Goal: Task Accomplishment & Management: Manage account settings

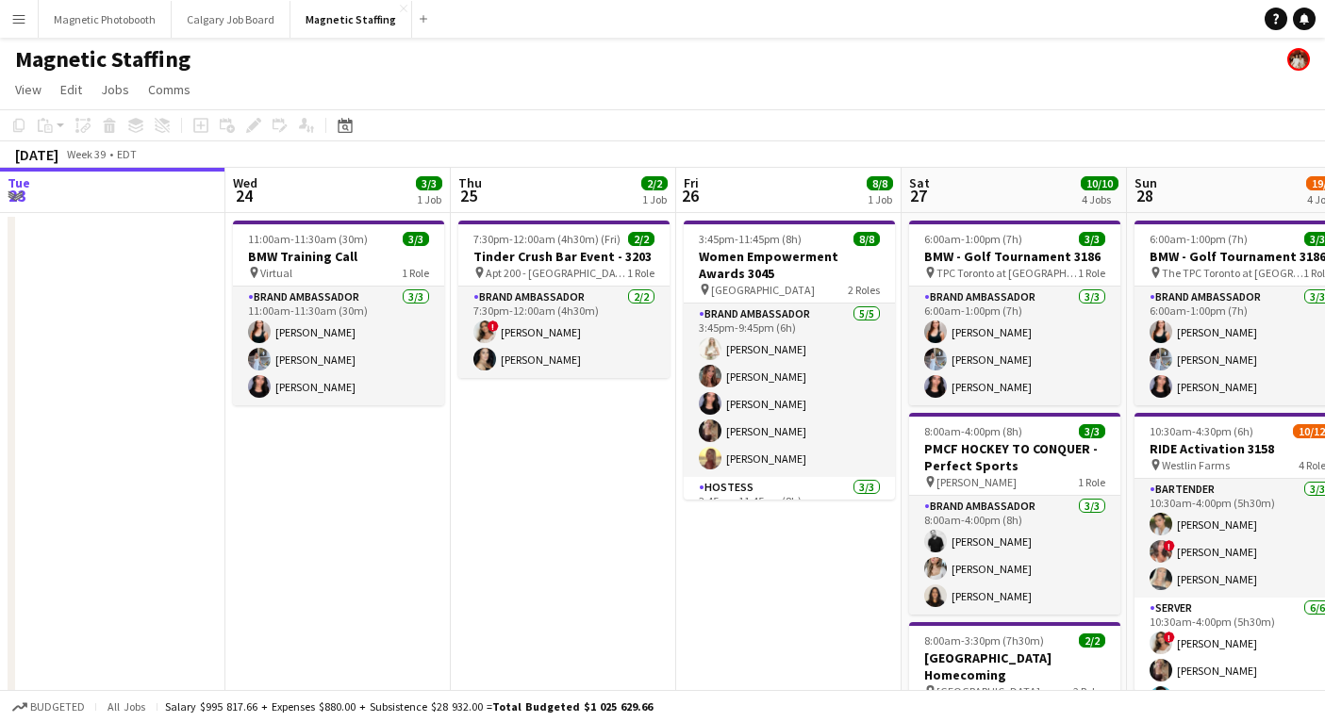
scroll to position [0, 716]
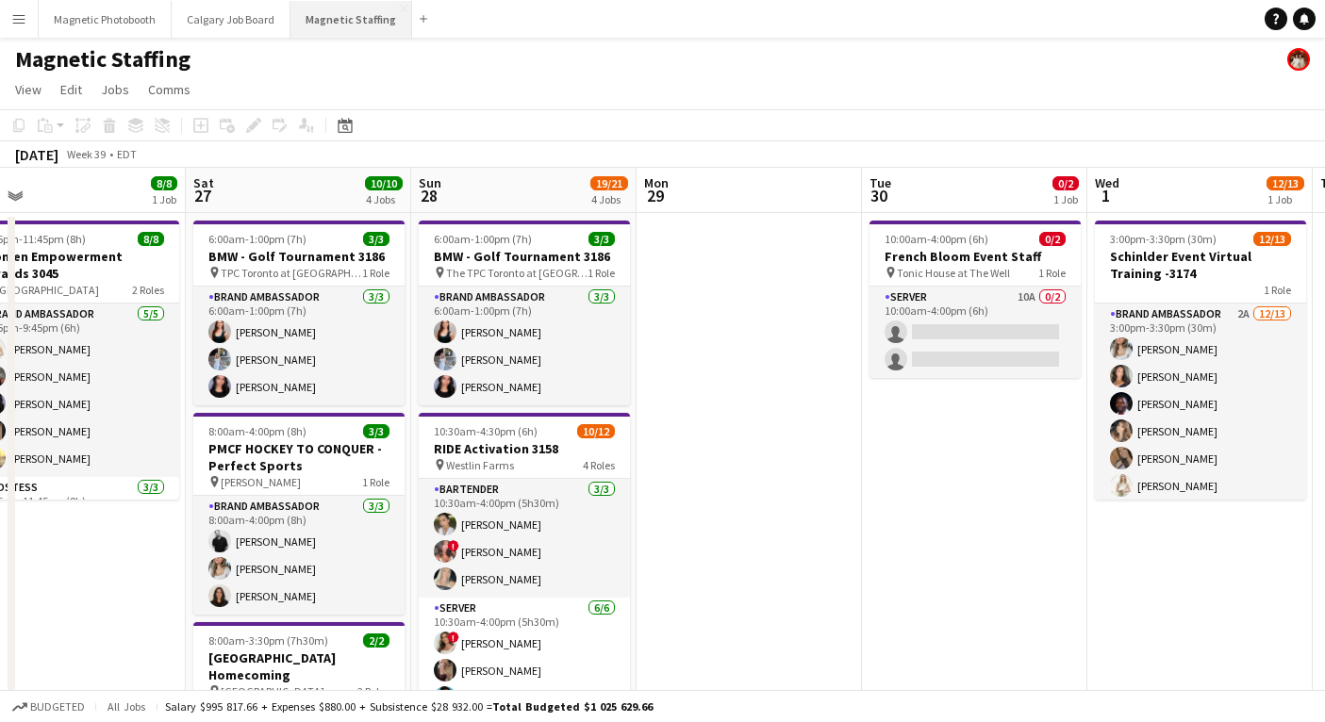
click at [325, 12] on button "Magnetic Staffing Close" at bounding box center [351, 19] width 122 height 37
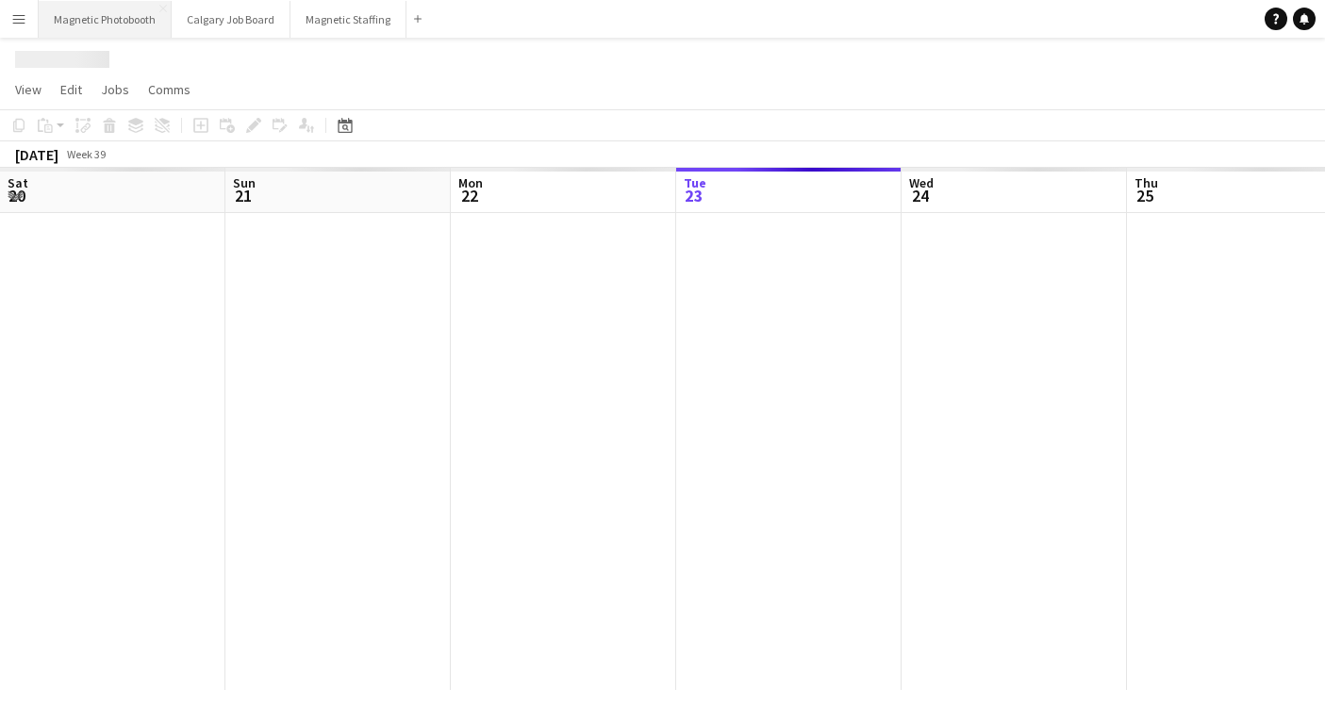
scroll to position [0, 451]
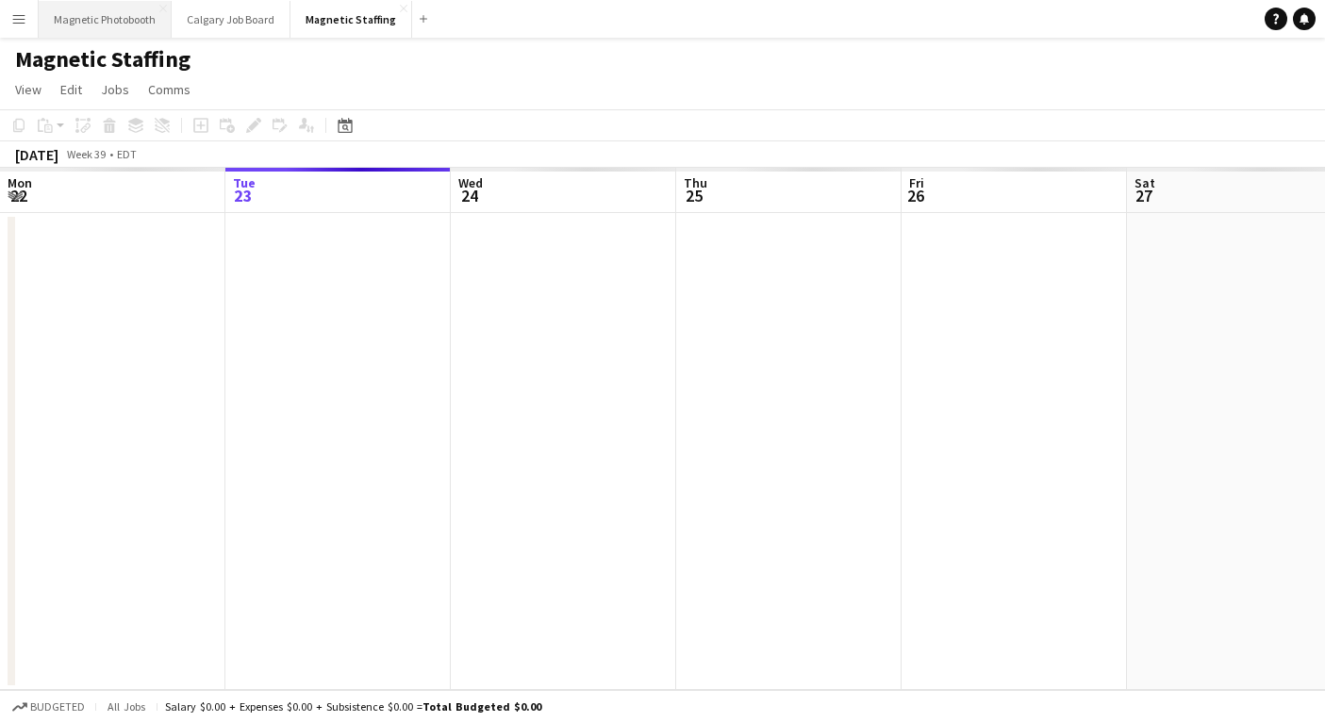
click at [104, 20] on button "Magnetic Photobooth Close" at bounding box center [105, 19] width 133 height 37
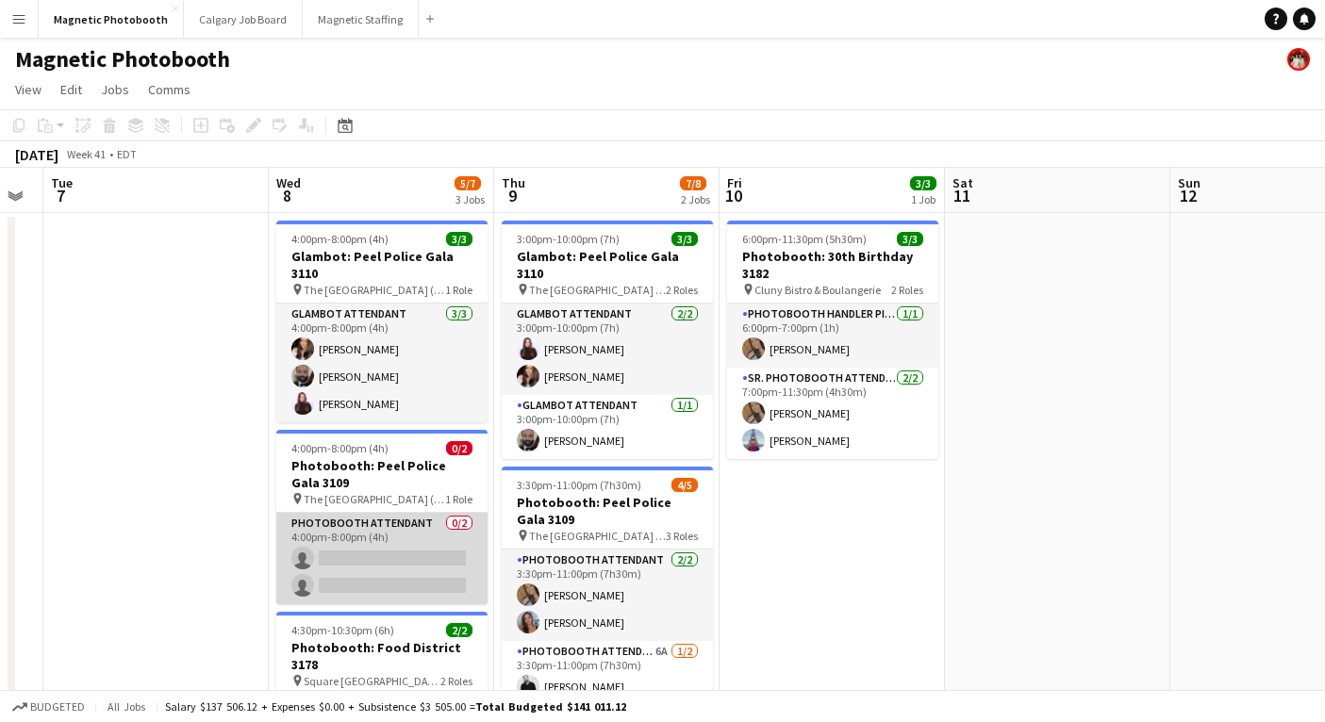
click at [351, 554] on app-card-role "Photobooth Attendant 0/2 4:00pm-8:00pm (4h) single-neutral-actions single-neutr…" at bounding box center [381, 558] width 211 height 91
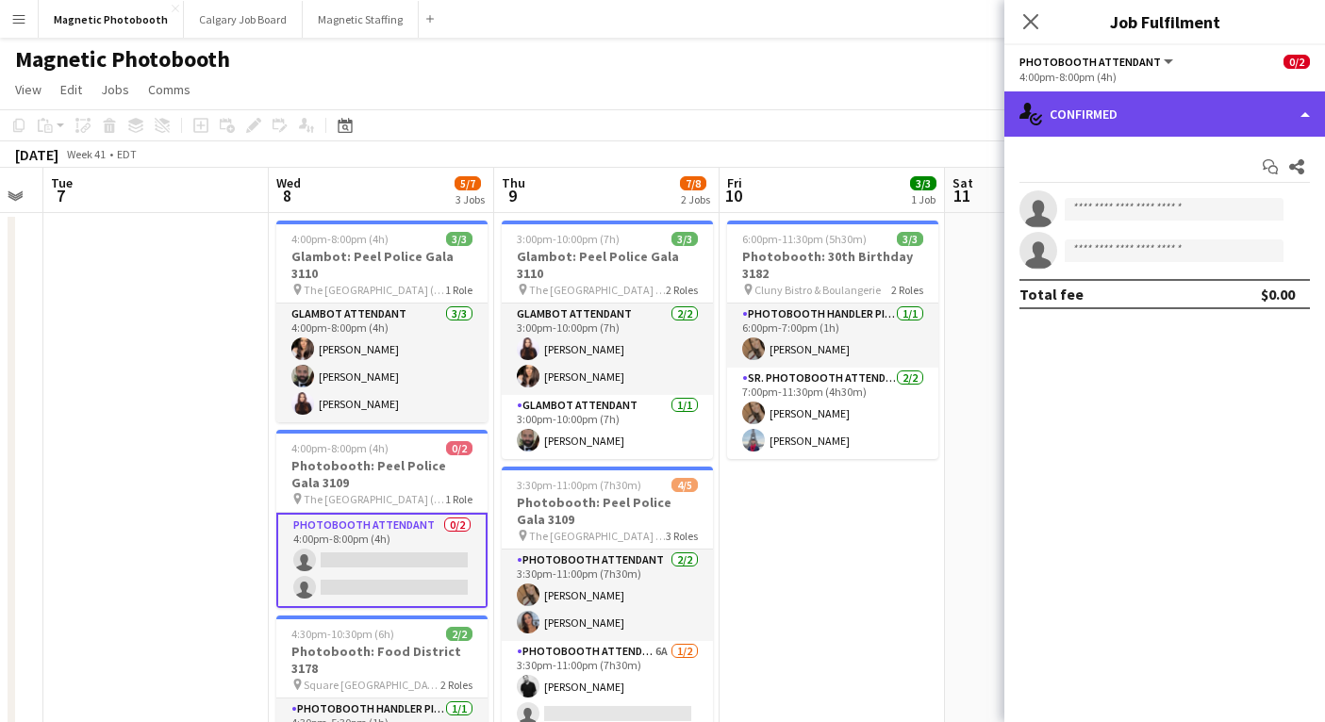
click at [1155, 132] on div "single-neutral-actions-check-2 Confirmed" at bounding box center [1164, 113] width 321 height 45
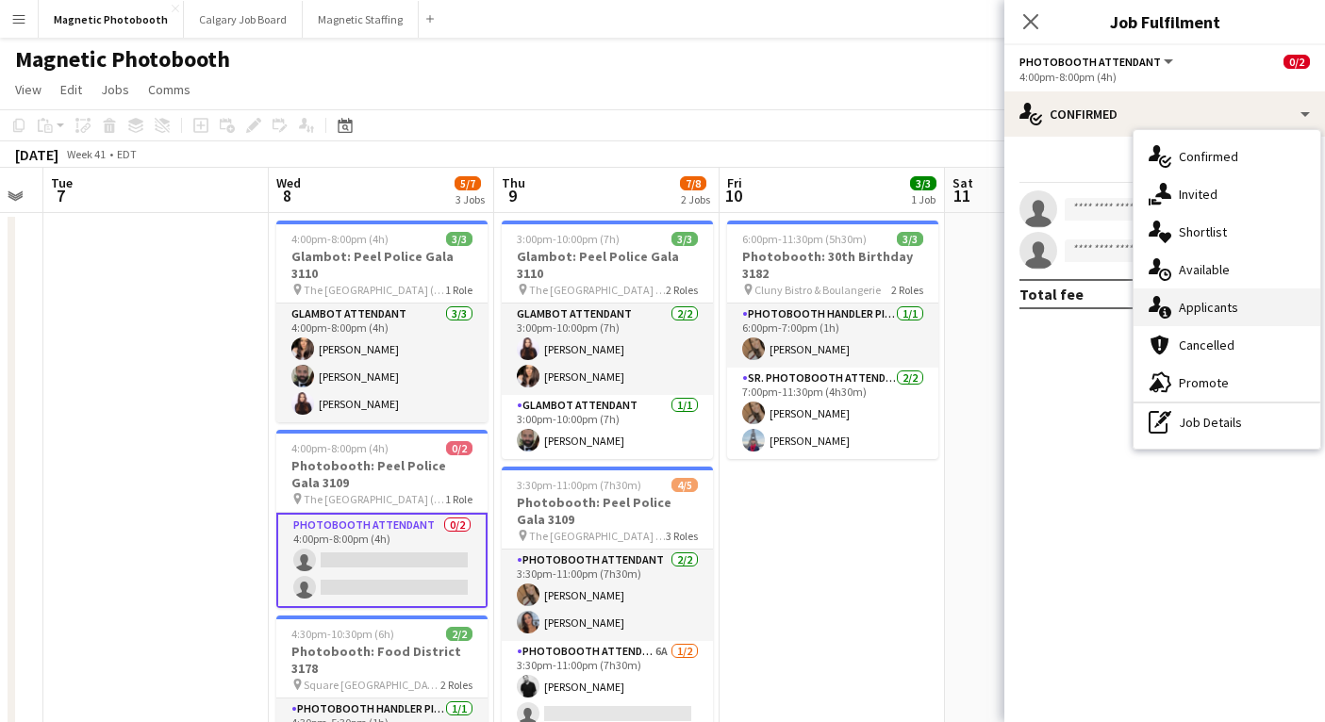
click at [1213, 318] on div "single-neutral-actions-information Applicants" at bounding box center [1226, 308] width 187 height 38
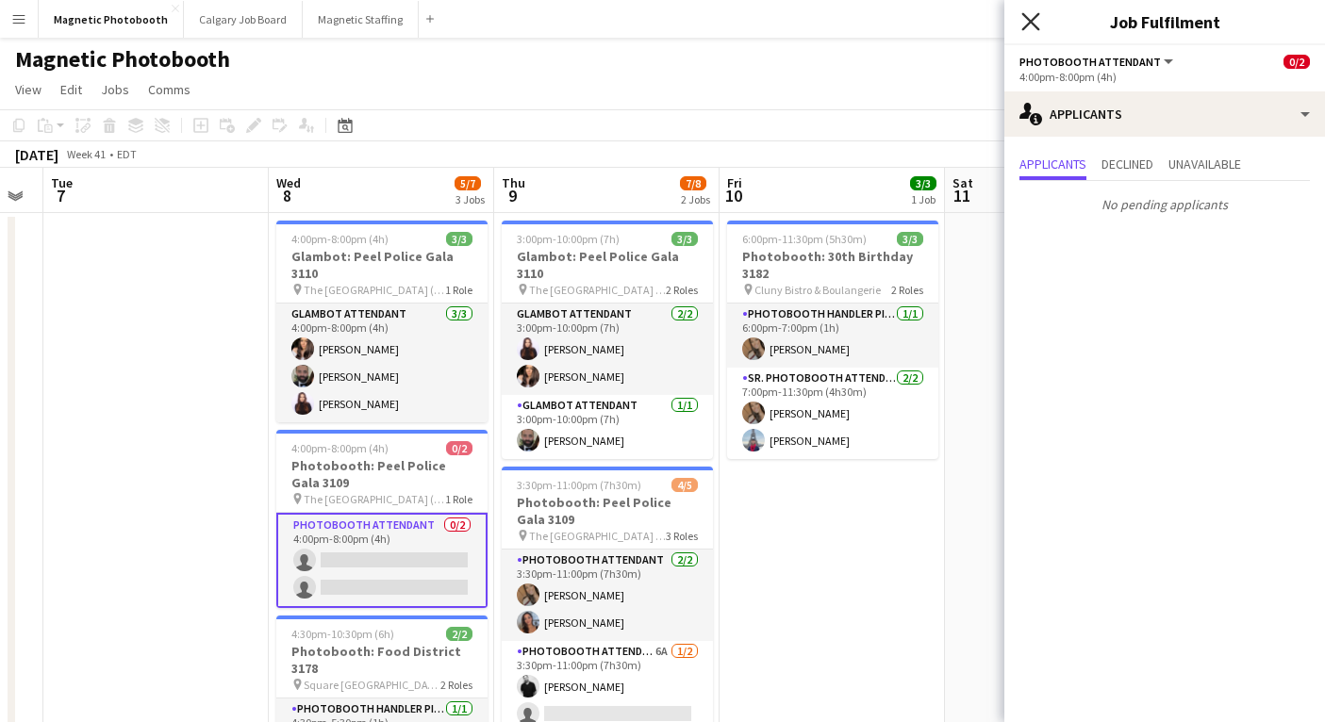
click at [1035, 16] on icon at bounding box center [1030, 21] width 18 height 18
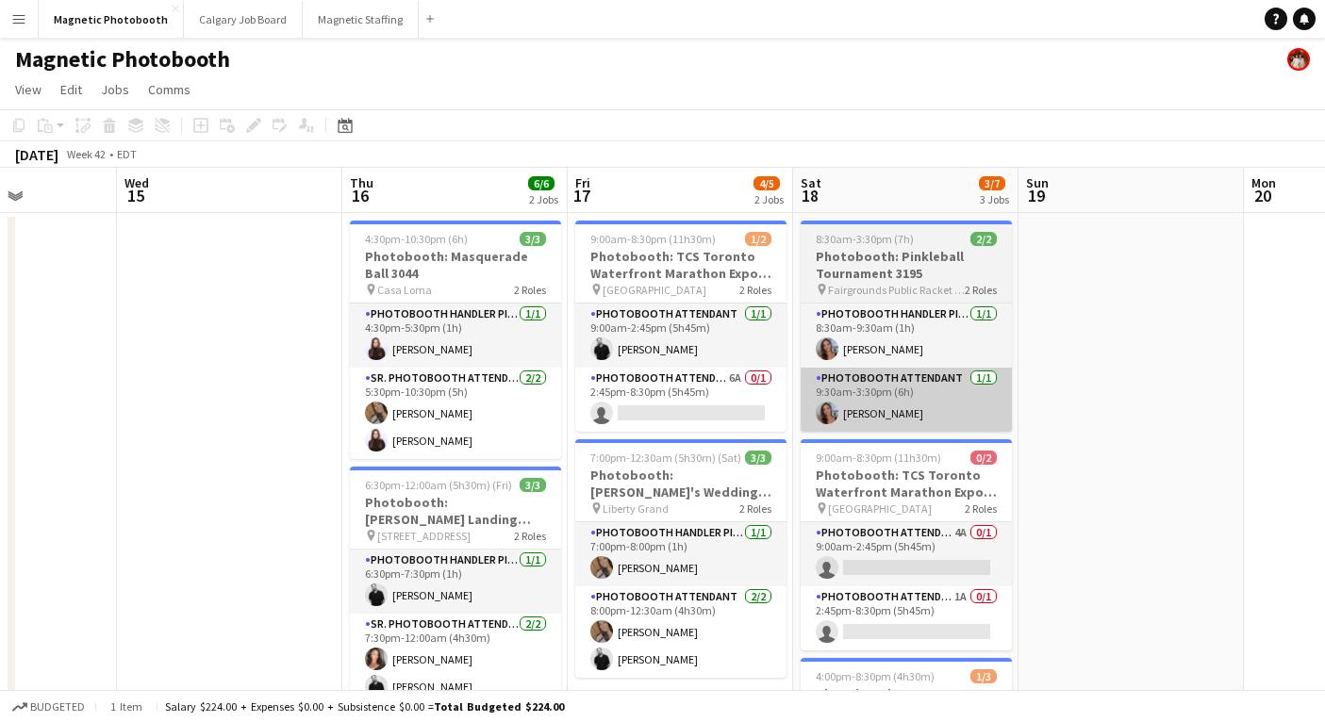
scroll to position [0, 578]
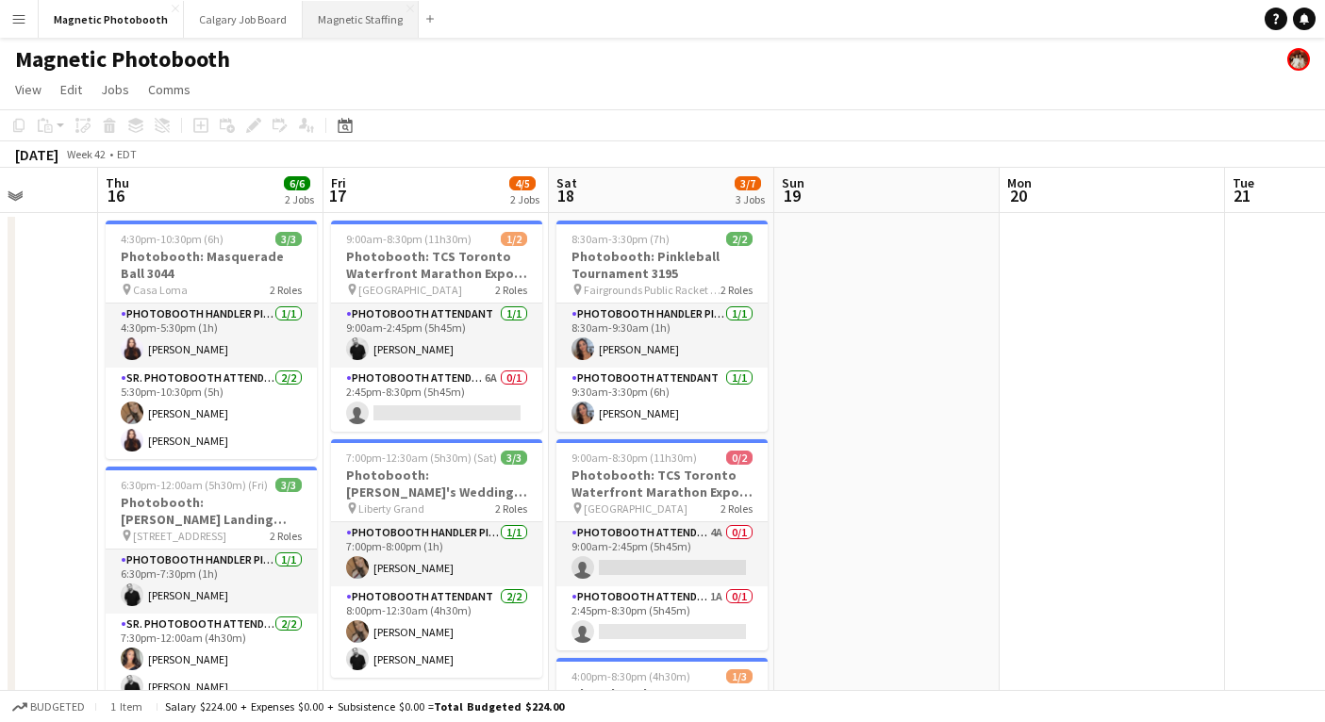
click at [375, 24] on button "Magnetic Staffing Close" at bounding box center [361, 19] width 116 height 37
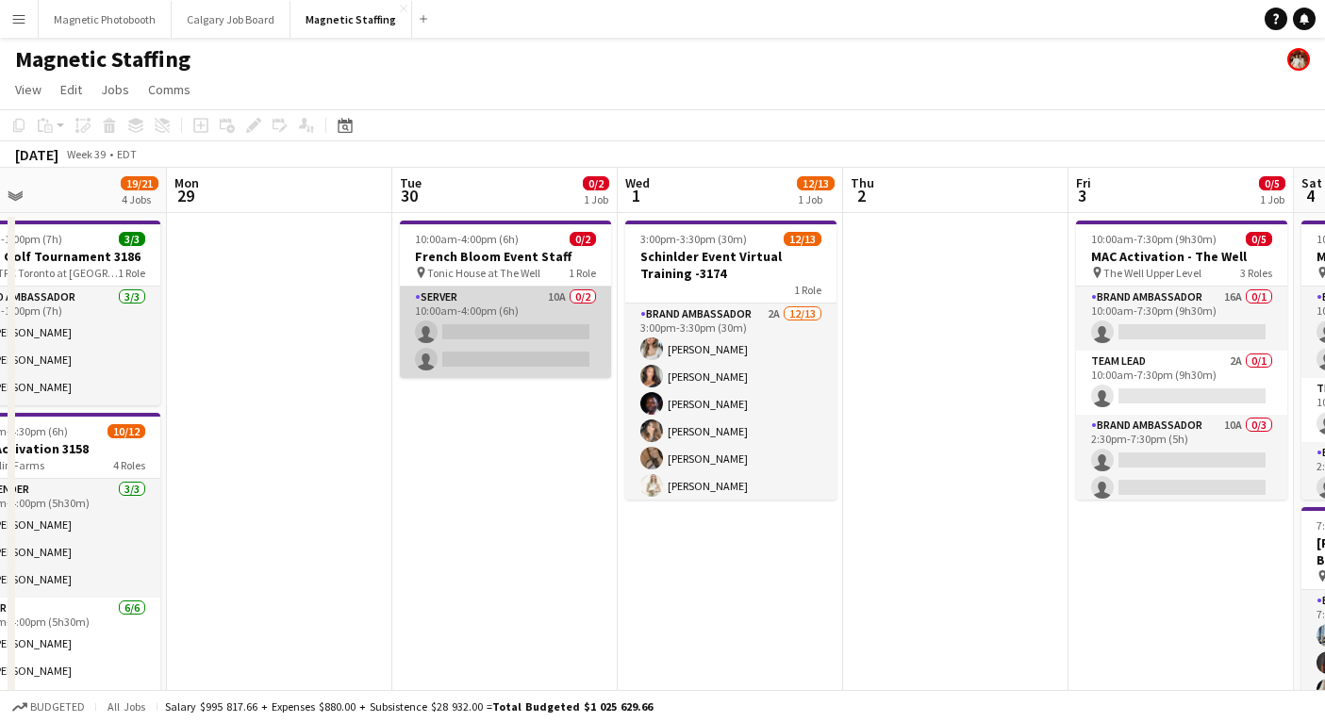
scroll to position [0, 734]
click at [453, 300] on app-card-role "Server 10A 0/2 10:00am-4:00pm (6h) single-neutral-actions single-neutral-actions" at bounding box center [506, 332] width 211 height 91
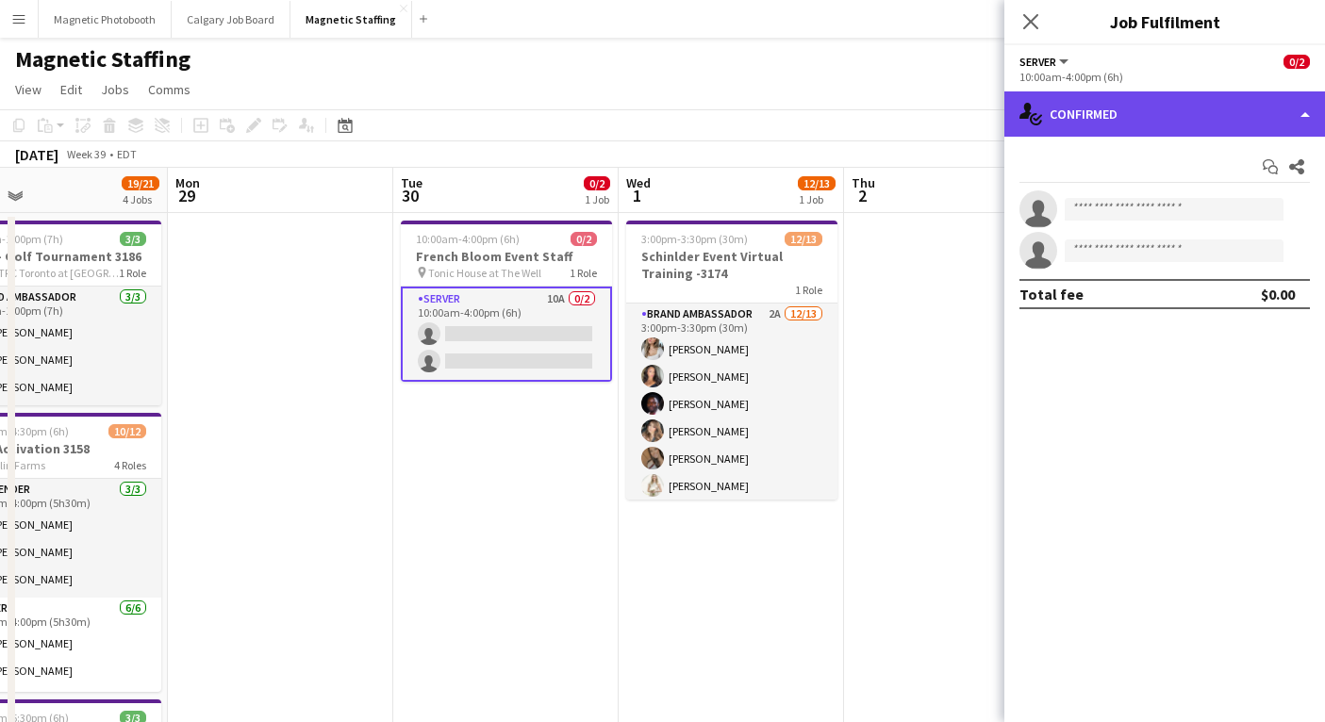
click at [1096, 116] on div "single-neutral-actions-check-2 Confirmed" at bounding box center [1164, 113] width 321 height 45
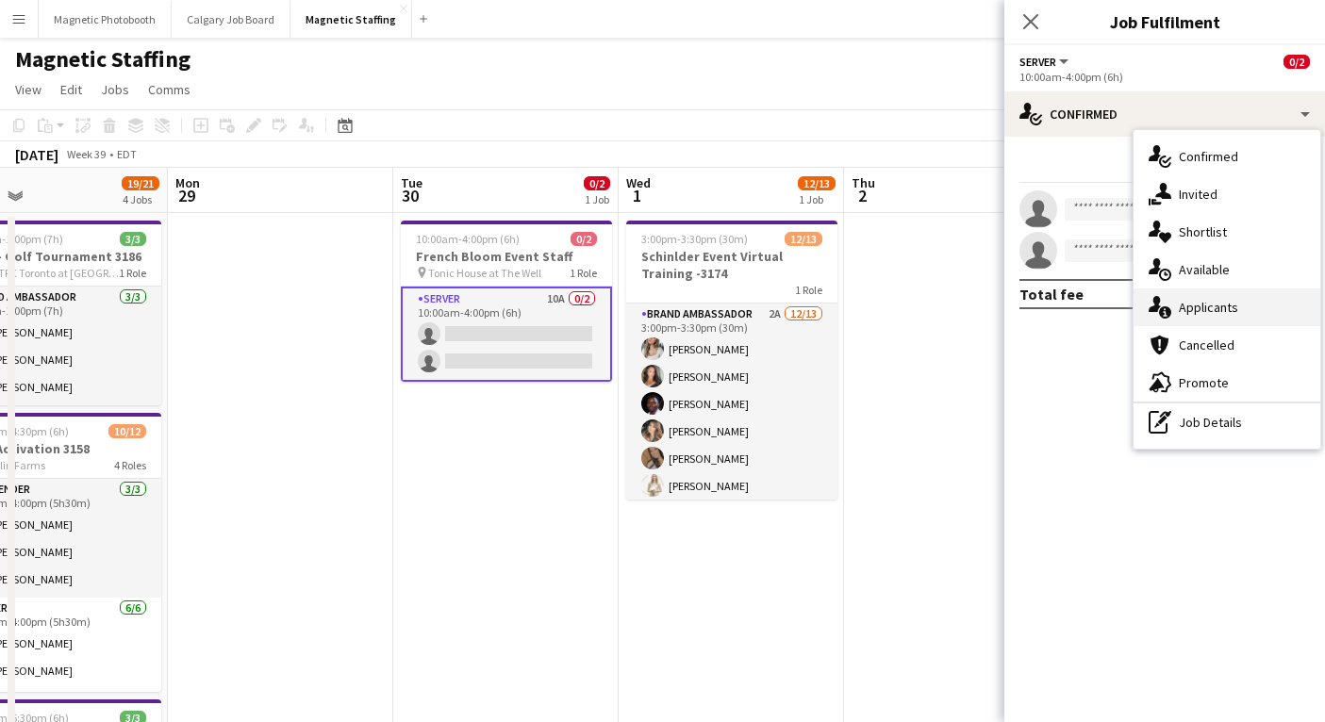
click at [1197, 309] on span "Applicants" at bounding box center [1208, 307] width 59 height 17
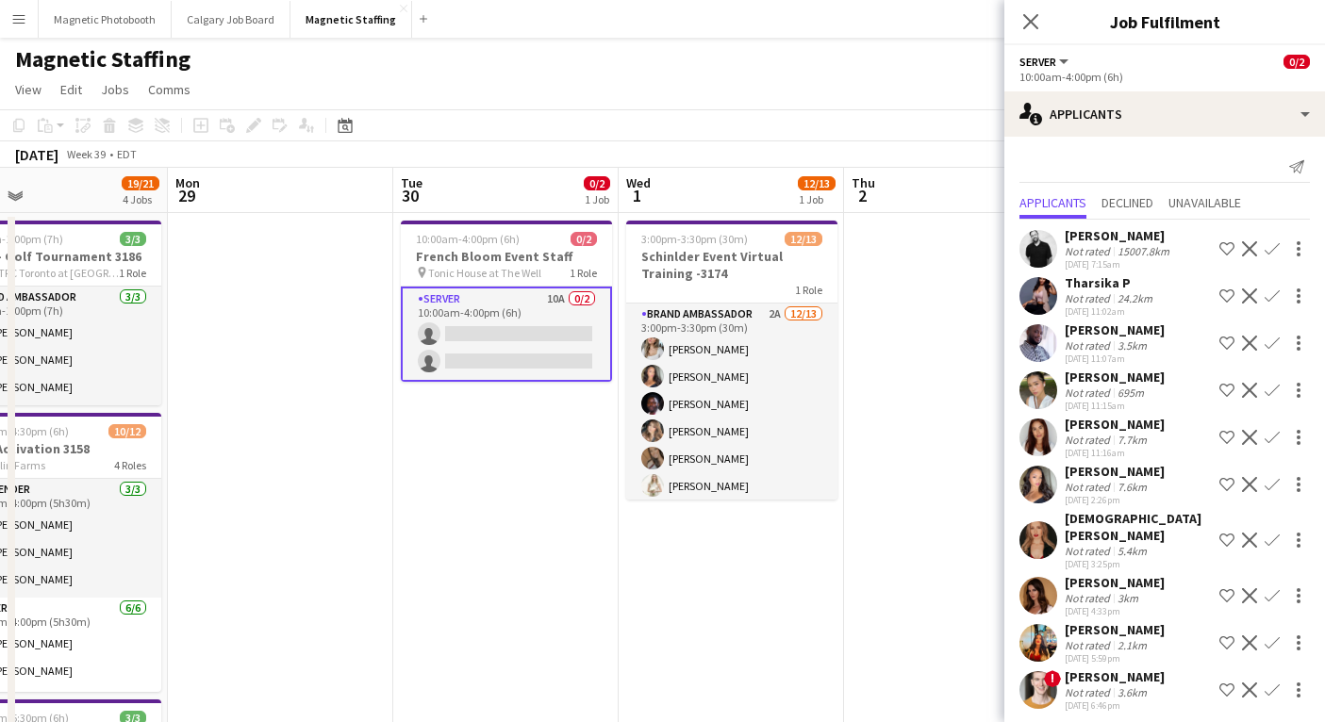
click at [1271, 248] on app-icon "Confirm" at bounding box center [1272, 248] width 15 height 15
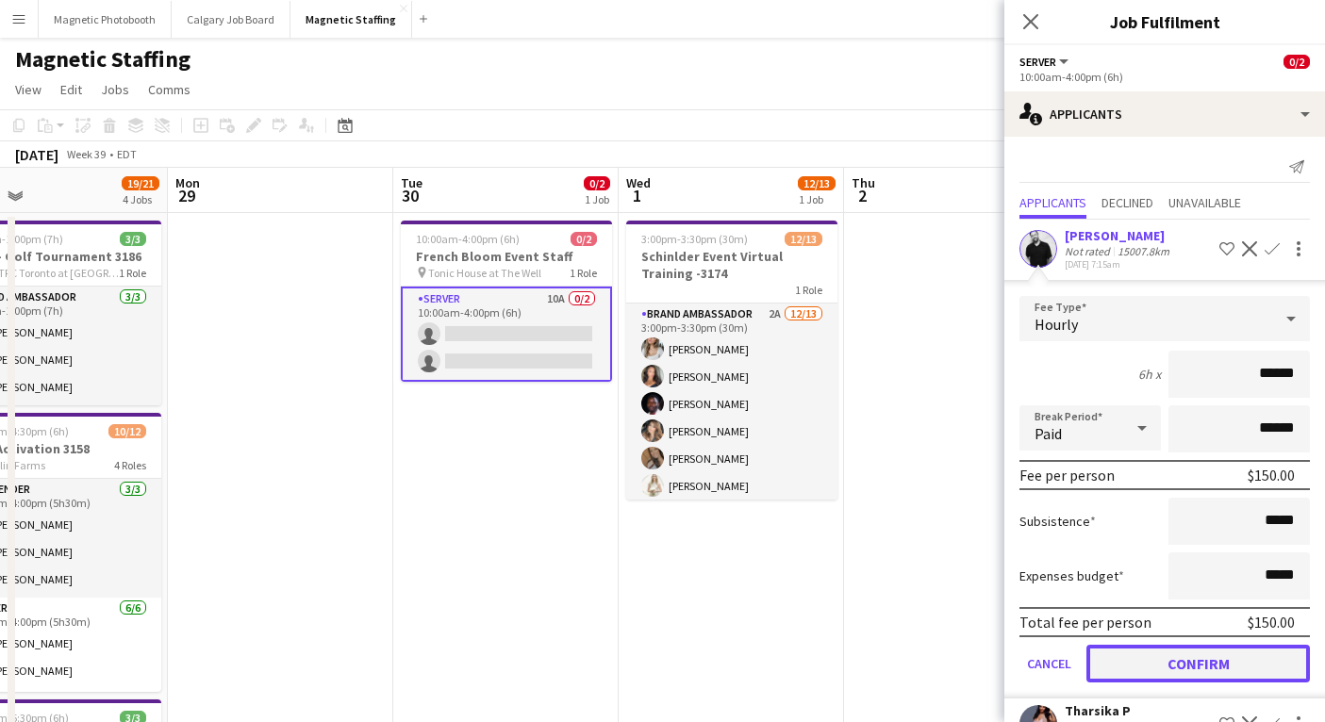
click at [1149, 669] on button "Confirm" at bounding box center [1197, 664] width 223 height 38
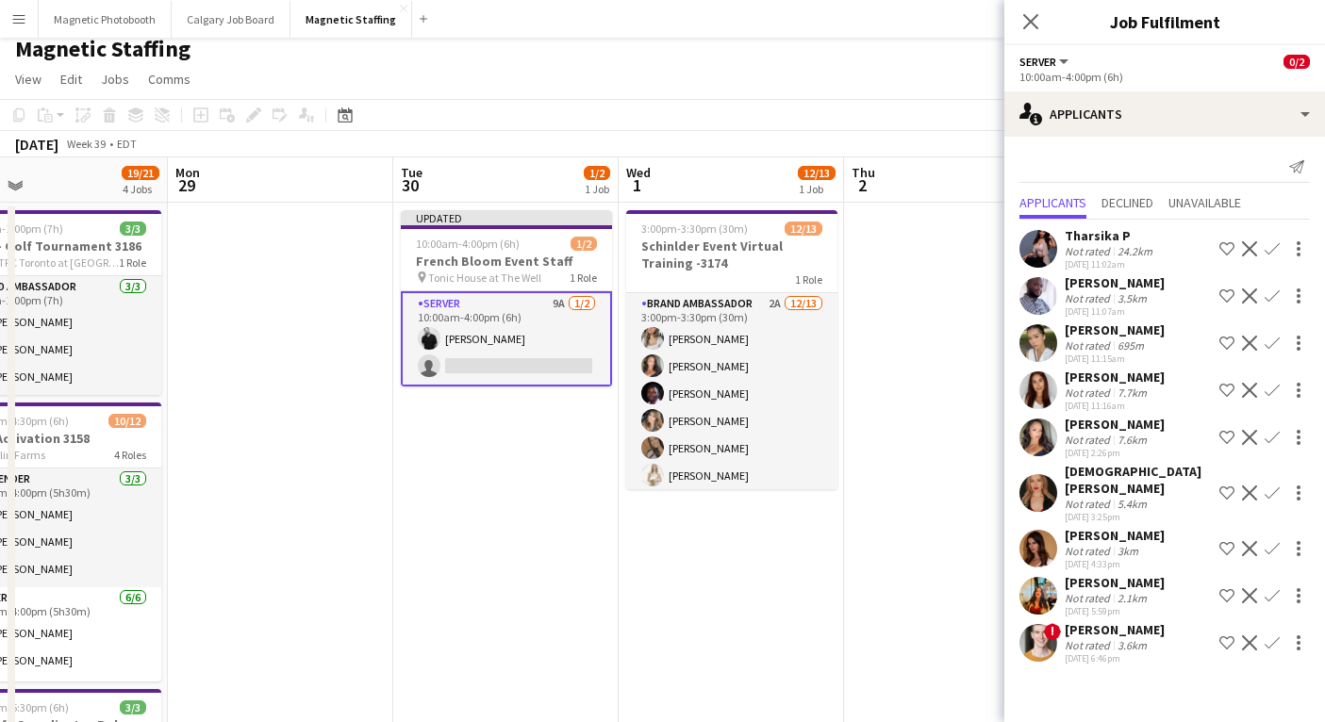
scroll to position [0, 0]
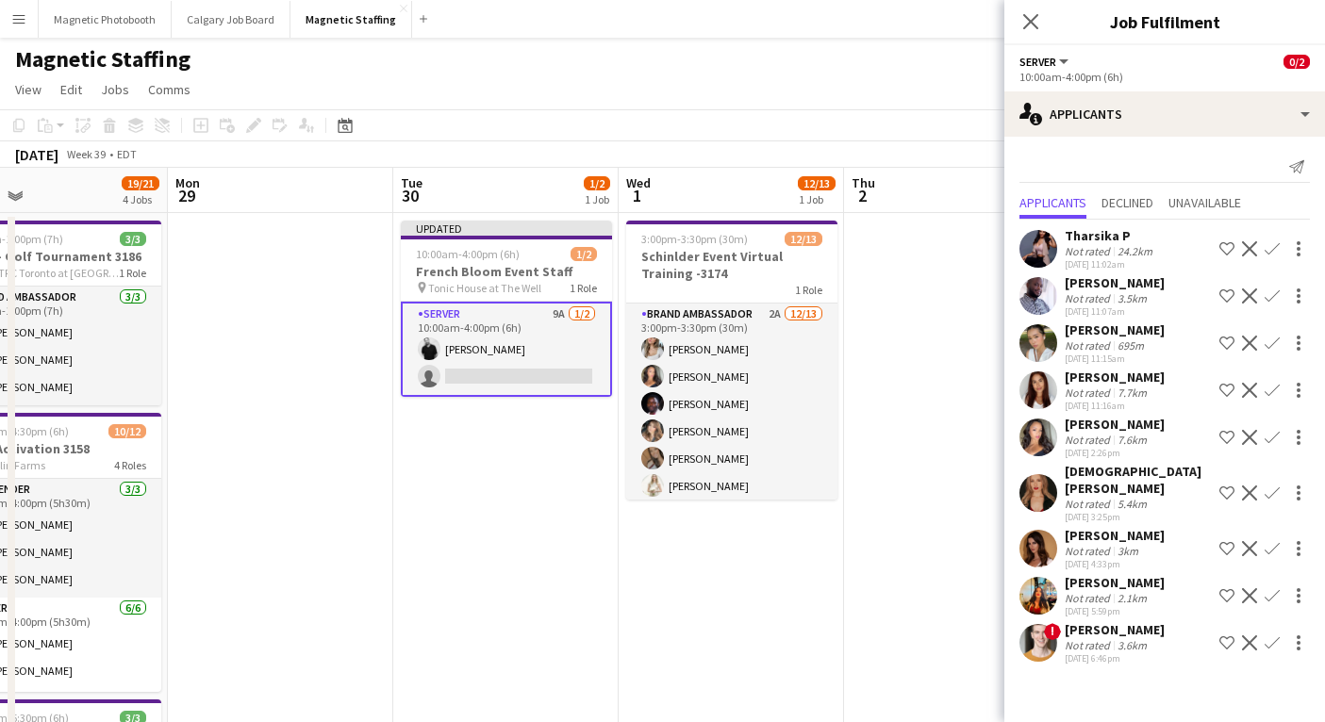
click at [1117, 339] on div "695m" at bounding box center [1131, 346] width 34 height 14
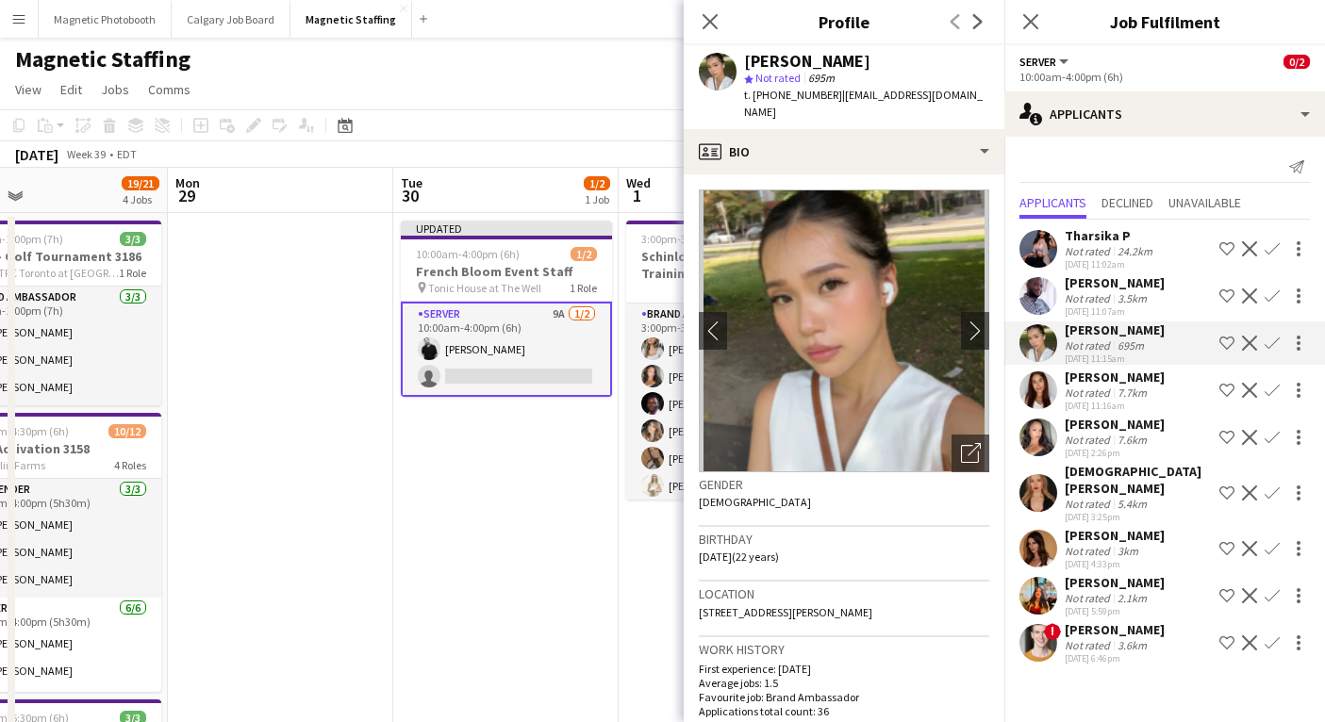
click at [1118, 386] on div "7.7km" at bounding box center [1132, 393] width 37 height 14
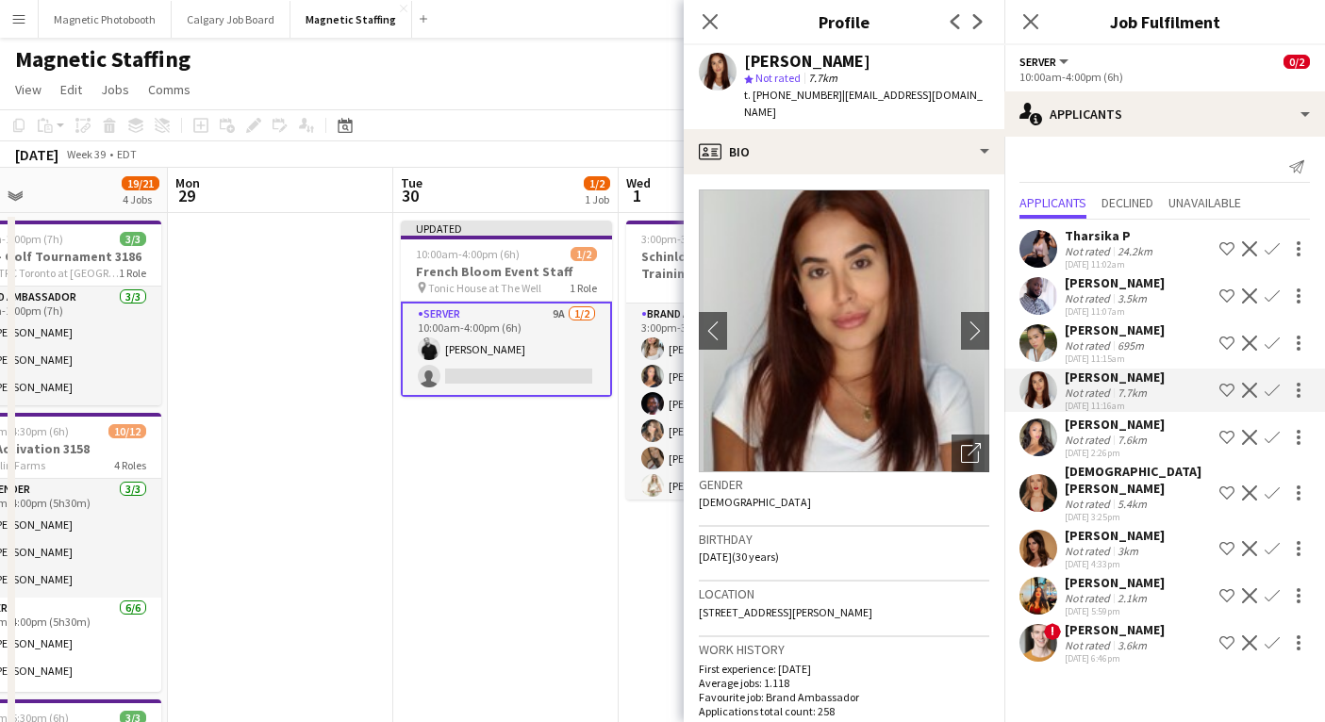
click at [1118, 436] on div "7.6km" at bounding box center [1132, 440] width 37 height 14
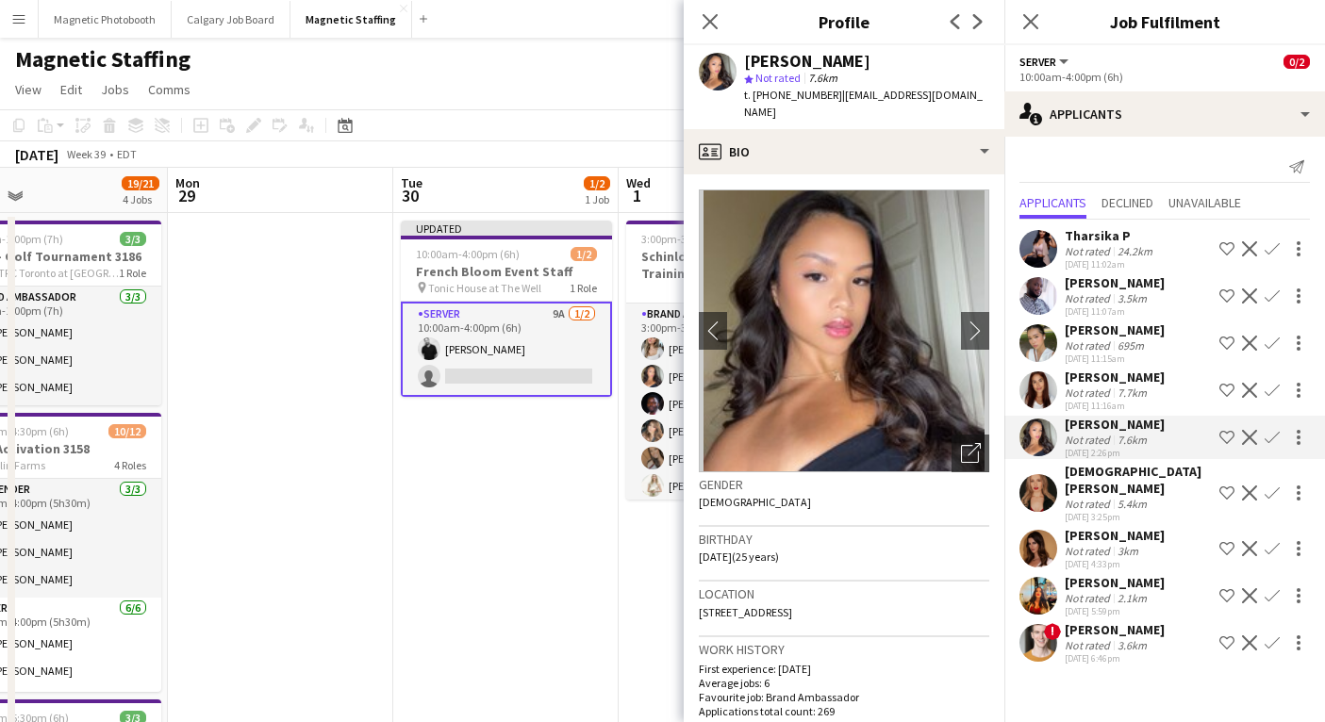
click at [1123, 497] on div "5.4km" at bounding box center [1132, 504] width 37 height 14
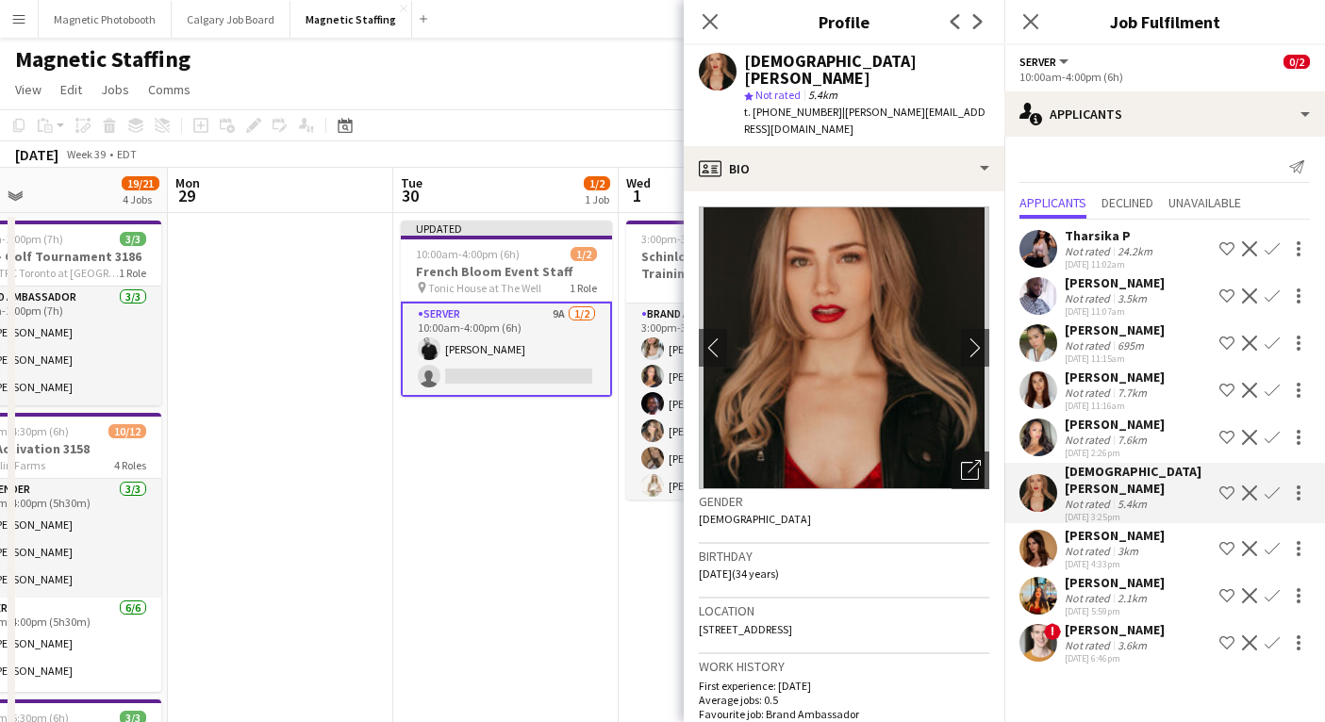
click at [1115, 544] on div "3km" at bounding box center [1128, 551] width 28 height 14
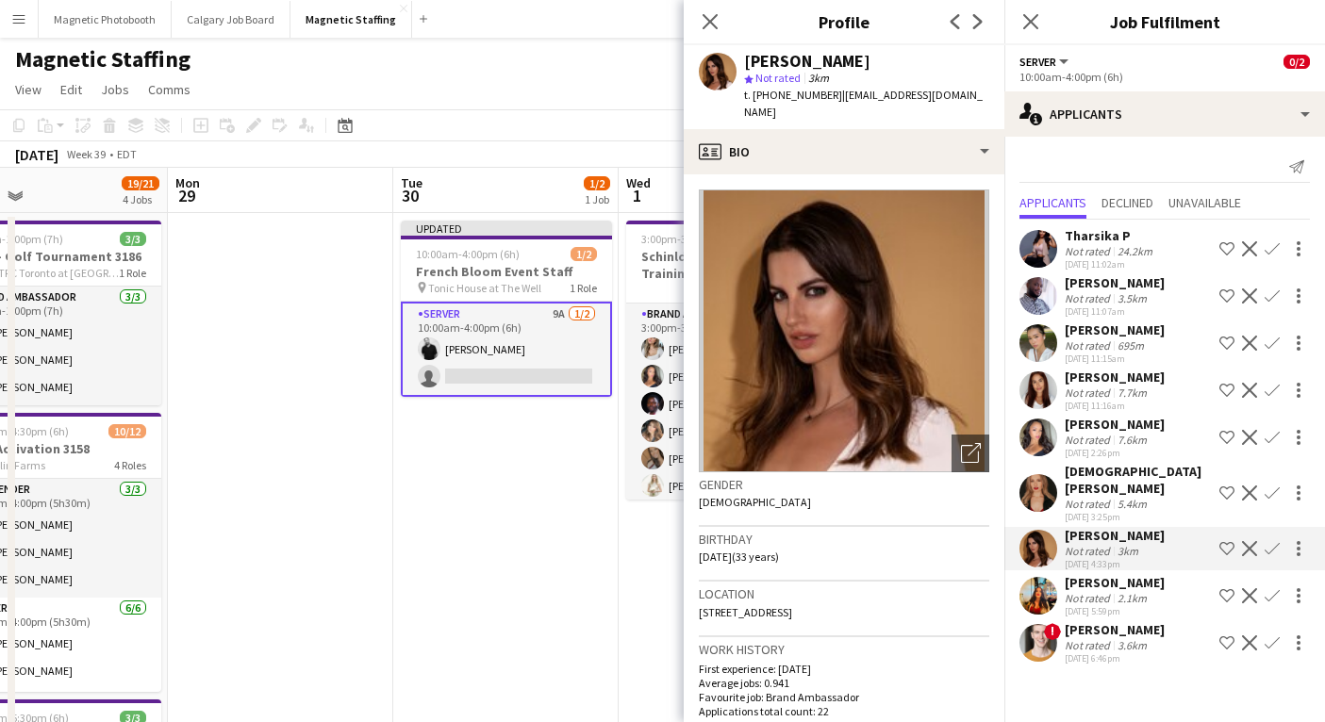
click at [1128, 384] on div "[PERSON_NAME]" at bounding box center [1115, 377] width 100 height 17
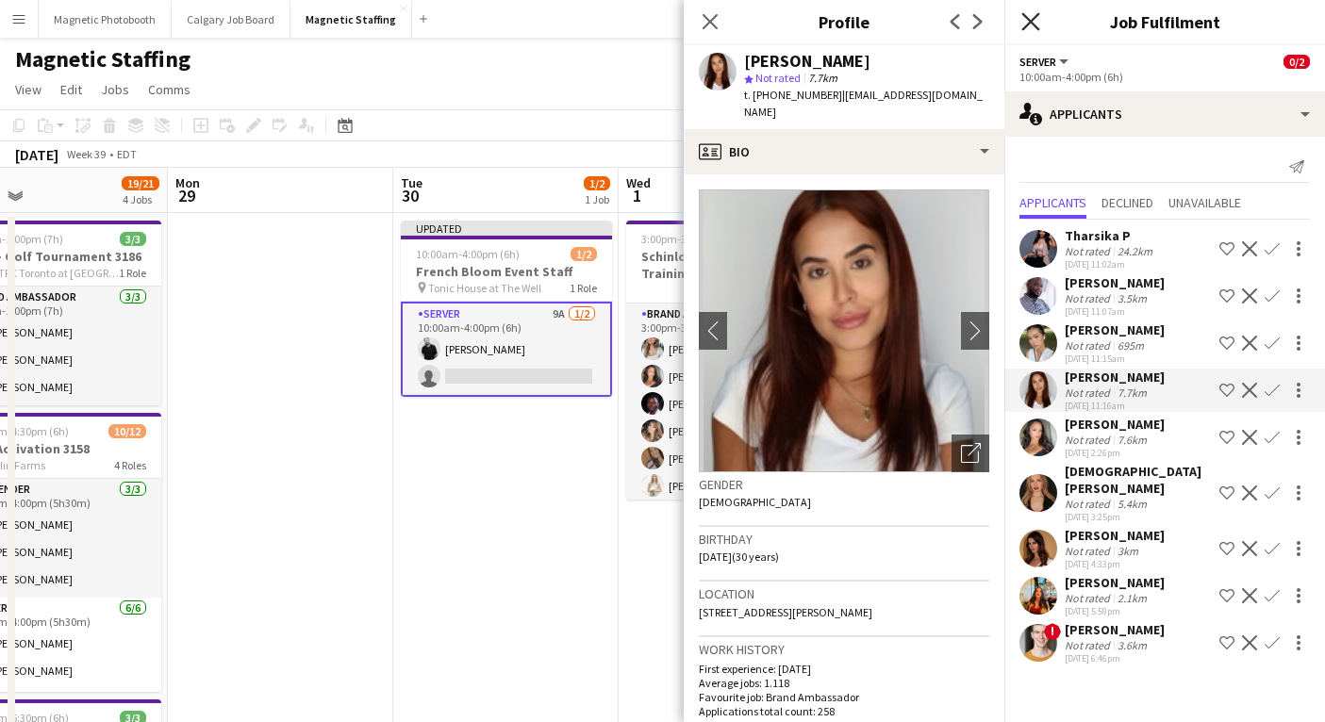
click at [1029, 17] on icon "Close pop-in" at bounding box center [1030, 21] width 18 height 18
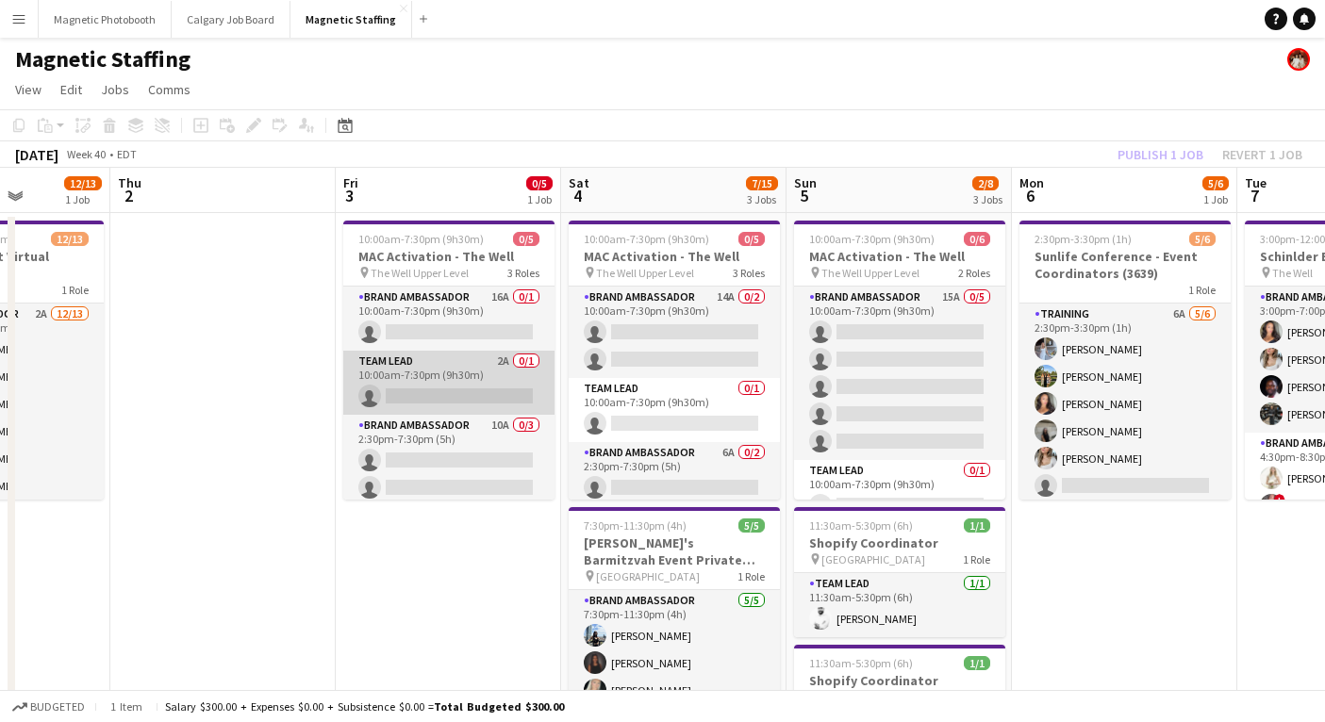
scroll to position [34, 0]
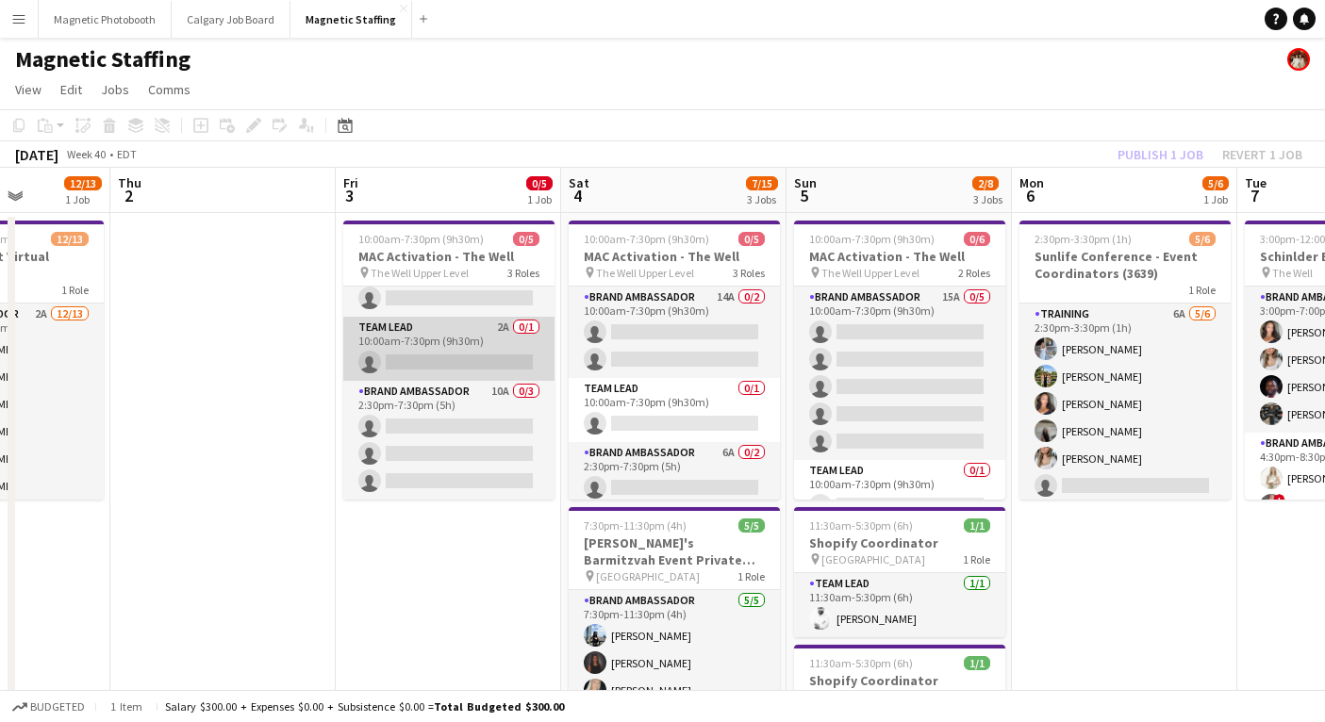
click at [469, 340] on app-card-role "Team Lead 2A 0/1 10:00am-7:30pm (9h30m) single-neutral-actions" at bounding box center [448, 349] width 211 height 64
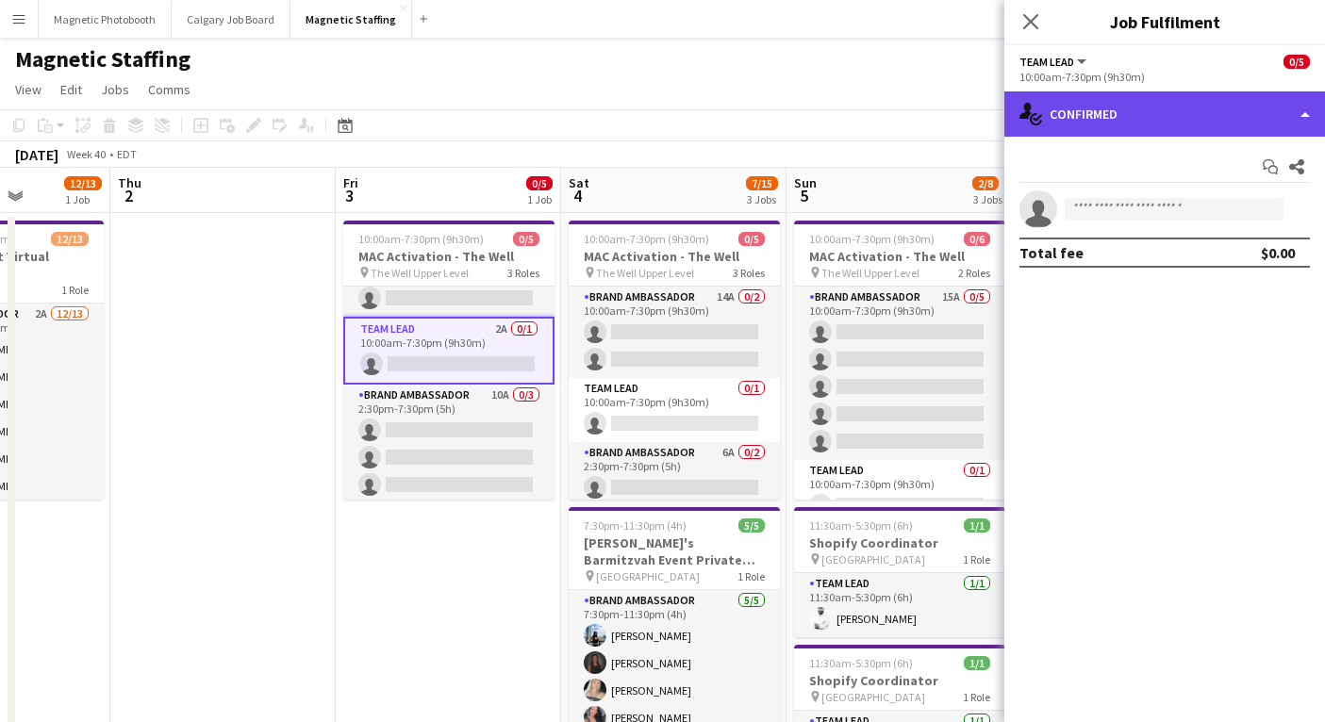
click at [1141, 107] on div "single-neutral-actions-check-2 Confirmed" at bounding box center [1164, 113] width 321 height 45
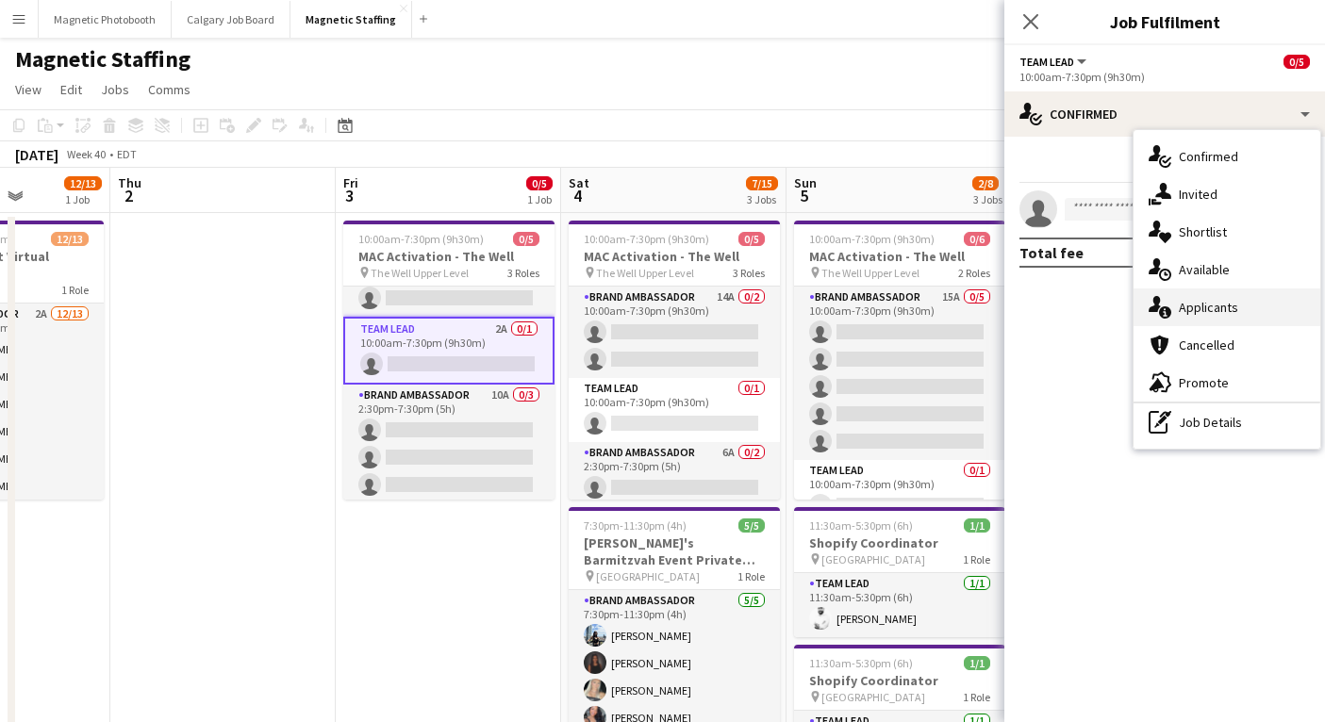
click at [1197, 307] on span "Applicants" at bounding box center [1208, 307] width 59 height 17
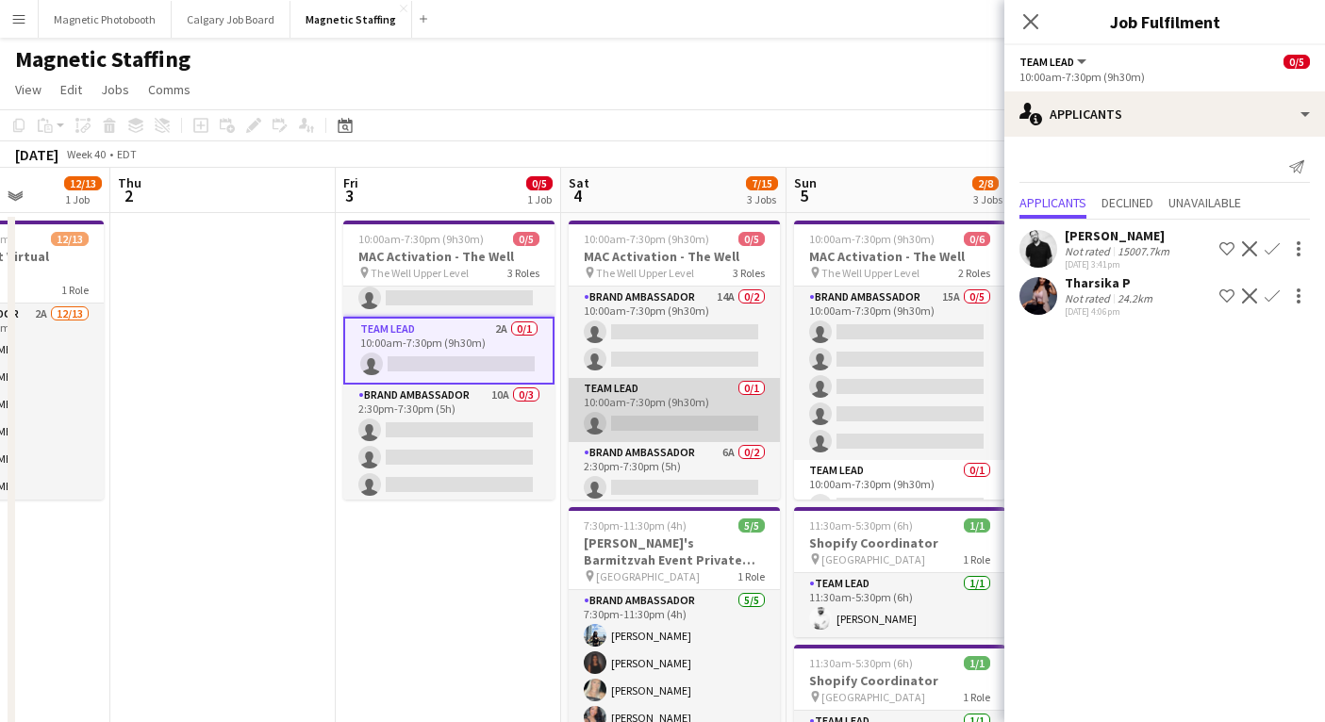
click at [694, 417] on app-card-role "Team Lead 0/1 10:00am-7:30pm (9h30m) single-neutral-actions" at bounding box center [674, 410] width 211 height 64
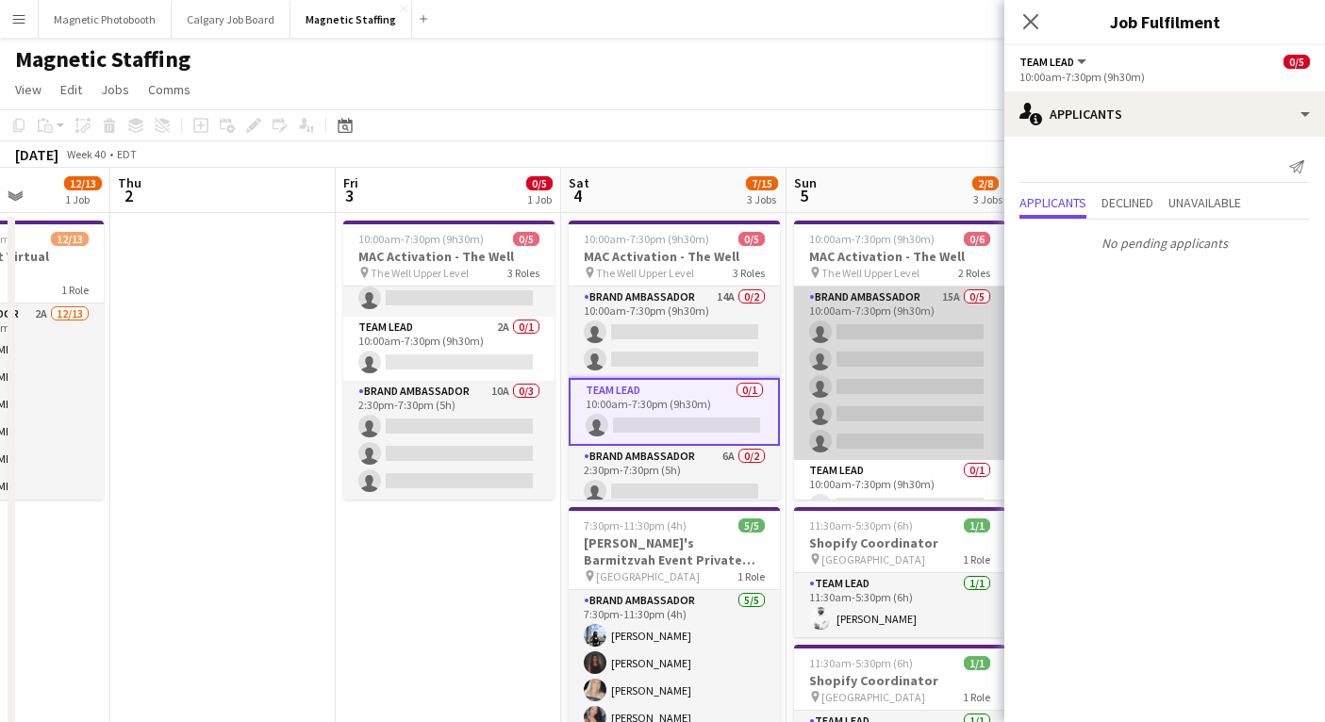
scroll to position [25, 0]
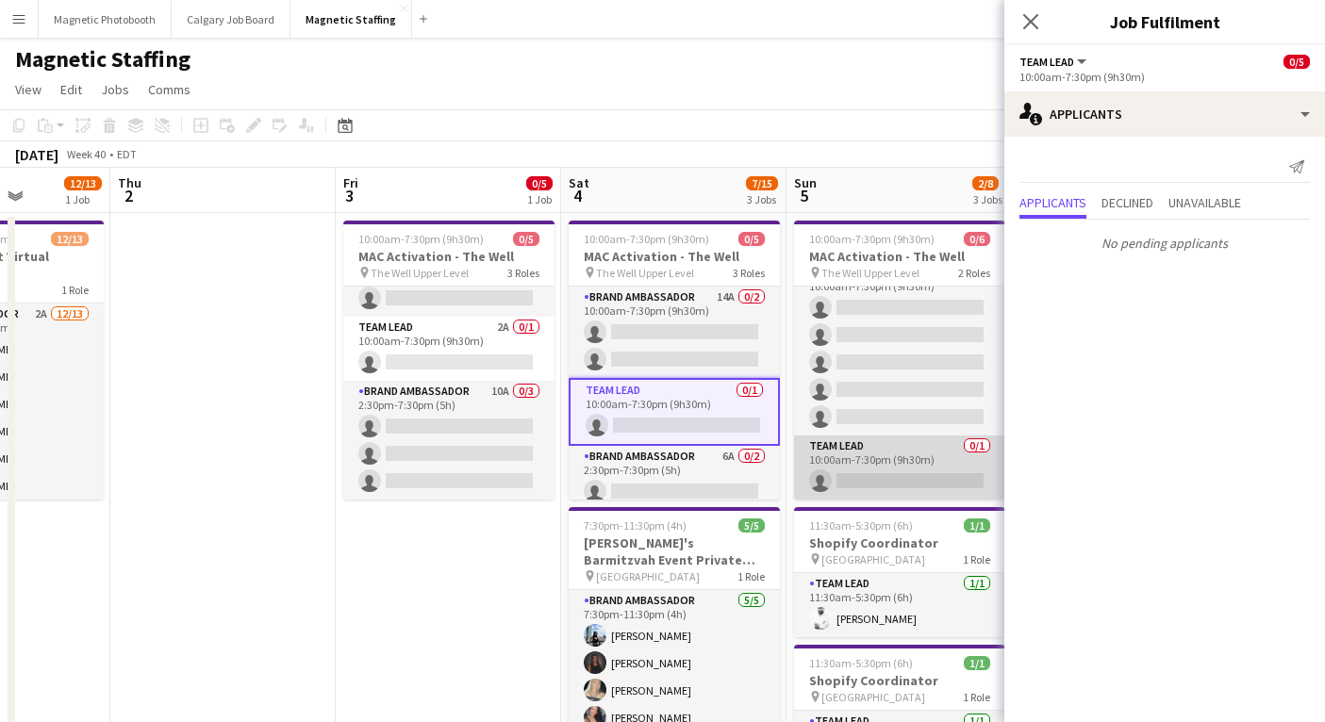
click at [845, 489] on app-card-role "Team Lead 0/1 10:00am-7:30pm (9h30m) single-neutral-actions" at bounding box center [899, 468] width 211 height 64
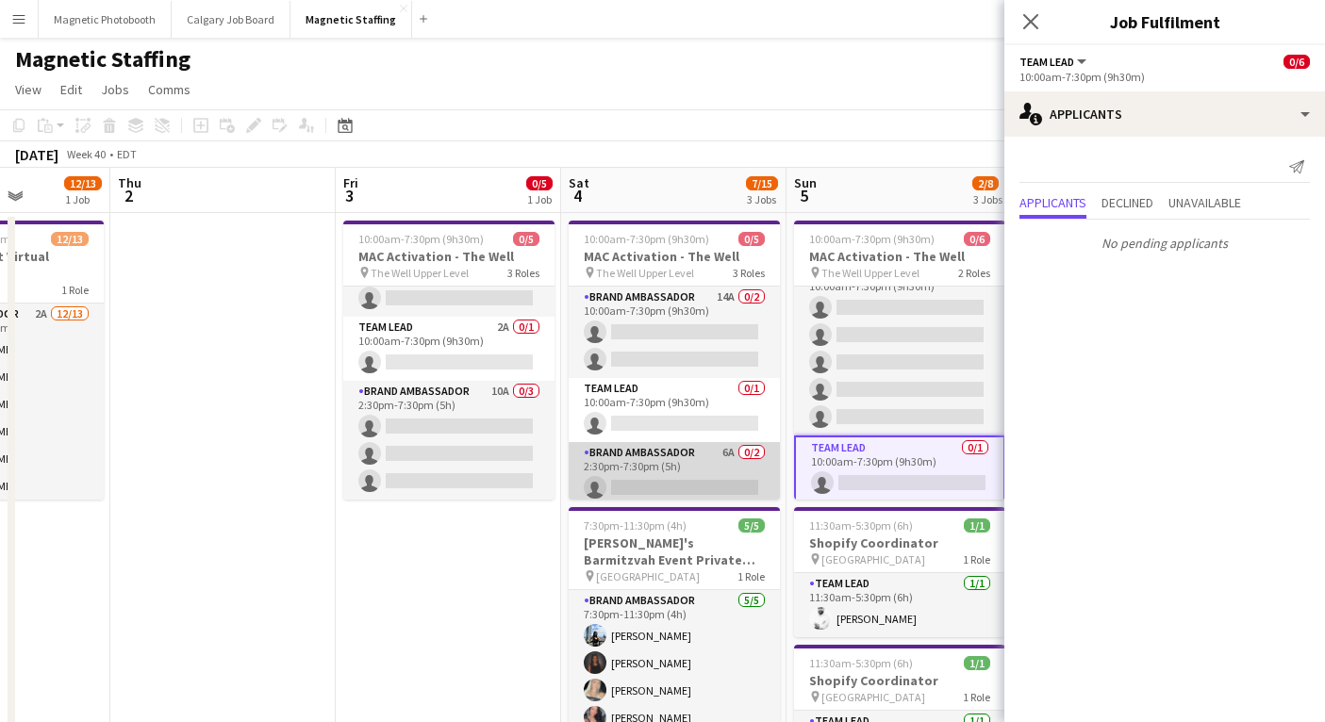
scroll to position [34, 0]
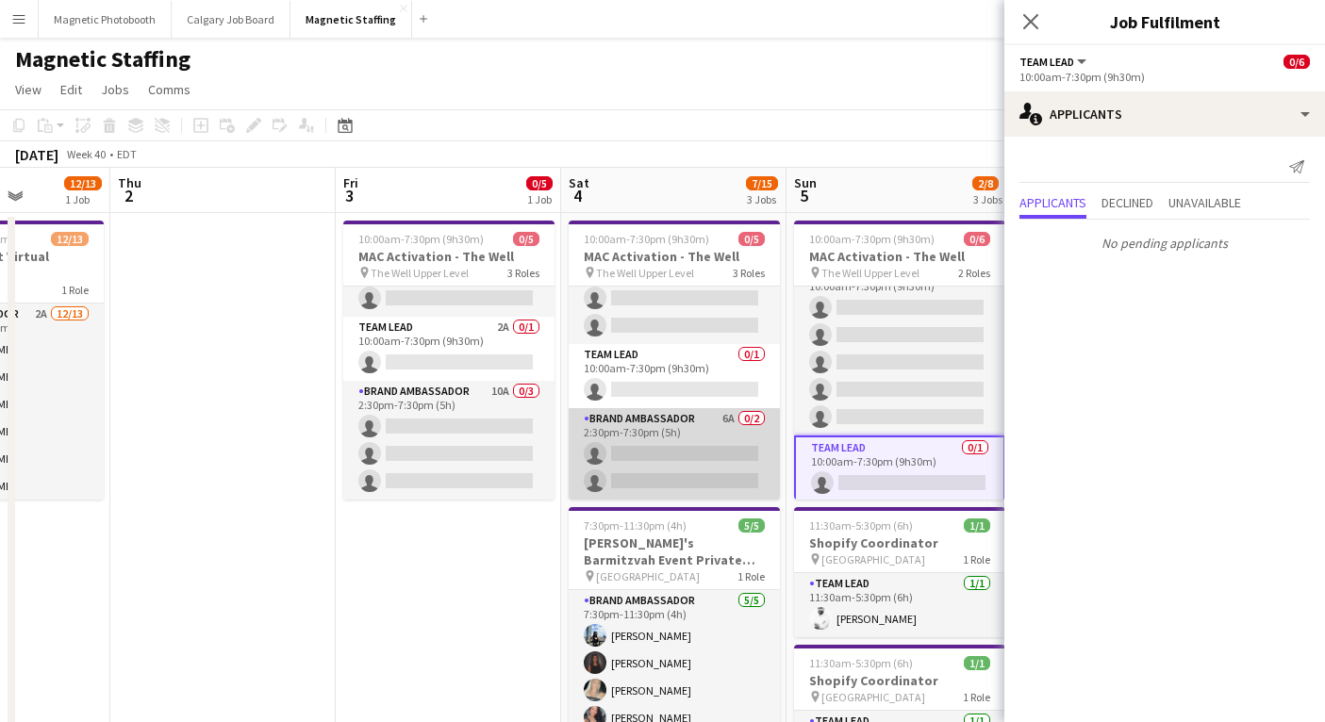
click at [677, 443] on app-card-role "Brand Ambassador 6A 0/2 2:30pm-7:30pm (5h) single-neutral-actions single-neutra…" at bounding box center [674, 453] width 211 height 91
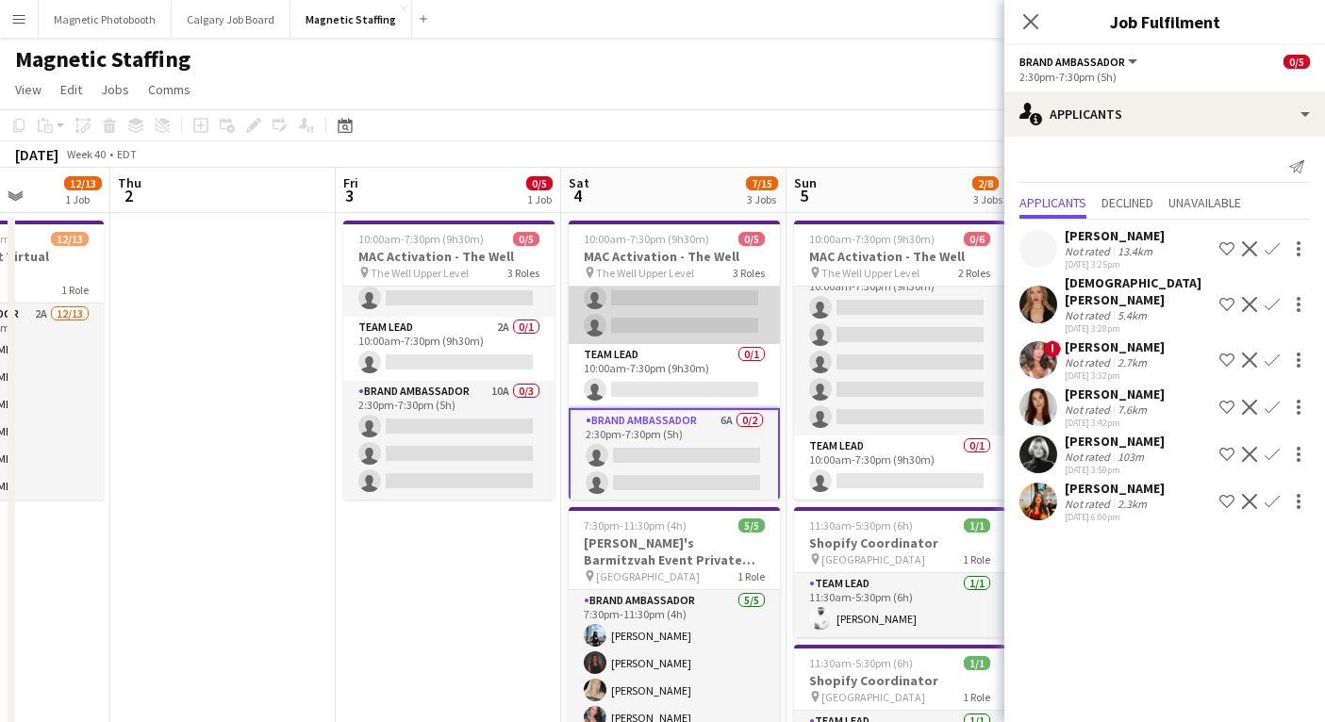
scroll to position [0, 0]
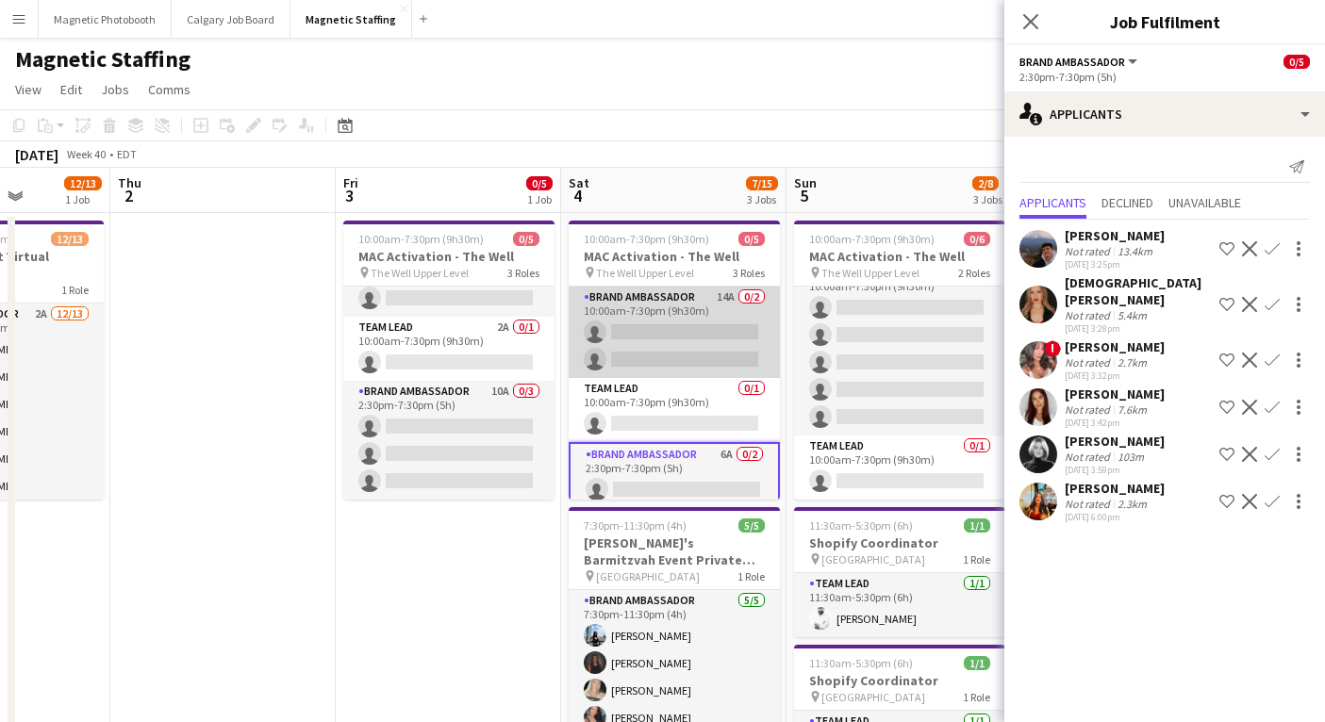
click at [677, 341] on app-card-role "Brand Ambassador 14A 0/2 10:00am-7:30pm (9h30m) single-neutral-actions single-n…" at bounding box center [674, 332] width 211 height 91
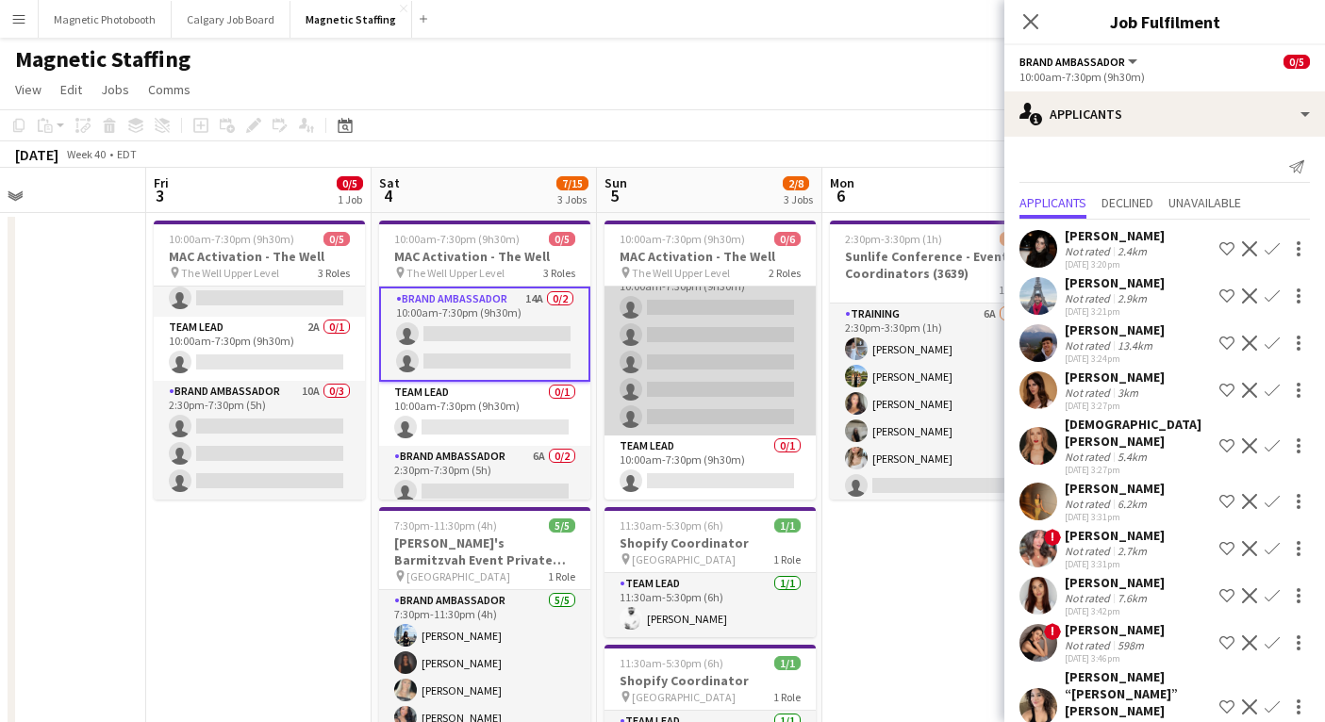
click at [682, 388] on app-card-role "Brand Ambassador 15A 0/5 10:00am-7:30pm (9h30m) single-neutral-actions single-n…" at bounding box center [709, 349] width 211 height 174
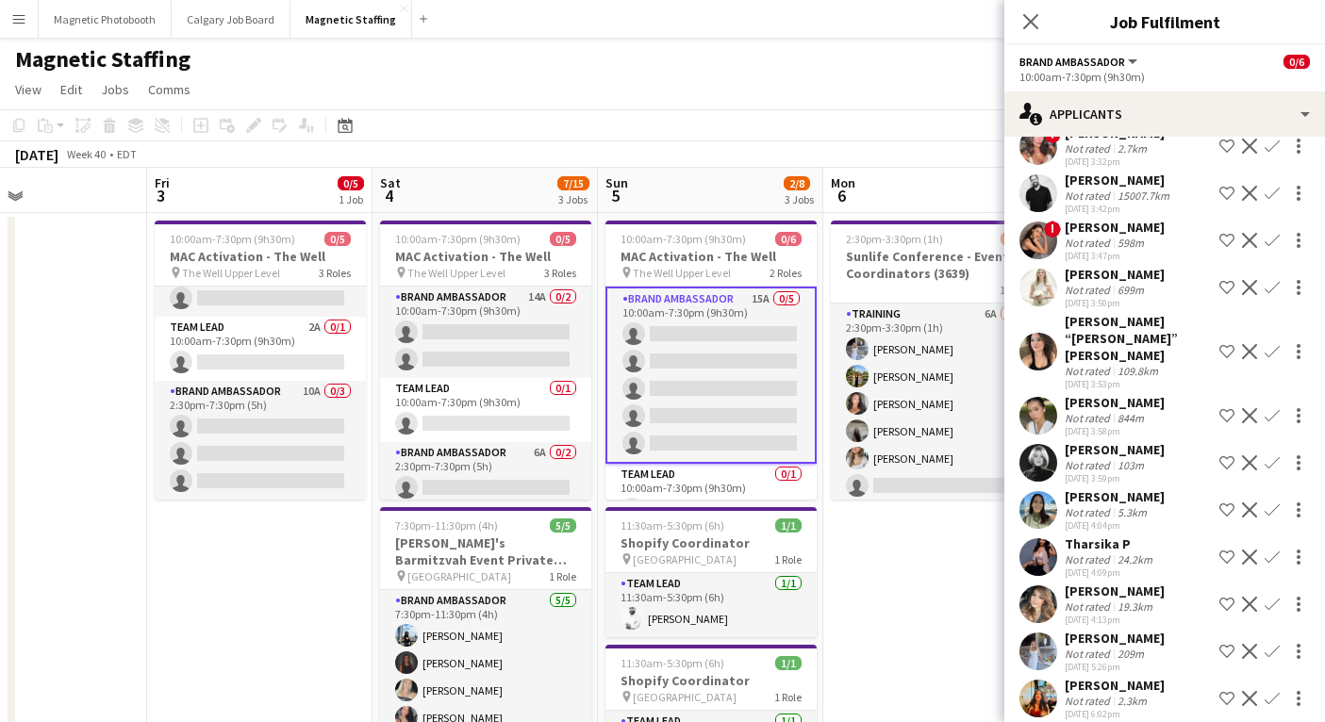
scroll to position [28, 0]
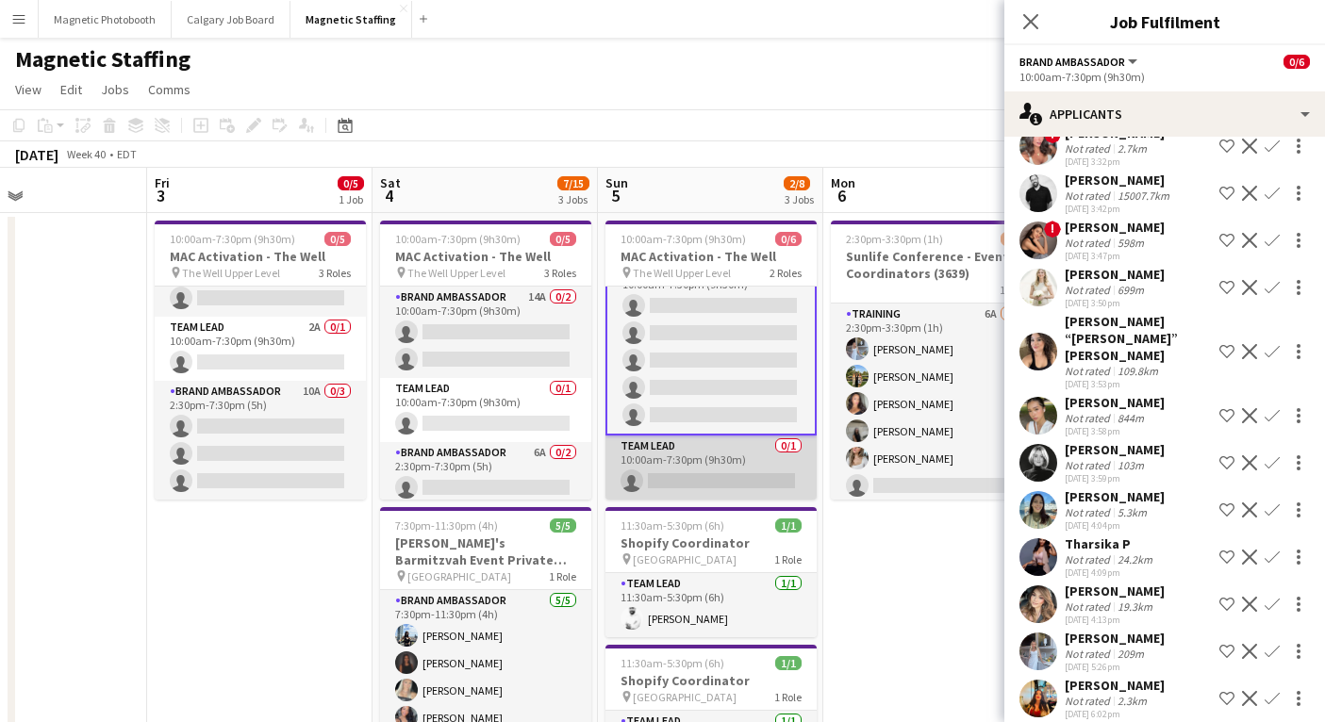
click at [721, 470] on app-card-role "Team Lead 0/1 10:00am-7:30pm (9h30m) single-neutral-actions" at bounding box center [710, 468] width 211 height 64
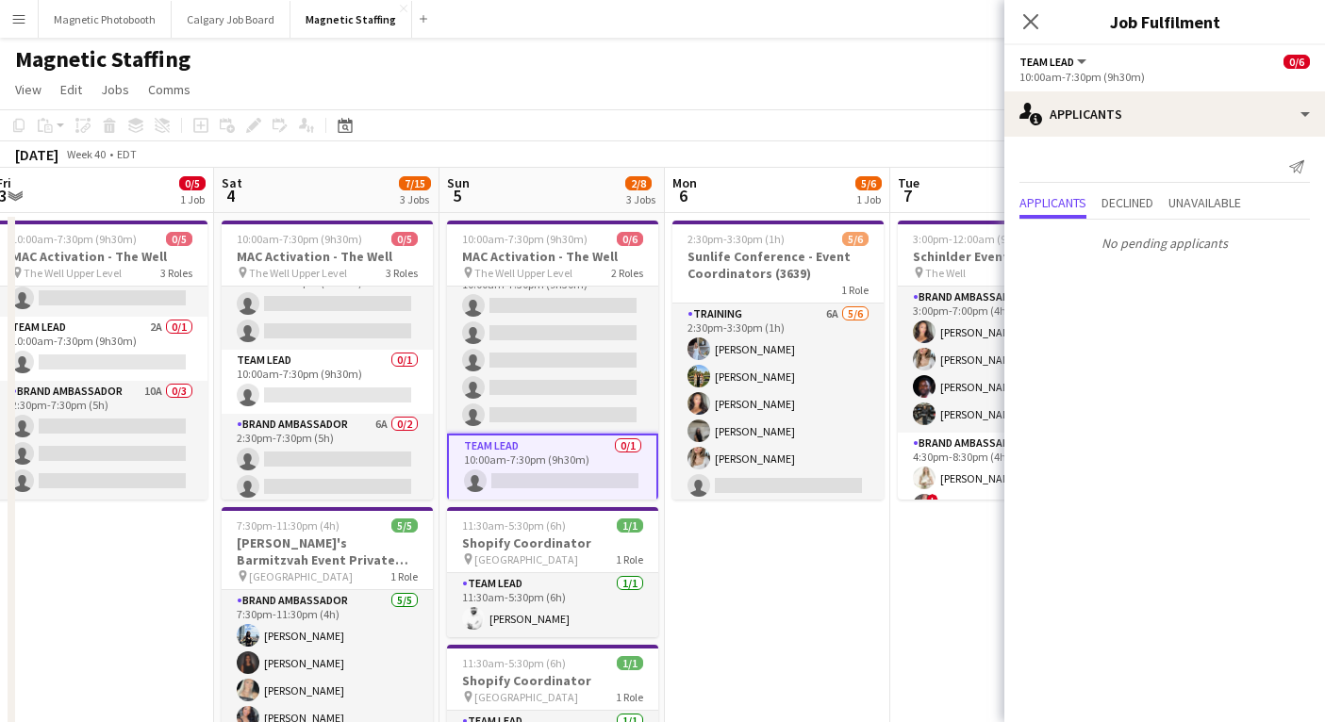
scroll to position [0, 720]
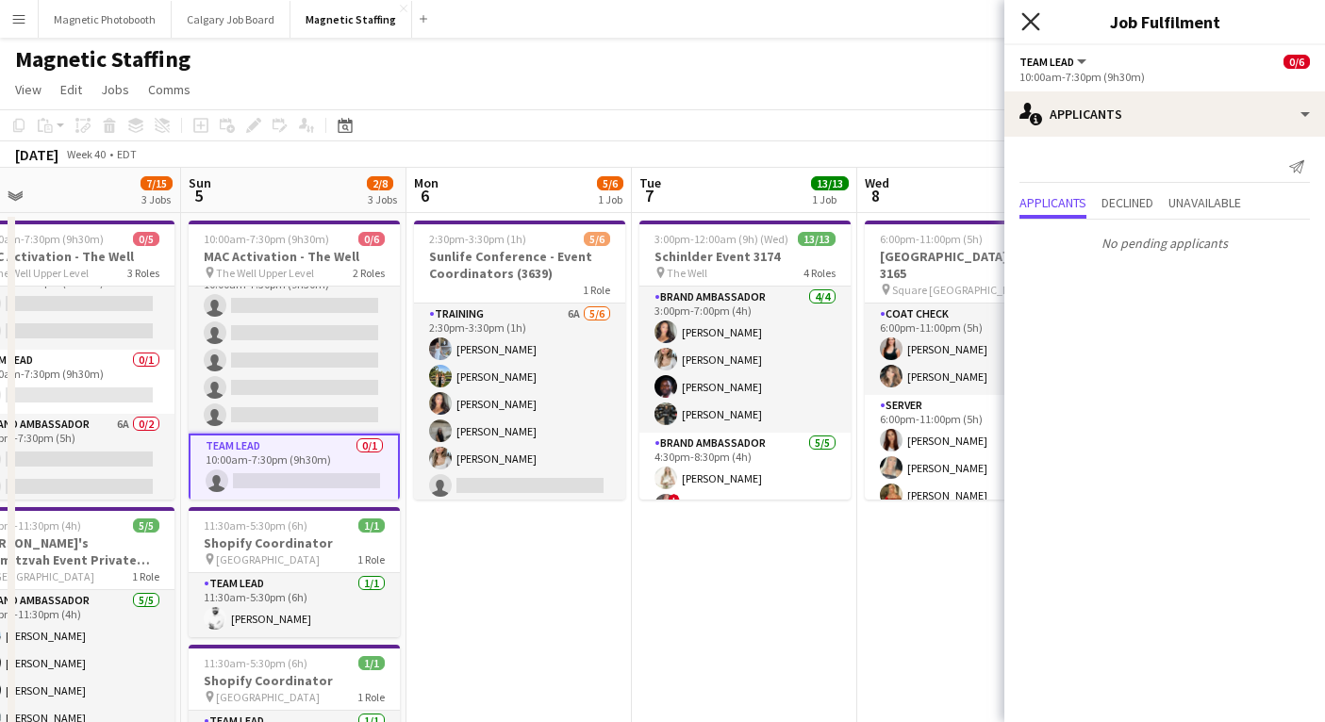
click at [1024, 29] on app-icon "Close pop-in" at bounding box center [1030, 21] width 27 height 27
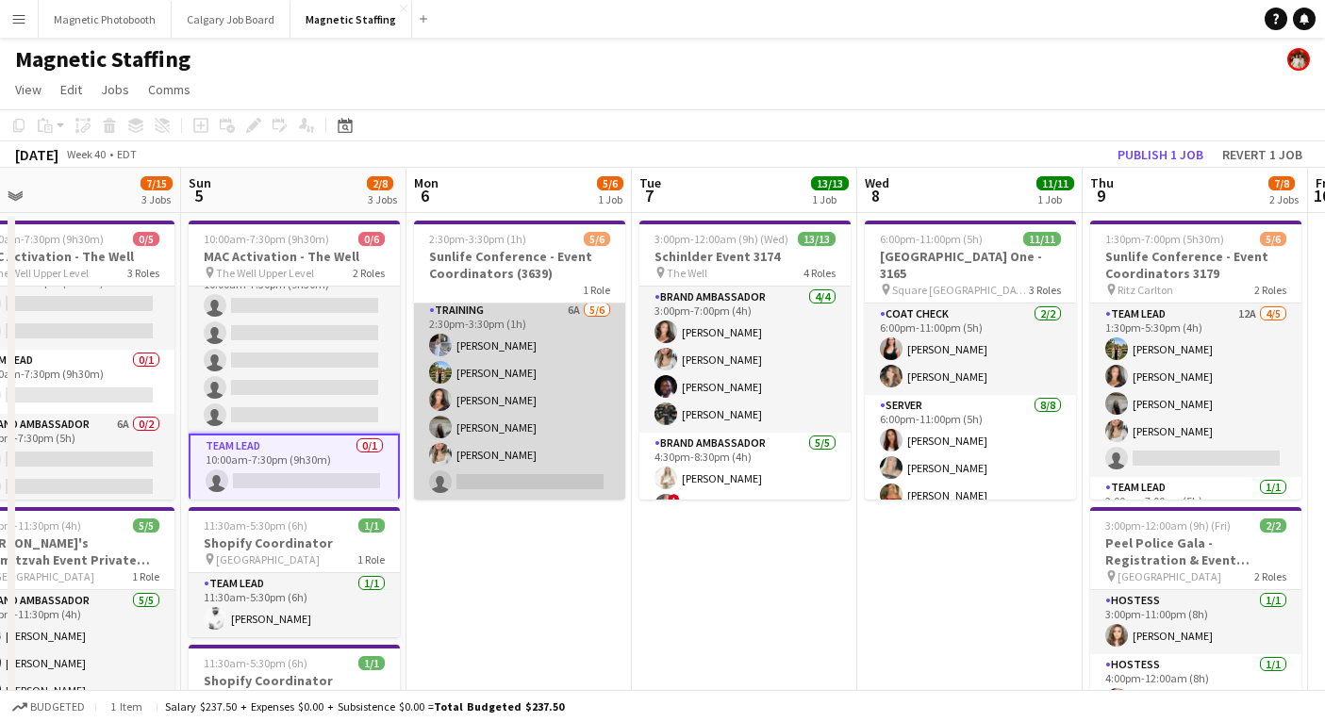
scroll to position [0, 0]
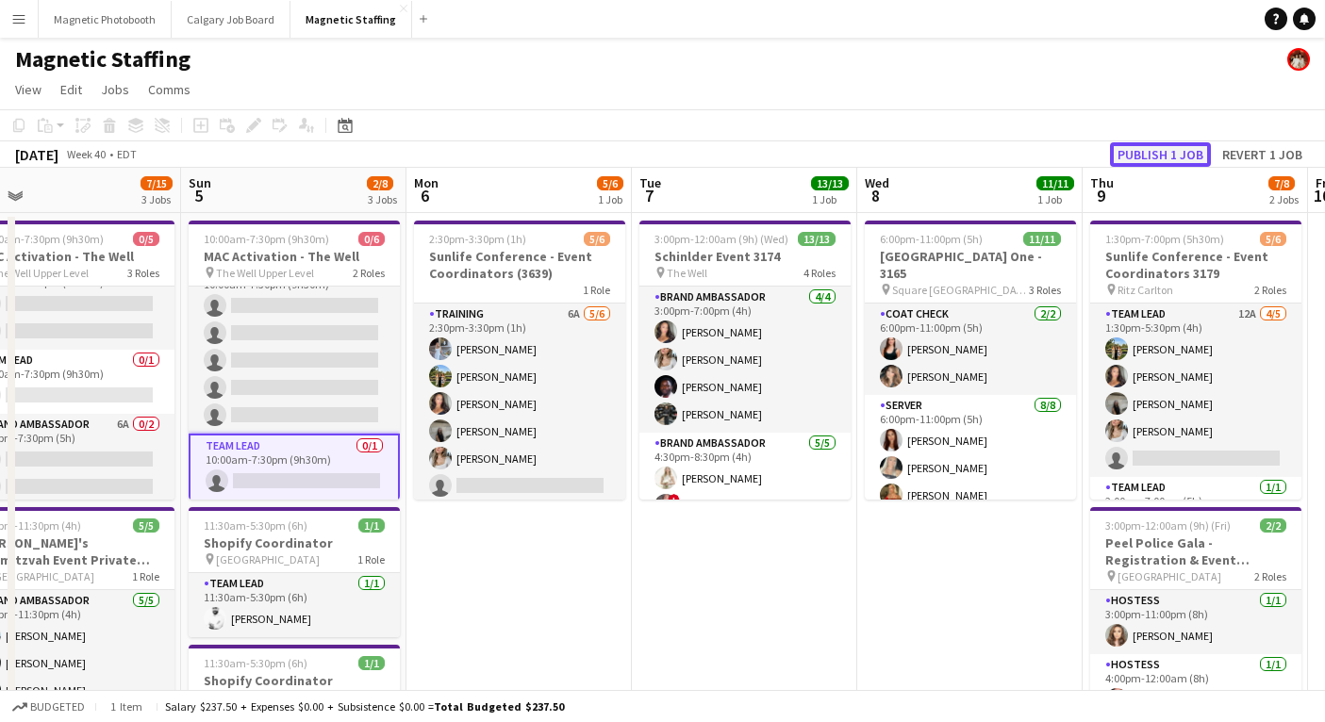
click at [1161, 154] on button "Publish 1 job" at bounding box center [1160, 154] width 101 height 25
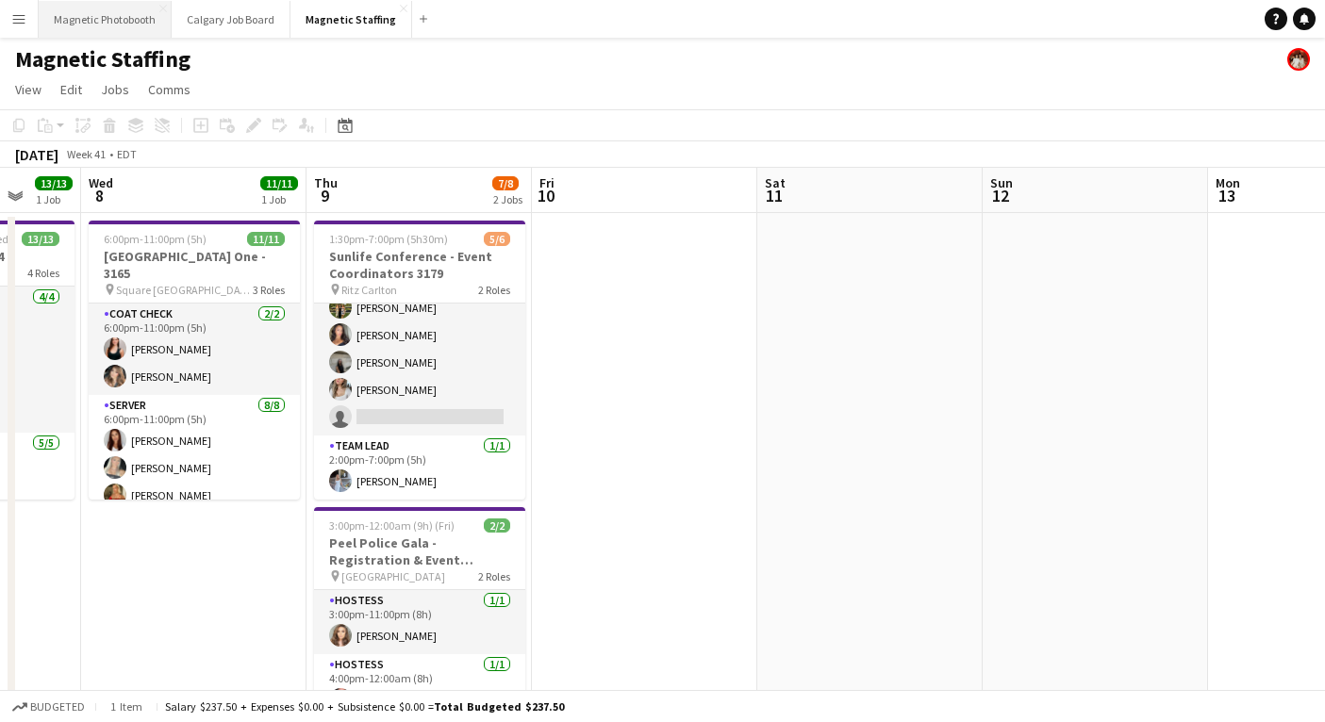
click at [124, 36] on button "Magnetic Photobooth Close" at bounding box center [105, 19] width 133 height 37
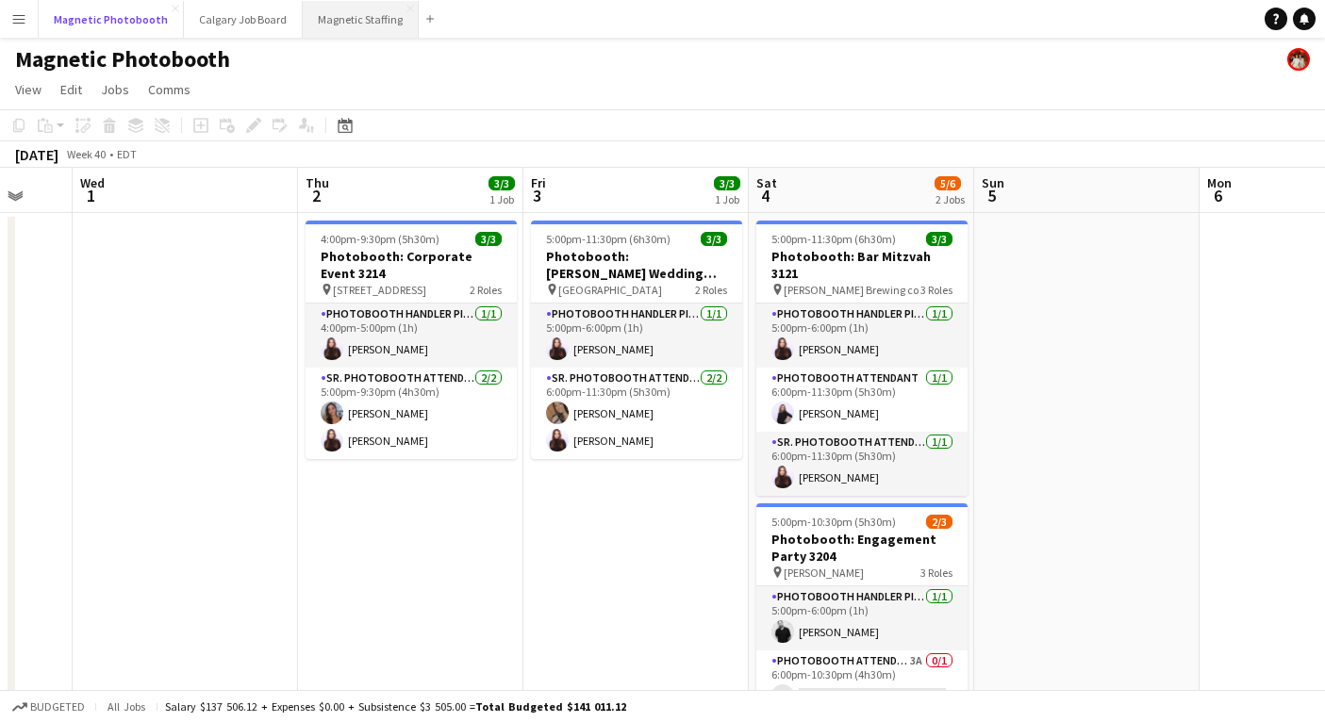
scroll to position [0, 609]
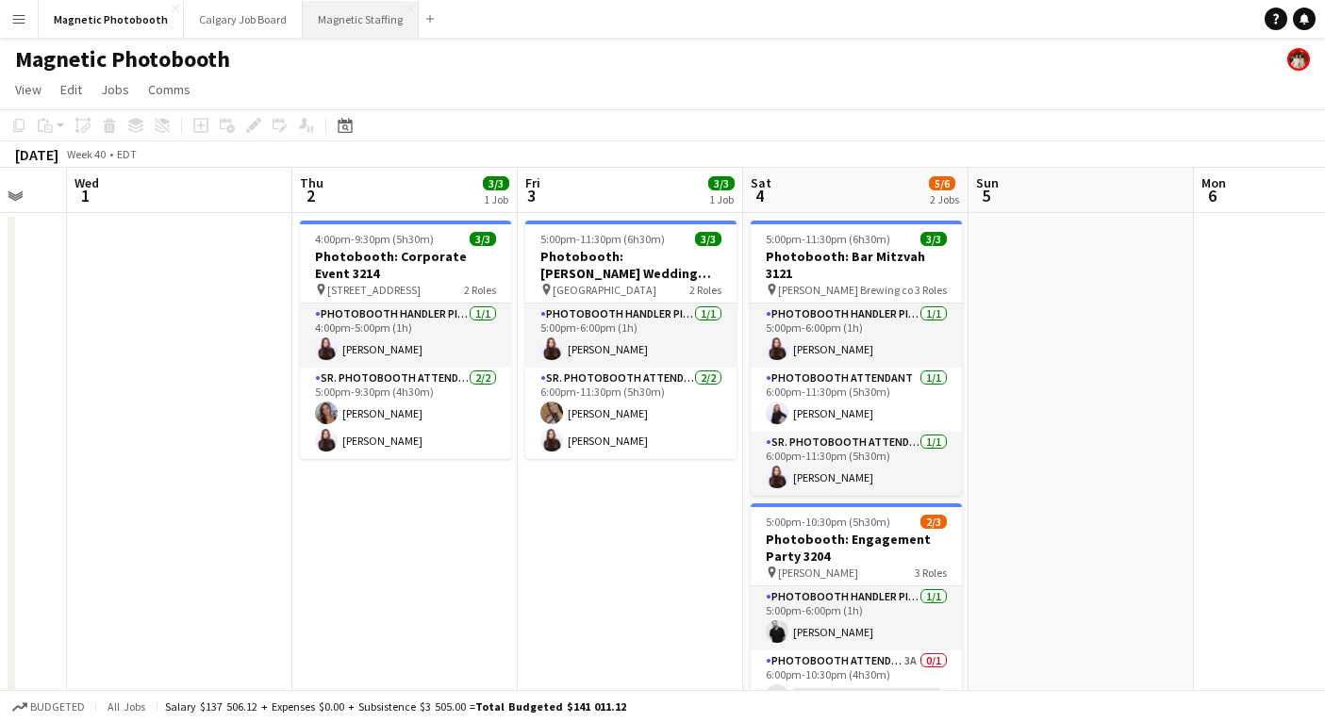
click at [331, 19] on button "Magnetic Staffing Close" at bounding box center [361, 19] width 116 height 37
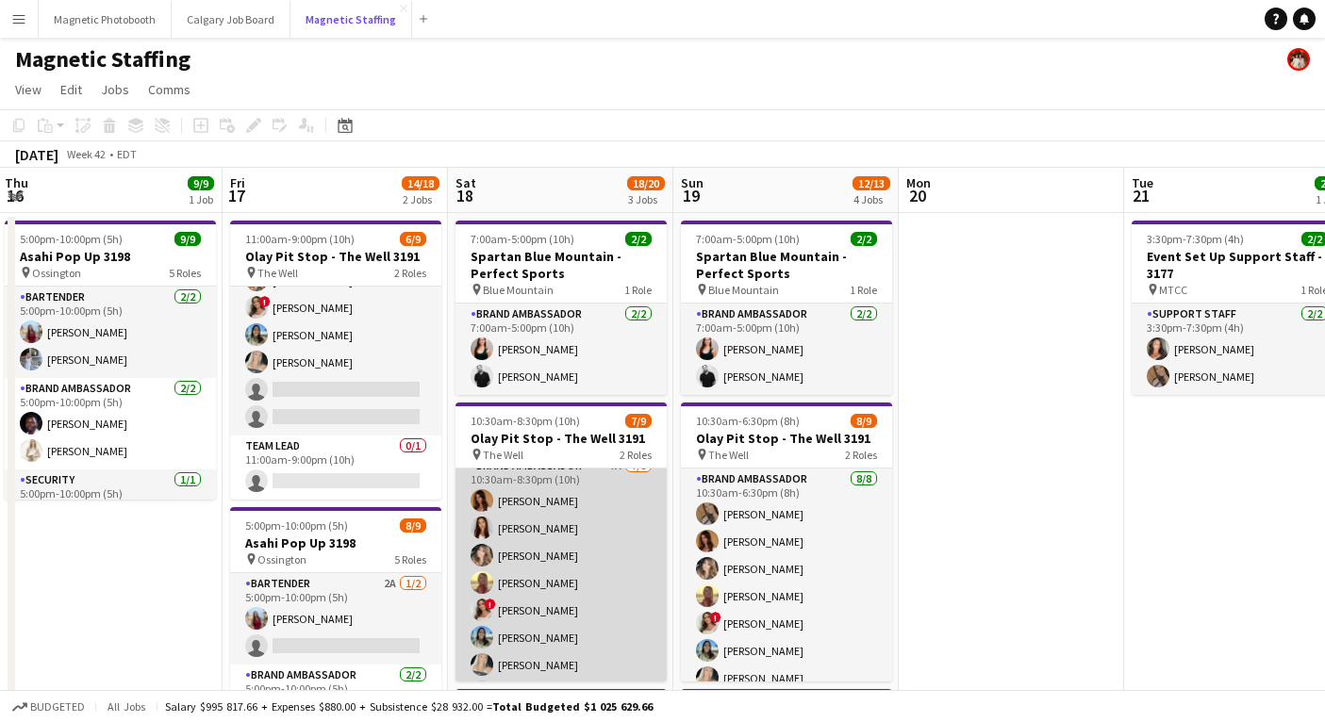
scroll to position [0, 701]
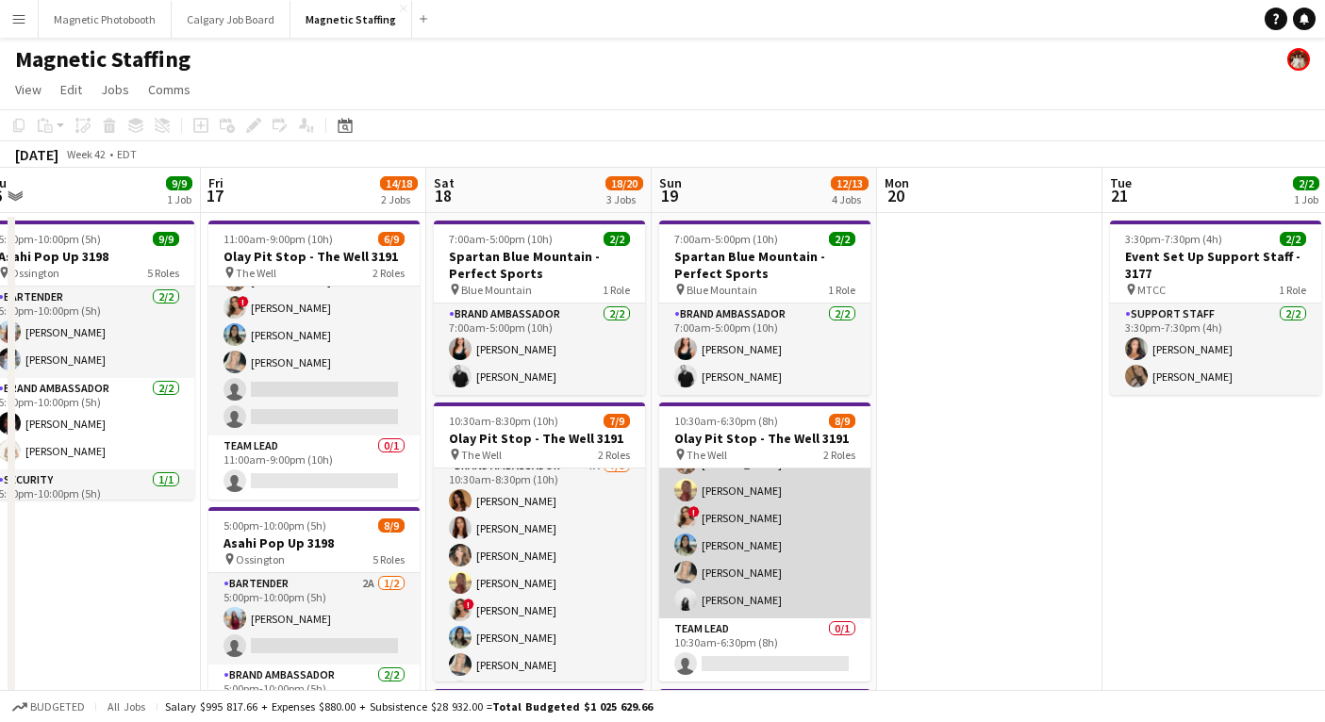
click at [732, 488] on app-card-role "Brand Ambassador [DATE] 10:30am-6:30pm (8h) [PERSON_NAME] [PERSON_NAME] [PERSON…" at bounding box center [764, 491] width 211 height 256
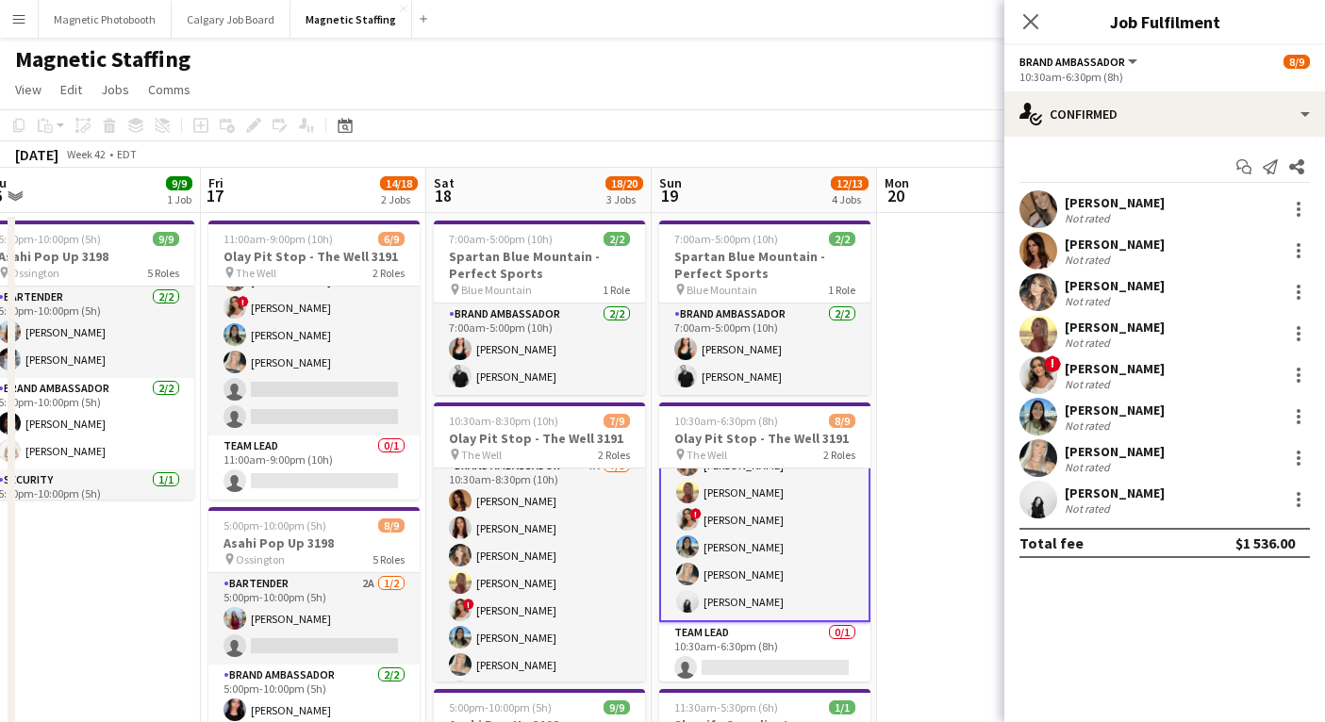
scroll to position [107, 0]
click at [1060, 335] on div "[PERSON_NAME] Not rated 1.4km" at bounding box center [1164, 334] width 321 height 38
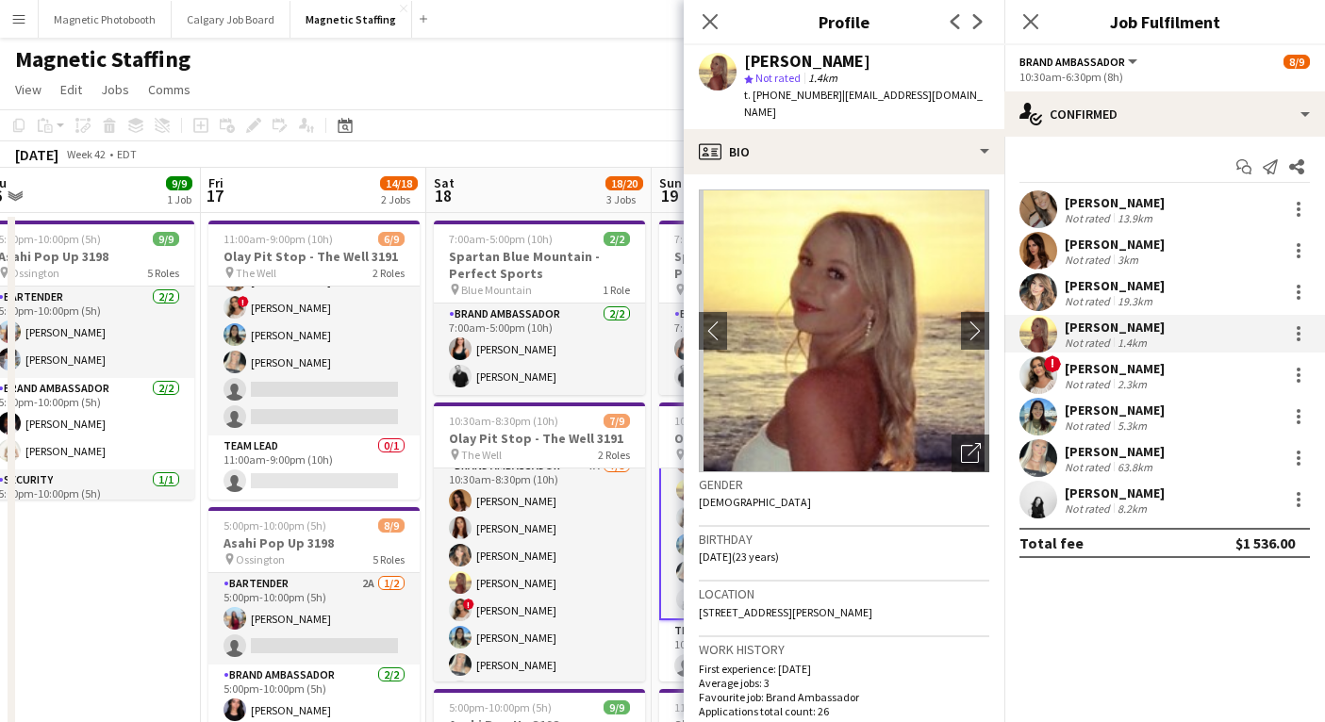
click at [1060, 334] on div "[PERSON_NAME] Not rated 1.4km" at bounding box center [1164, 334] width 321 height 38
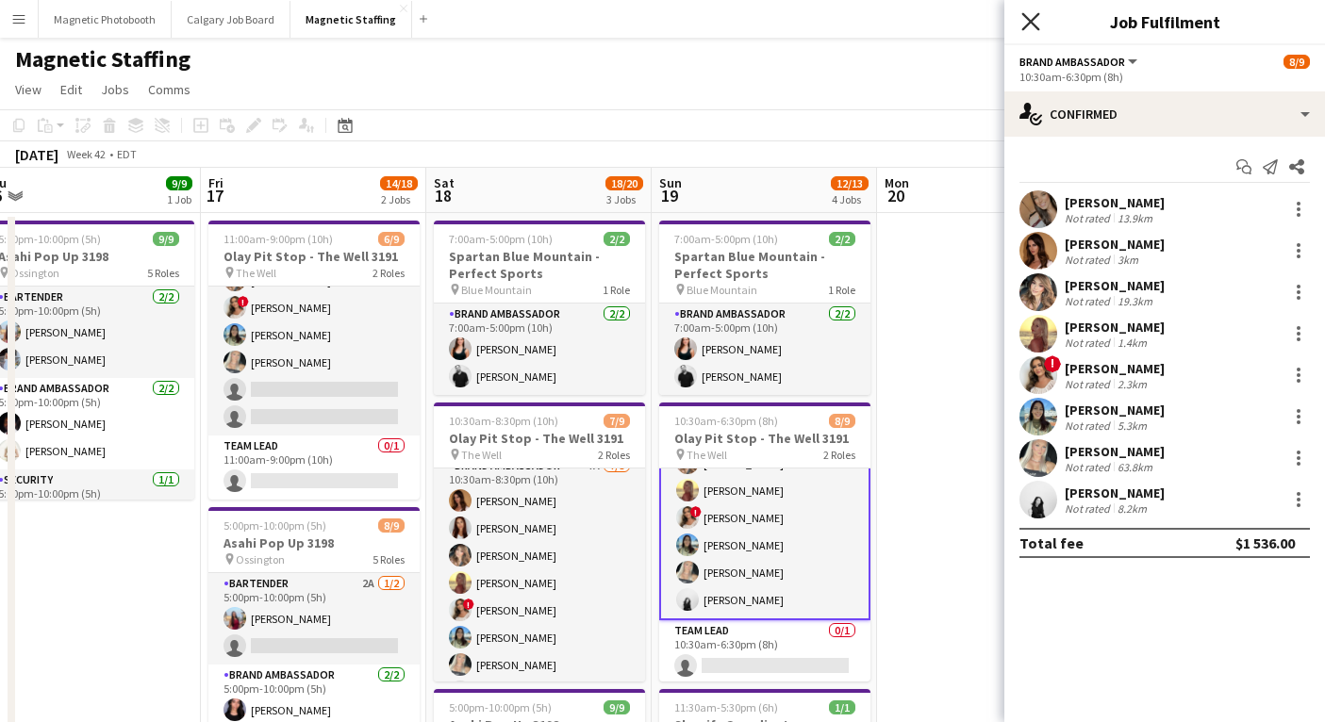
click at [1028, 23] on icon at bounding box center [1030, 21] width 18 height 18
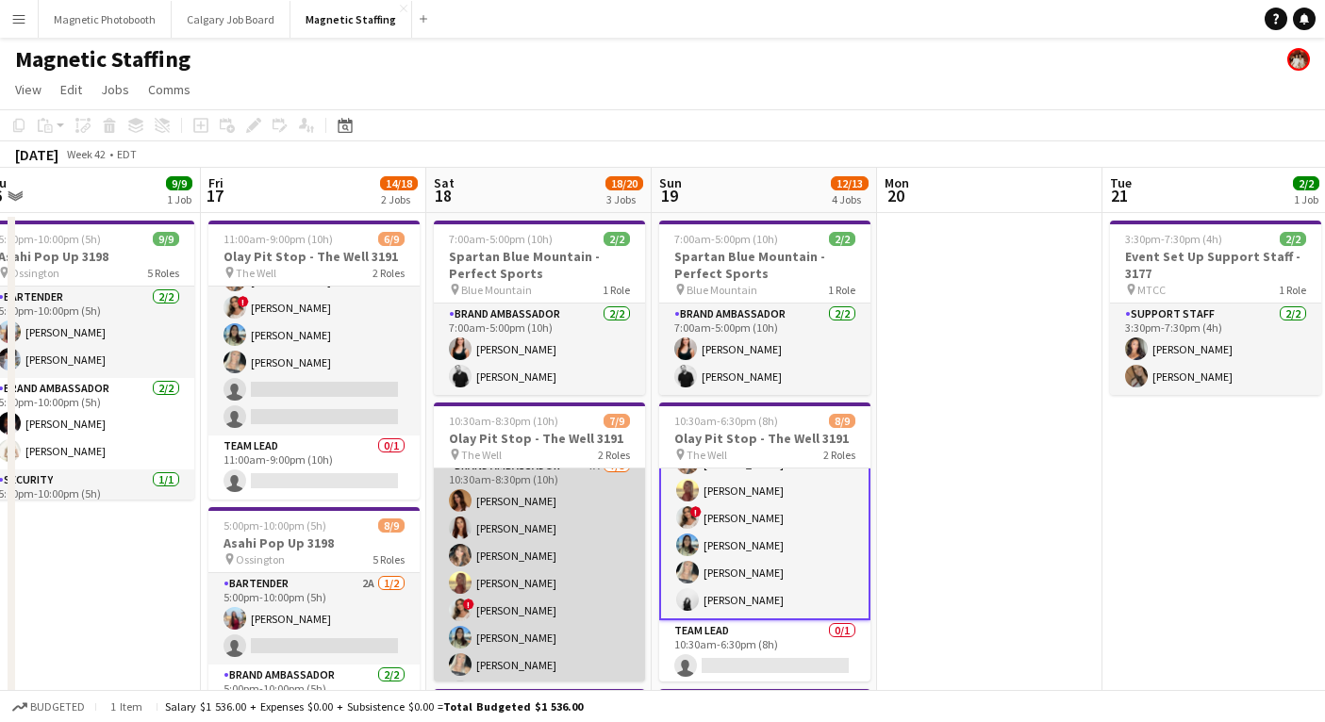
scroll to position [107, 0]
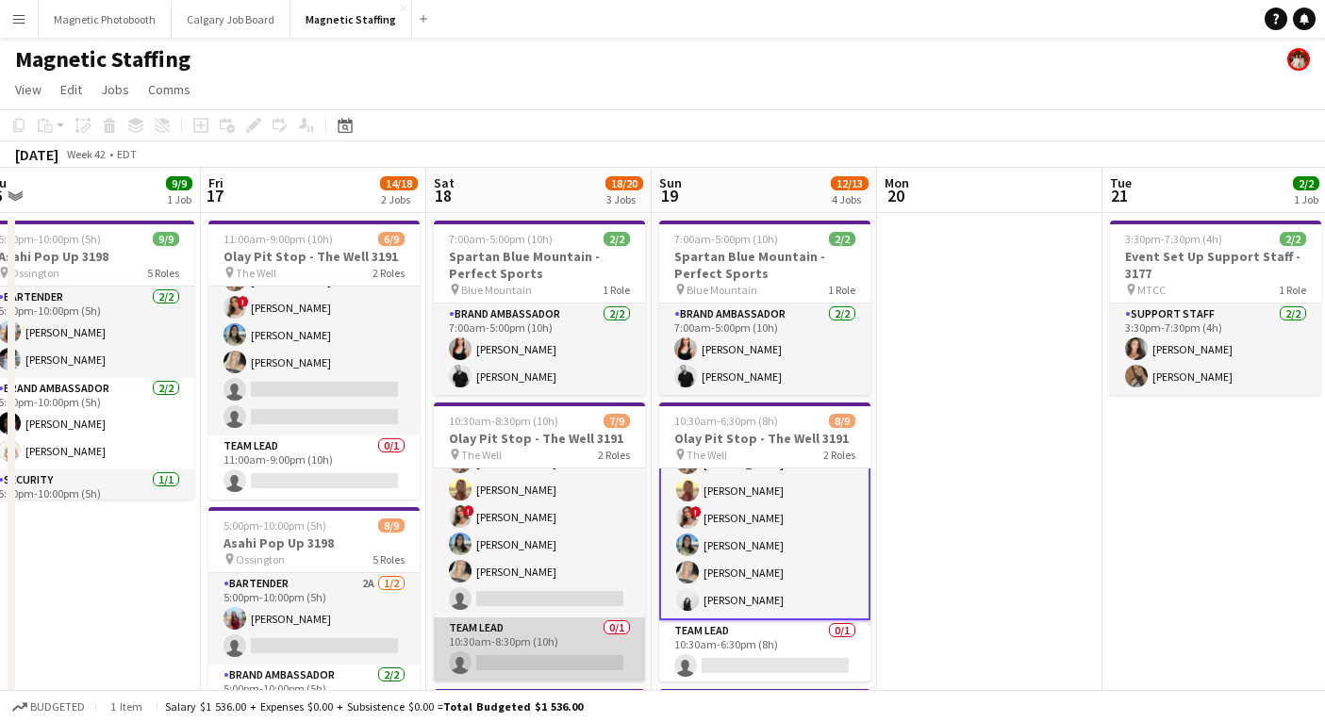
click at [501, 661] on app-card-role "Team Lead 0/1 10:30am-8:30pm (10h) single-neutral-actions" at bounding box center [539, 650] width 211 height 64
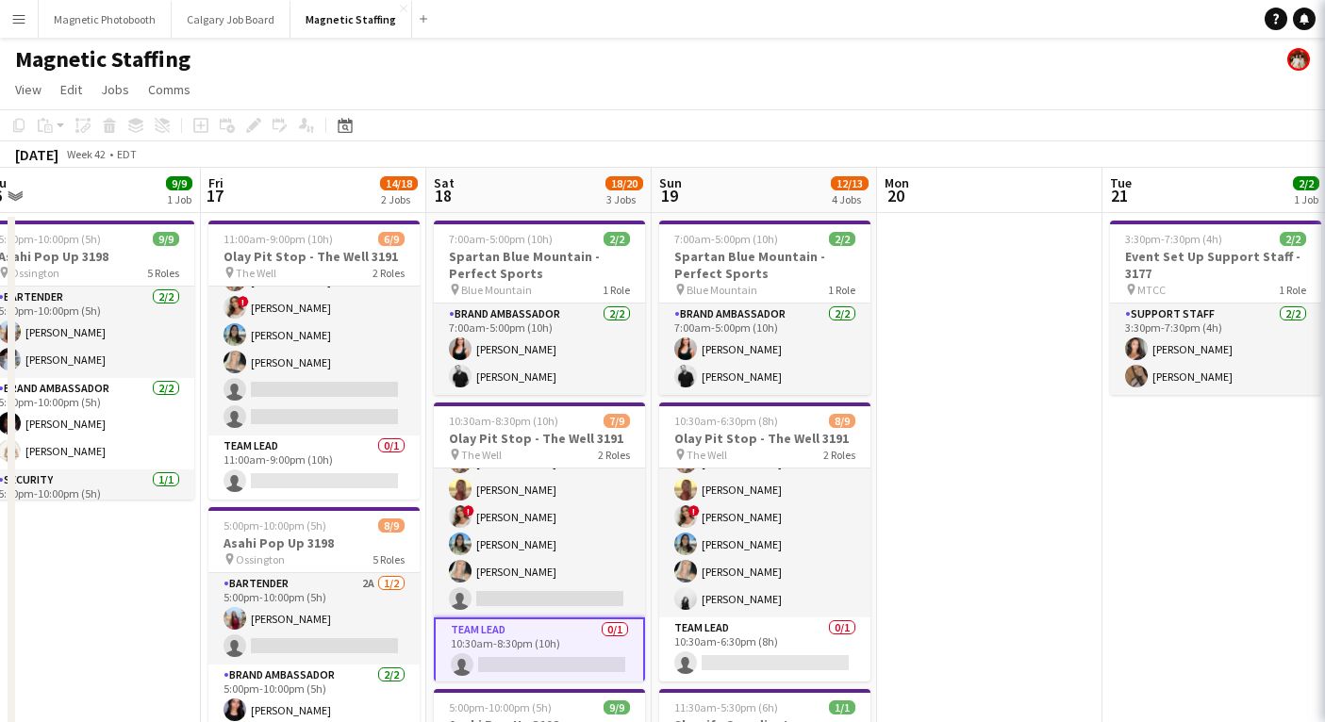
scroll to position [106, 0]
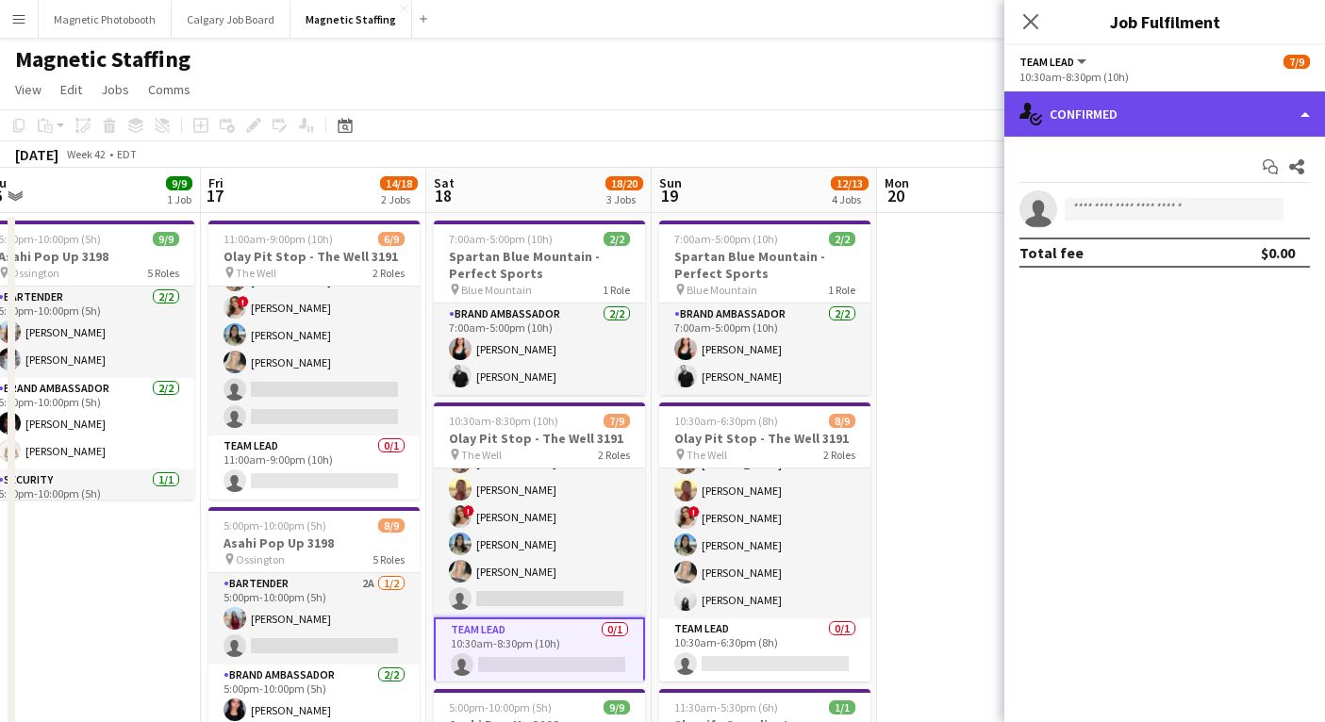
click at [1100, 126] on div "single-neutral-actions-check-2 Confirmed" at bounding box center [1164, 113] width 321 height 45
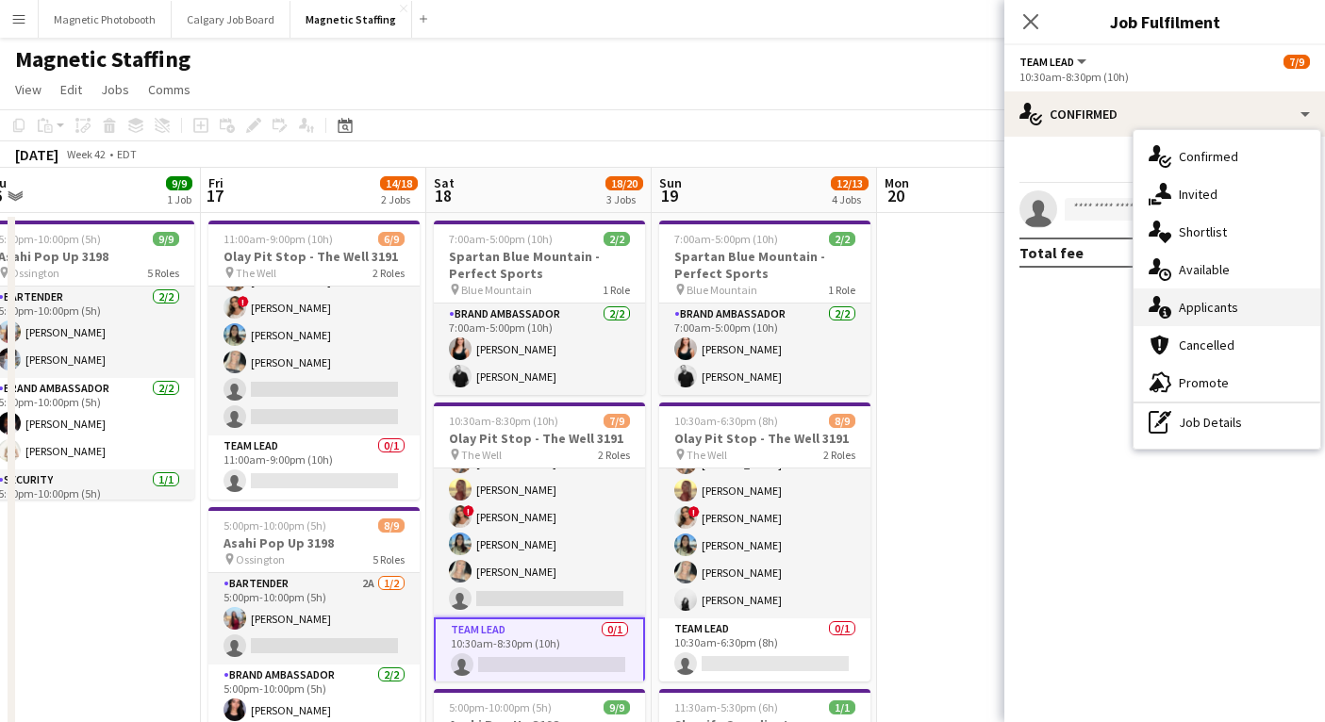
click at [1219, 313] on span "Applicants" at bounding box center [1208, 307] width 59 height 17
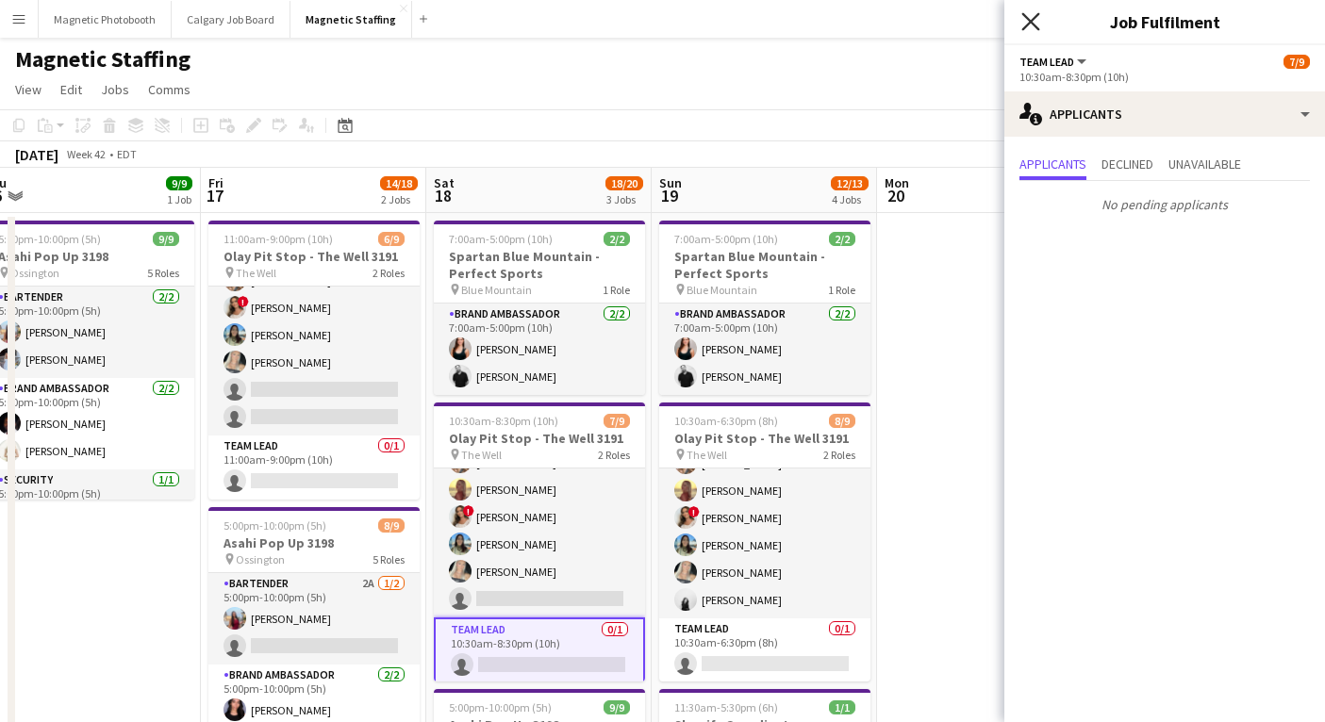
click at [1036, 19] on icon "Close pop-in" at bounding box center [1030, 21] width 18 height 18
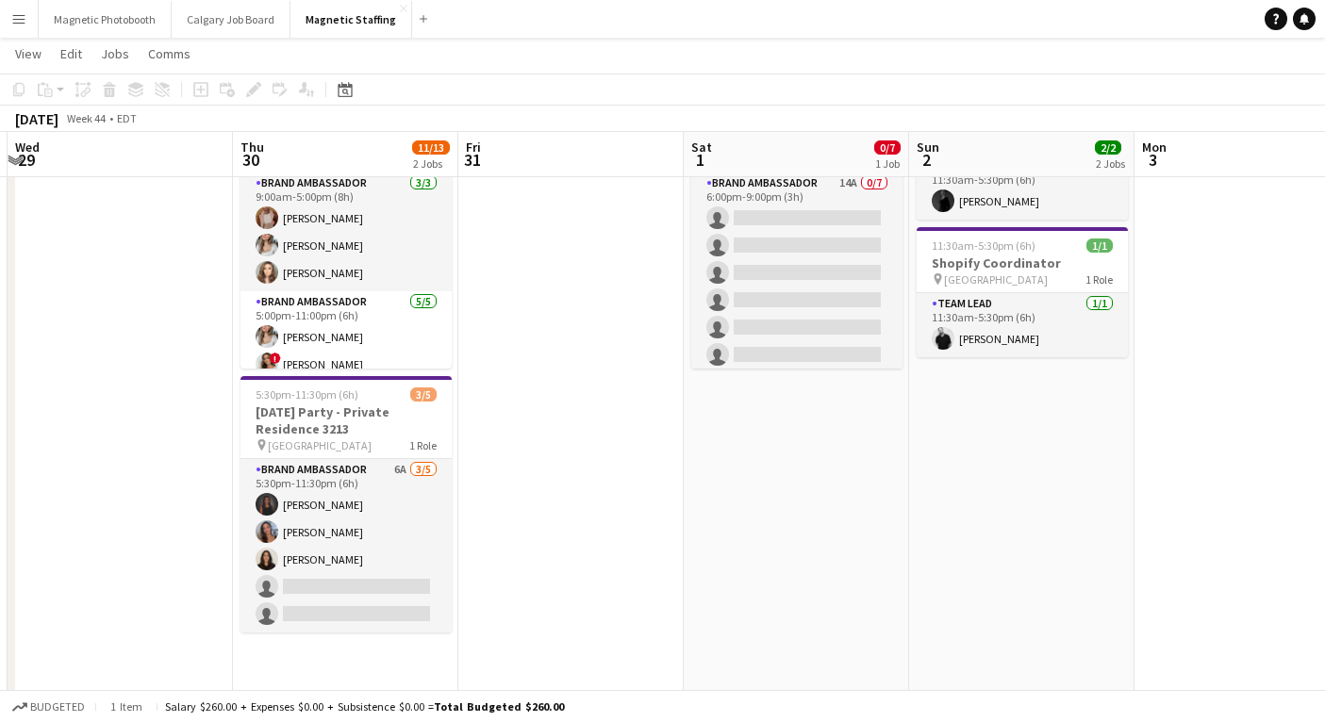
scroll to position [132, 0]
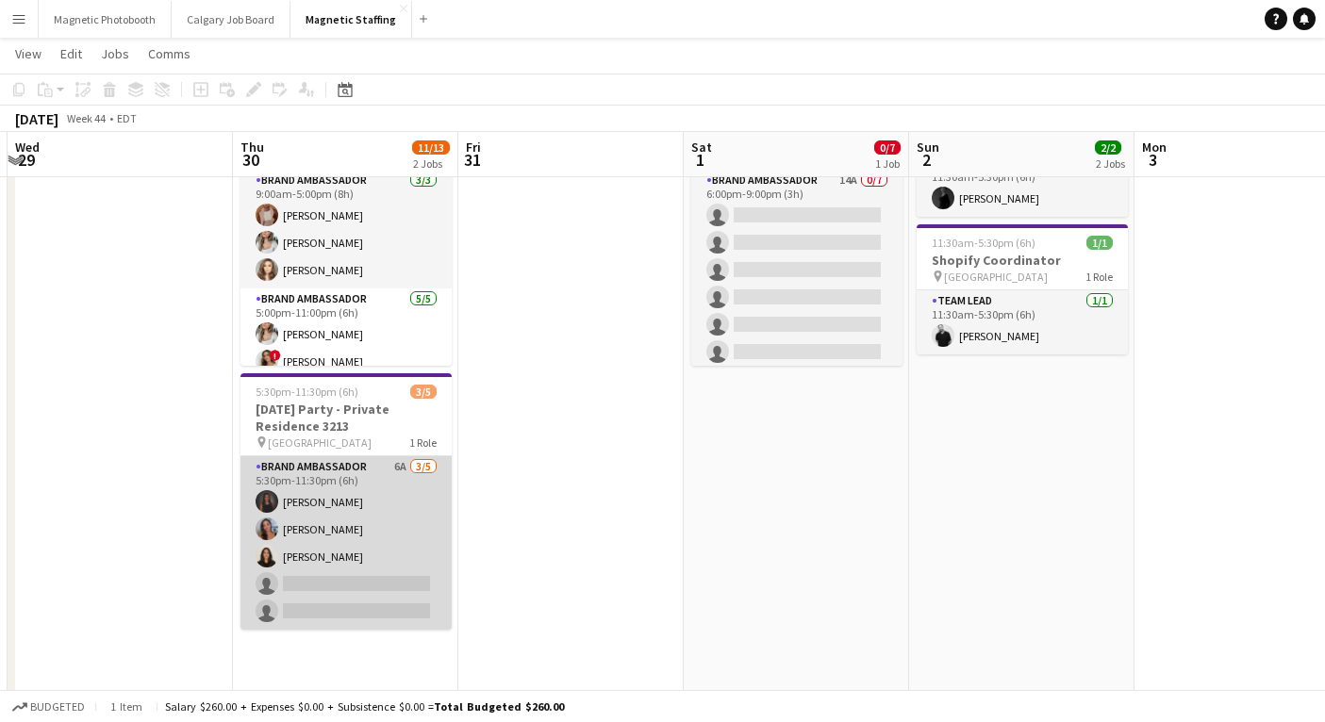
click at [347, 594] on app-card-role "Brand Ambassador 6A [DATE] 5:30pm-11:30pm (6h) [PERSON_NAME] [PERSON_NAME] [PER…" at bounding box center [345, 543] width 211 height 174
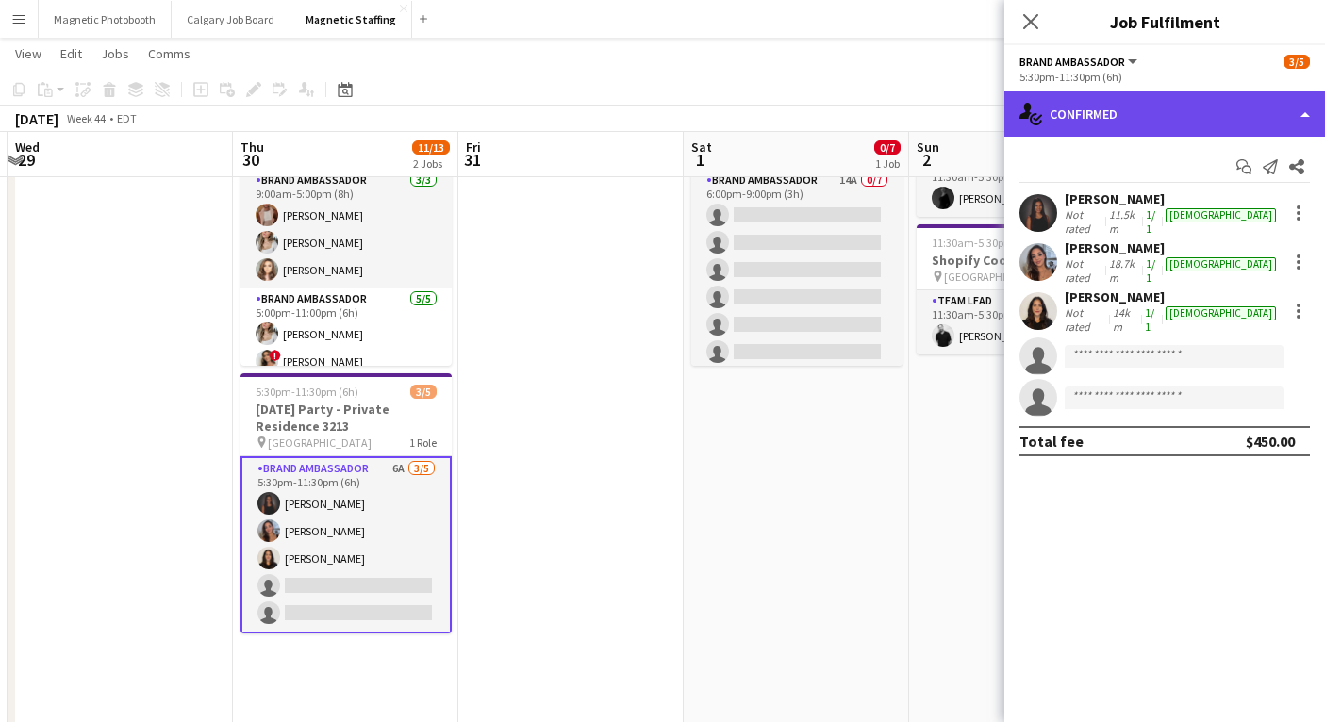
click at [1188, 111] on div "single-neutral-actions-check-2 Confirmed" at bounding box center [1164, 113] width 321 height 45
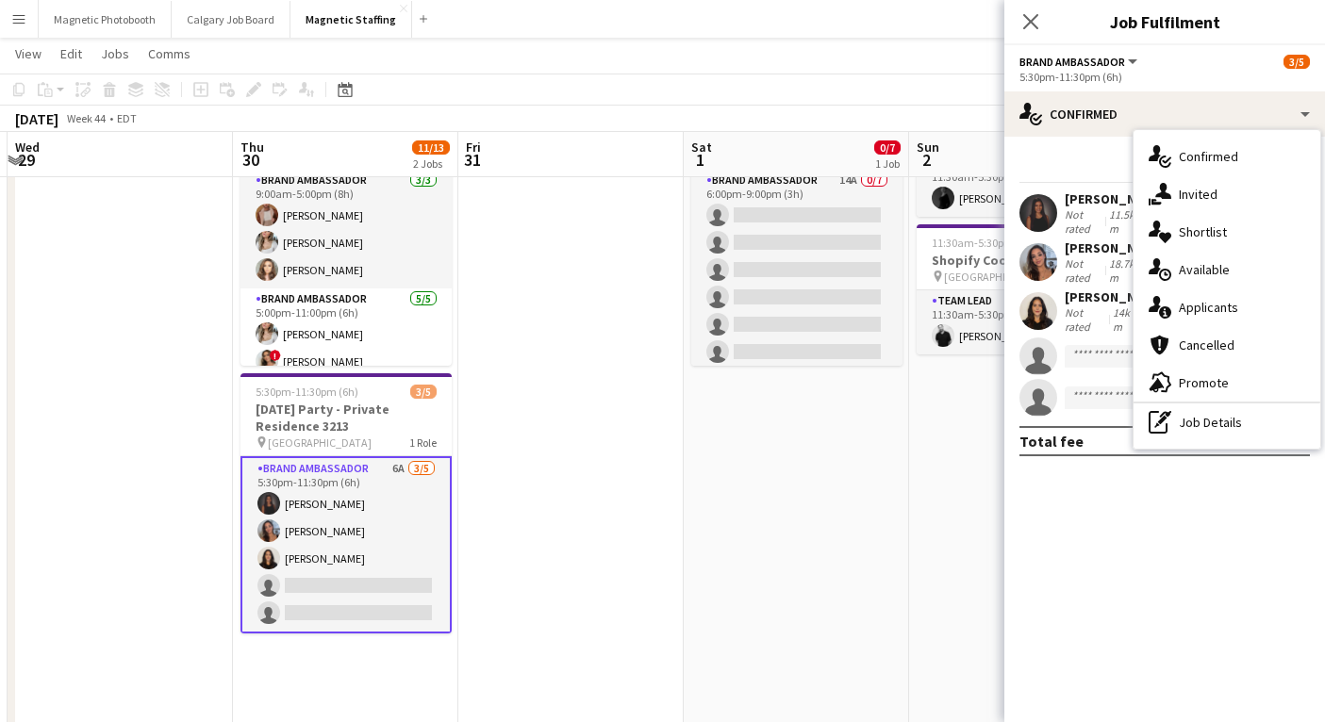
click at [1179, 315] on span "Applicants" at bounding box center [1208, 307] width 59 height 17
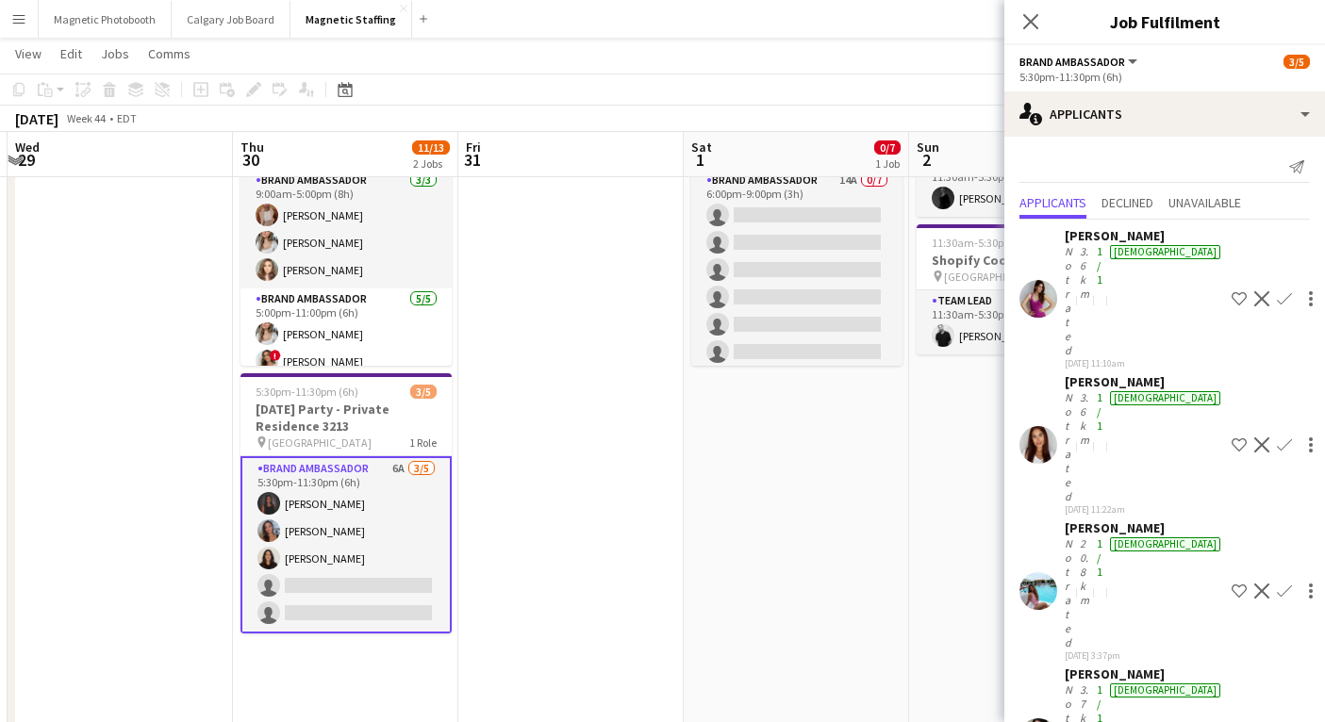
click at [1273, 434] on button "Confirm" at bounding box center [1284, 445] width 23 height 23
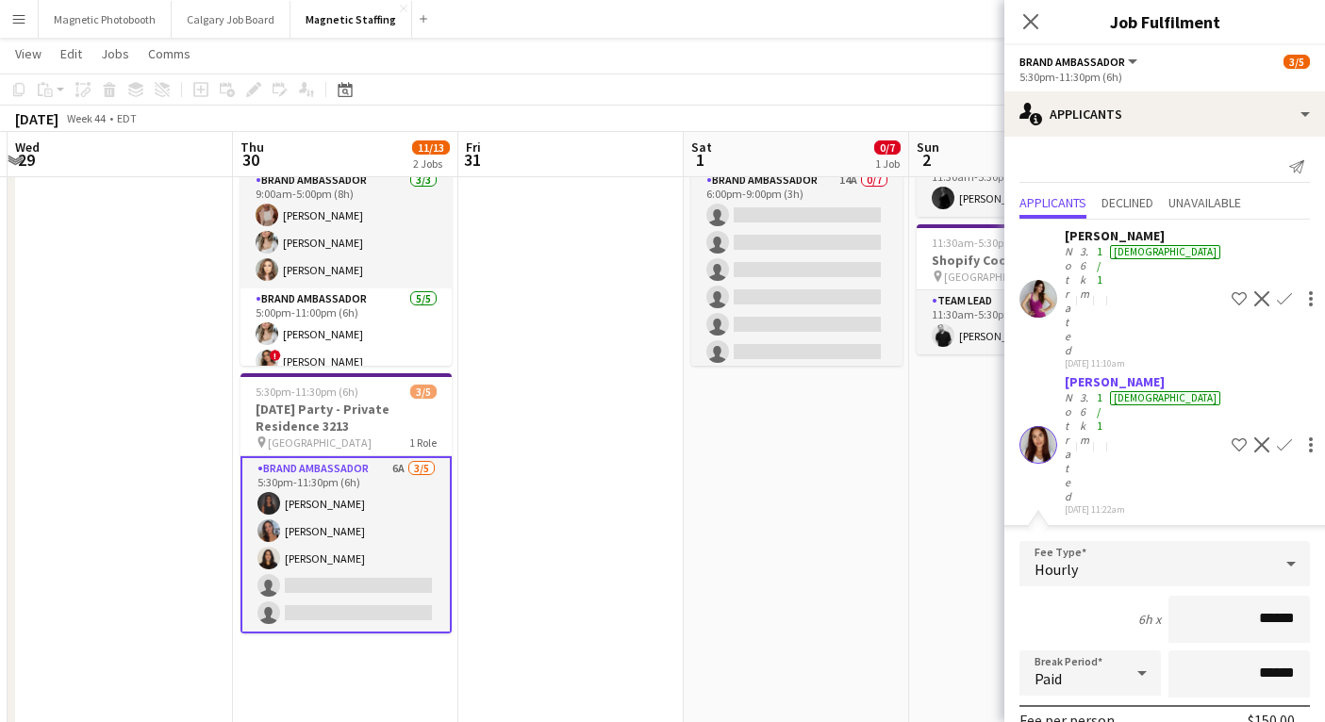
scroll to position [219, 0]
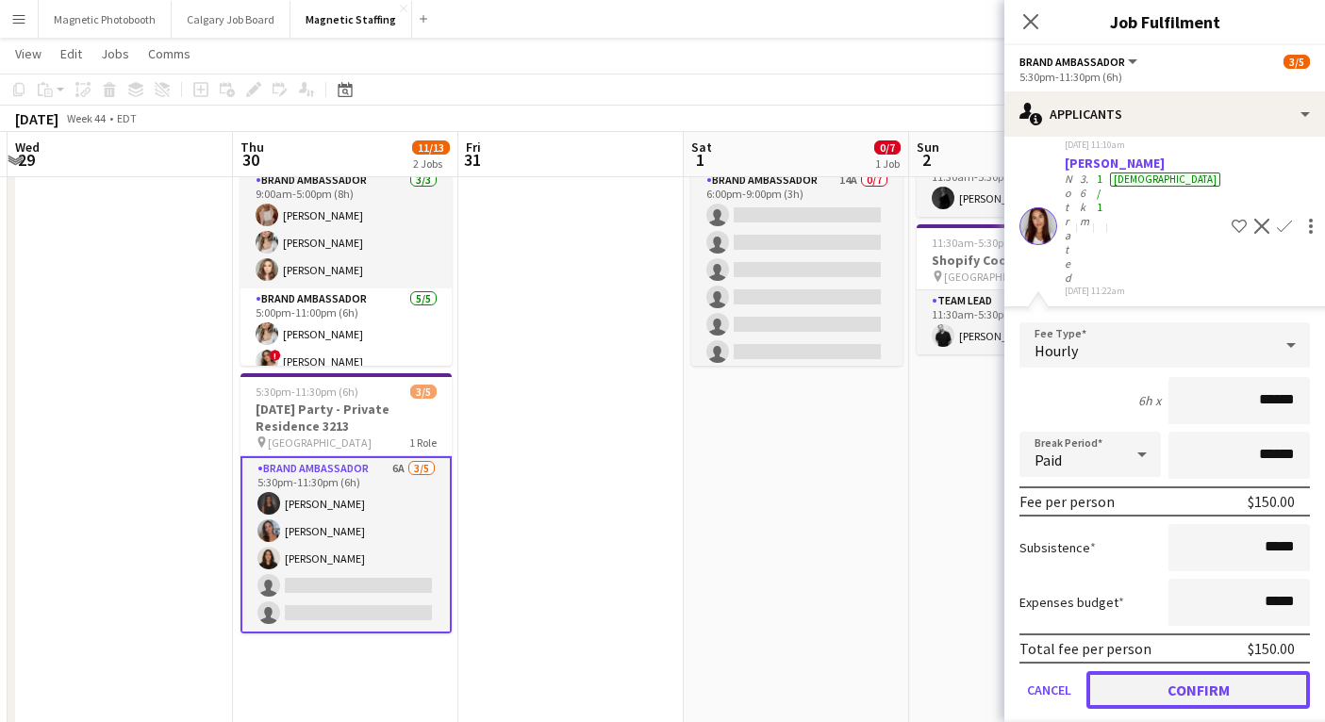
click at [1192, 671] on button "Confirm" at bounding box center [1197, 690] width 223 height 38
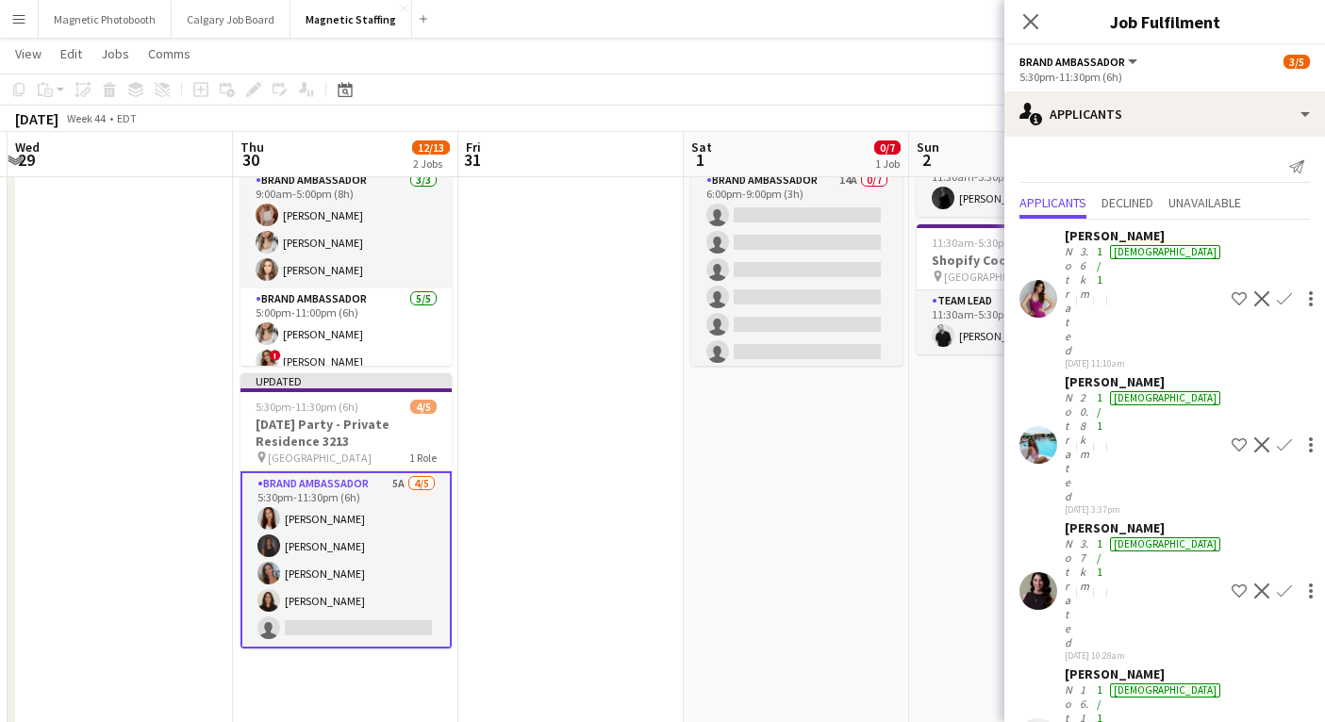
click at [1076, 537] on div "Not rated" at bounding box center [1070, 593] width 11 height 113
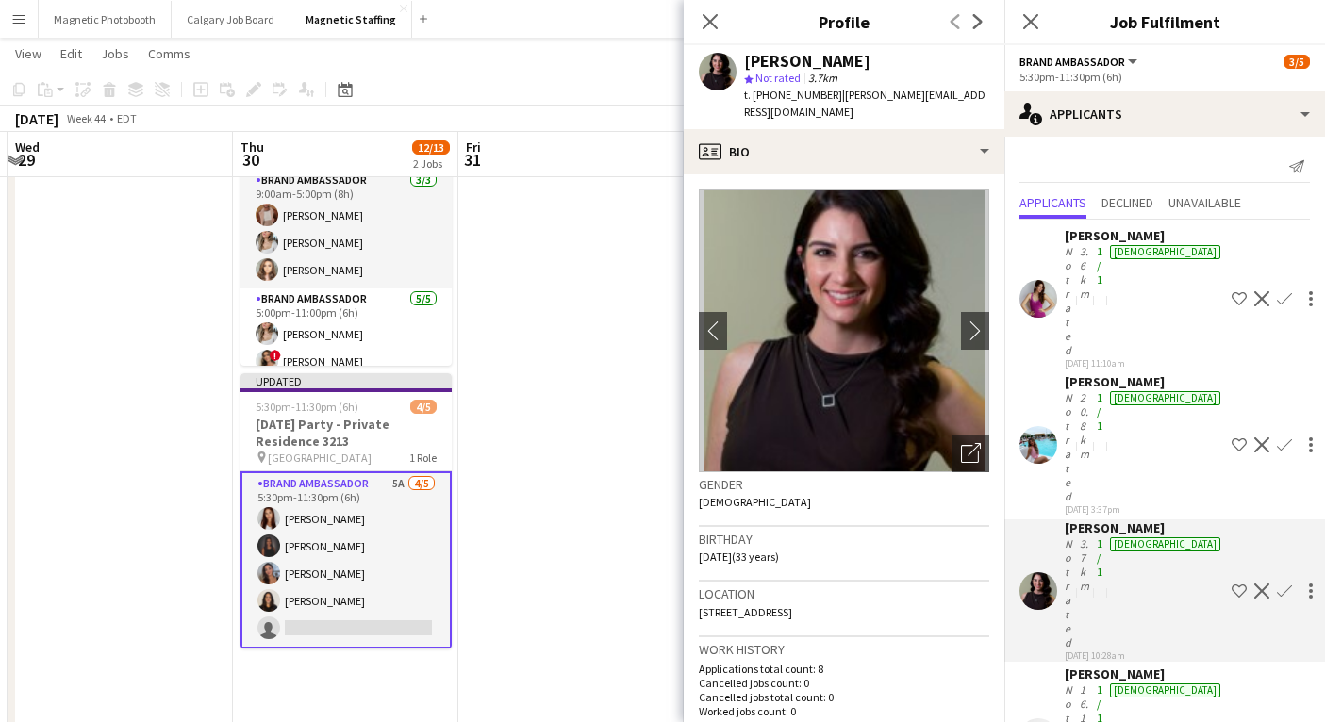
click at [1076, 537] on div "Not rated" at bounding box center [1070, 593] width 11 height 113
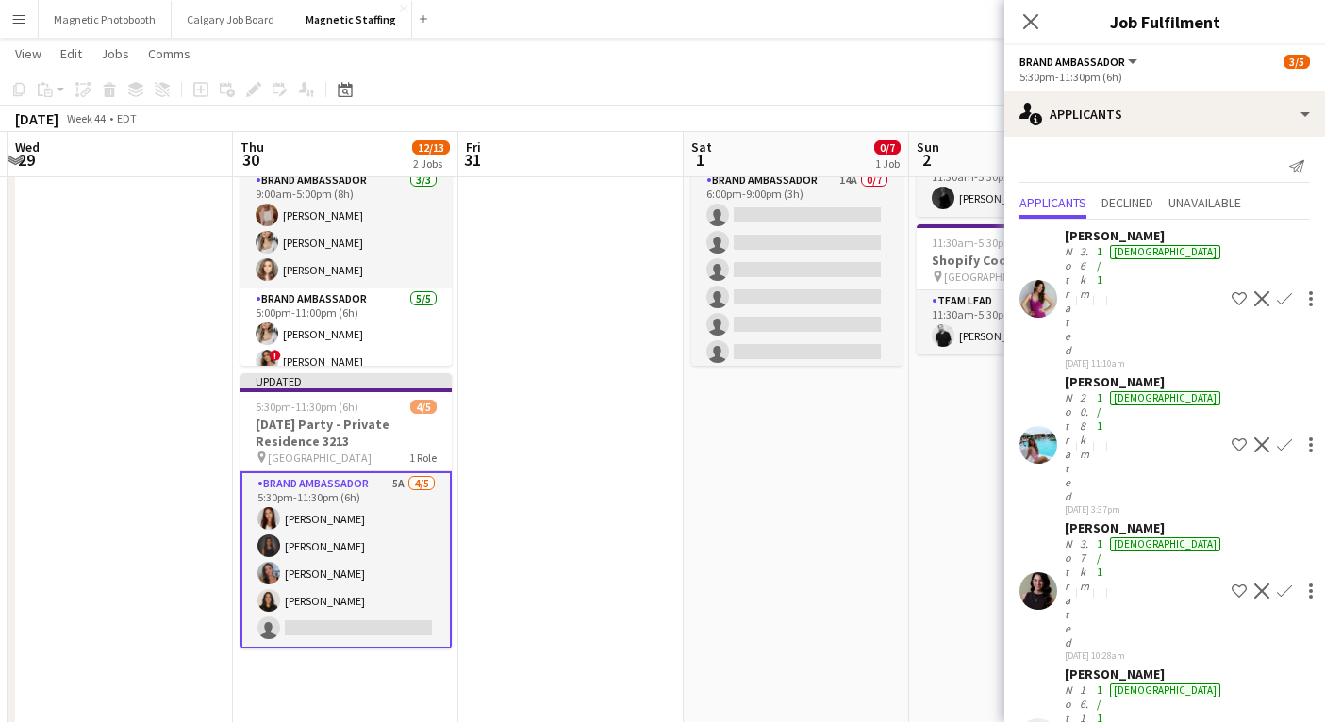
click at [344, 550] on app-card-role "Brand Ambassador 5A [DATE] 5:30pm-11:30pm (6h) [PERSON_NAME] [PERSON_NAME] [PER…" at bounding box center [345, 559] width 211 height 177
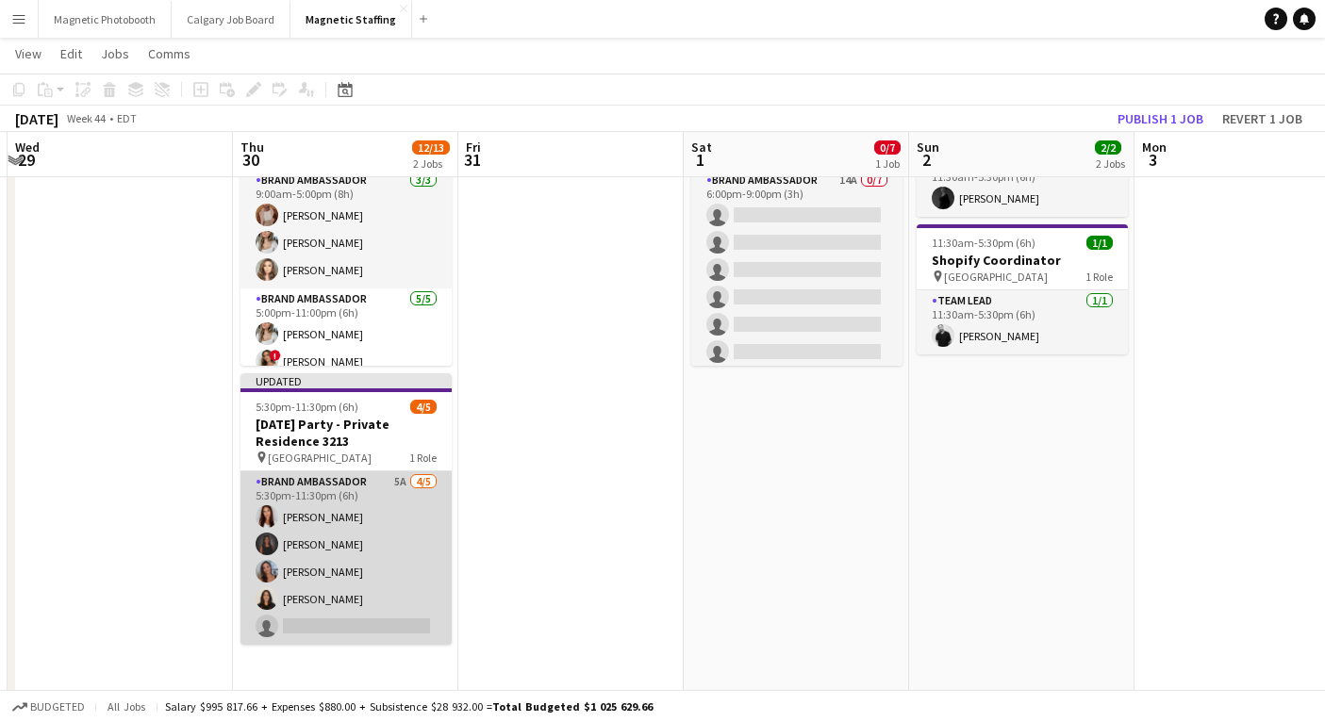
click at [306, 550] on app-card-role "Brand Ambassador 5A [DATE] 5:30pm-11:30pm (6h) [PERSON_NAME] [PERSON_NAME] [PER…" at bounding box center [345, 558] width 211 height 174
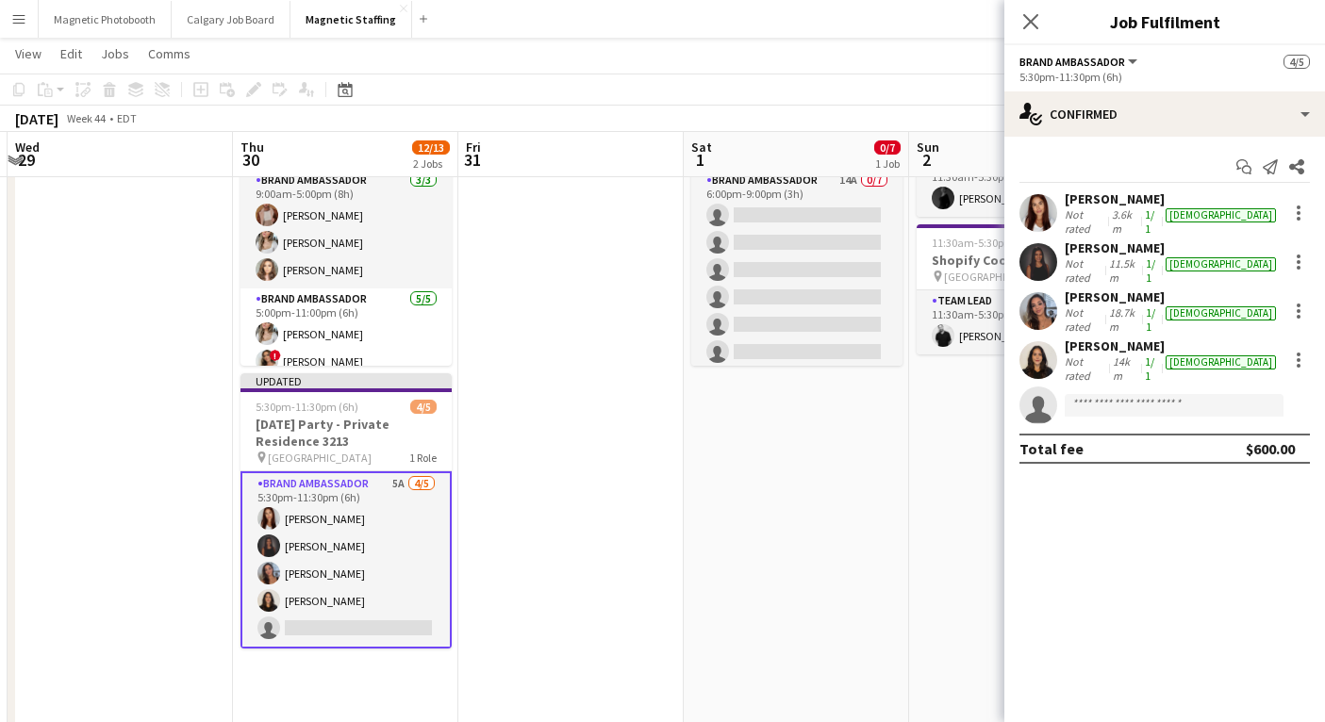
click at [645, 413] on app-date-cell at bounding box center [570, 557] width 225 height 957
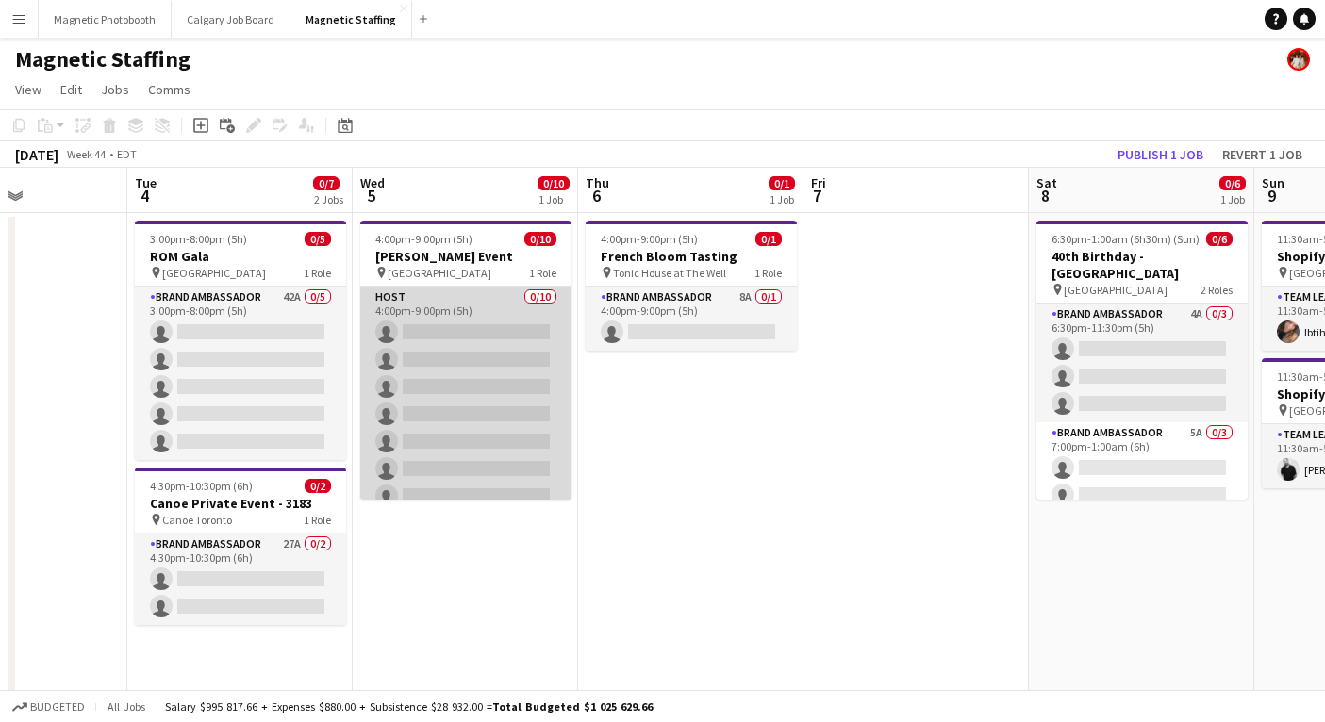
scroll to position [0, 597]
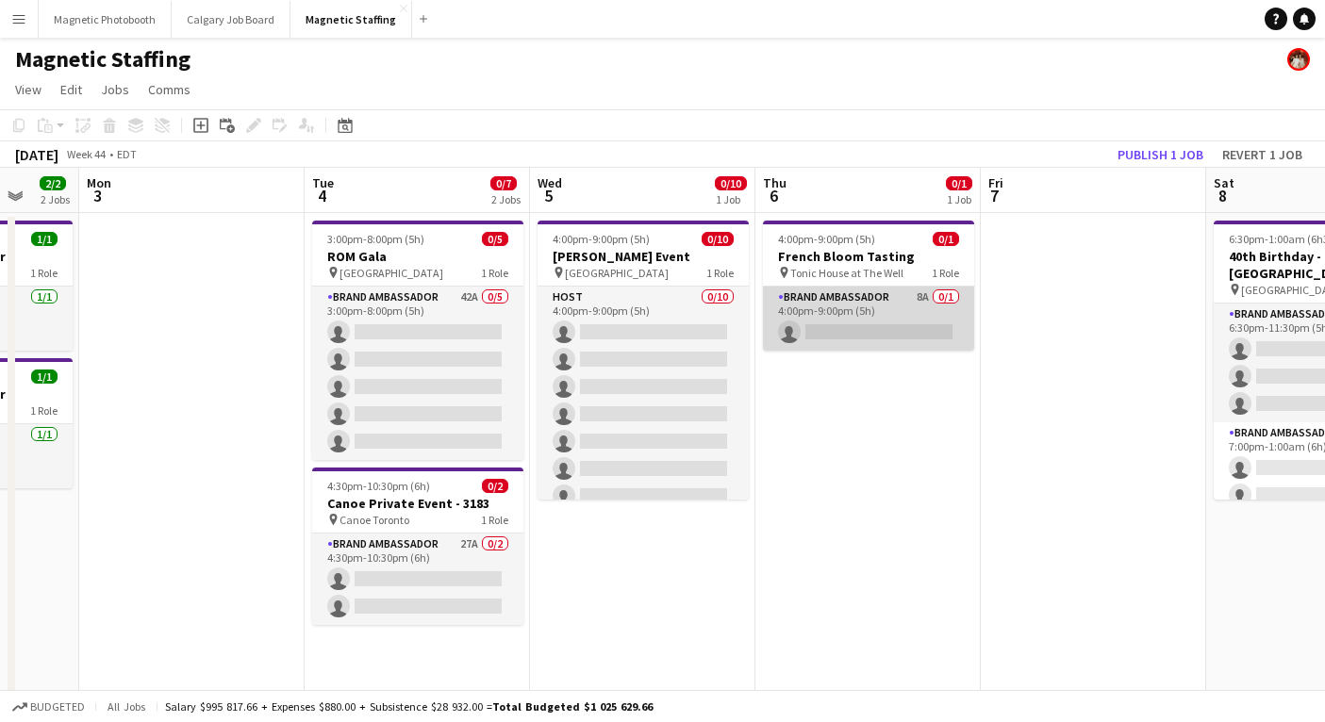
click at [855, 306] on app-card-role "Brand Ambassador 8A 0/1 4:00pm-9:00pm (5h) single-neutral-actions" at bounding box center [868, 319] width 211 height 64
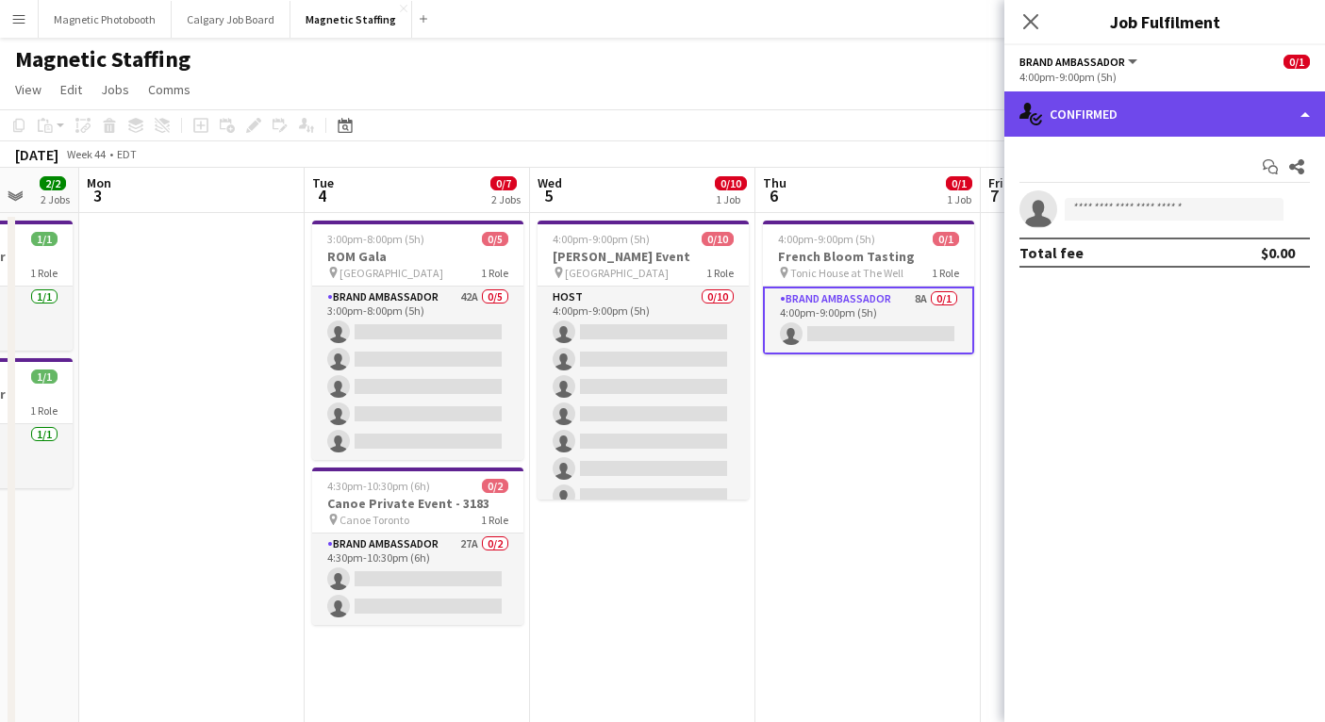
click at [1105, 114] on div "single-neutral-actions-check-2 Confirmed" at bounding box center [1164, 113] width 321 height 45
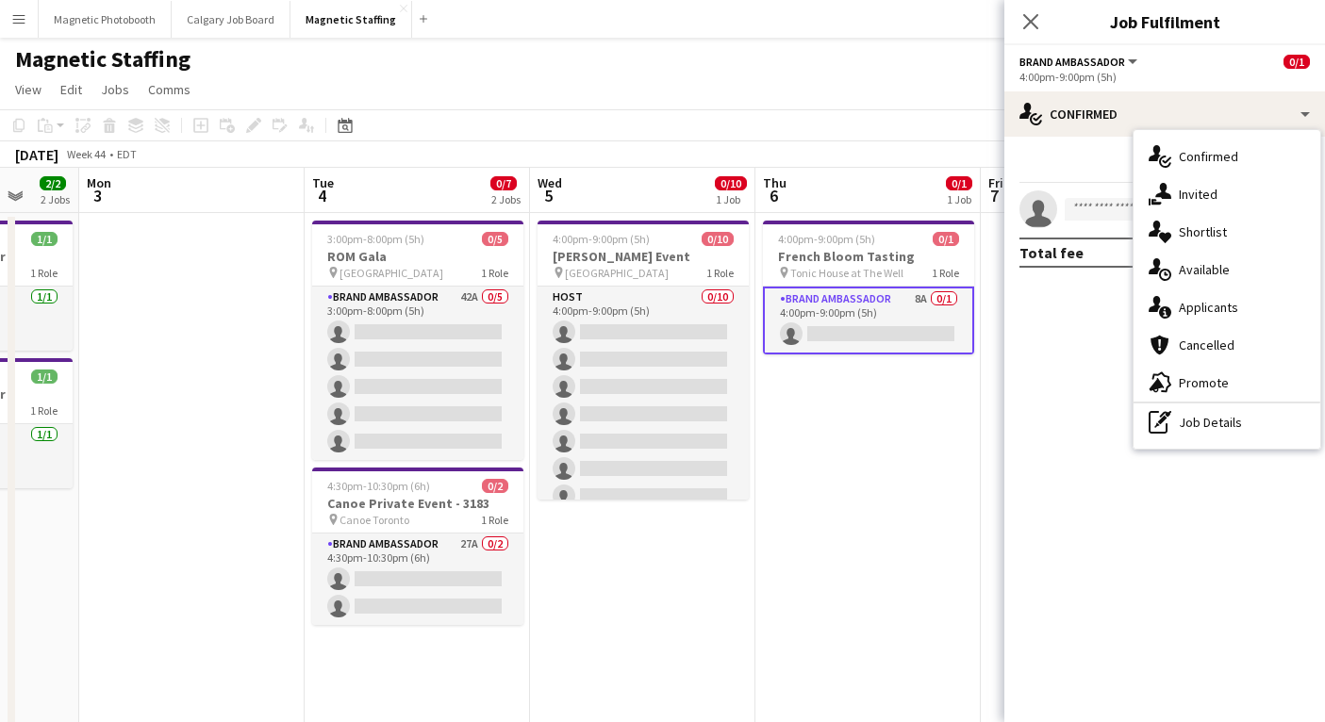
click at [1185, 303] on span "Applicants" at bounding box center [1208, 307] width 59 height 17
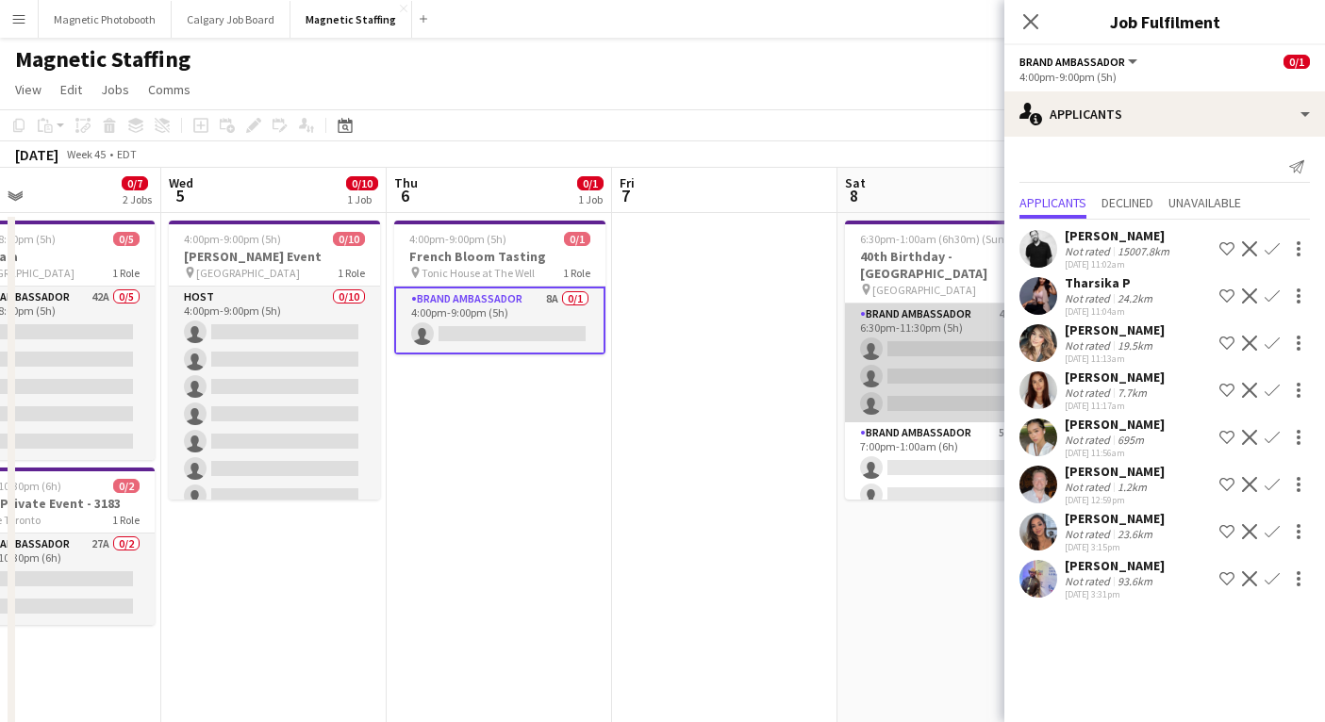
scroll to position [0, 752]
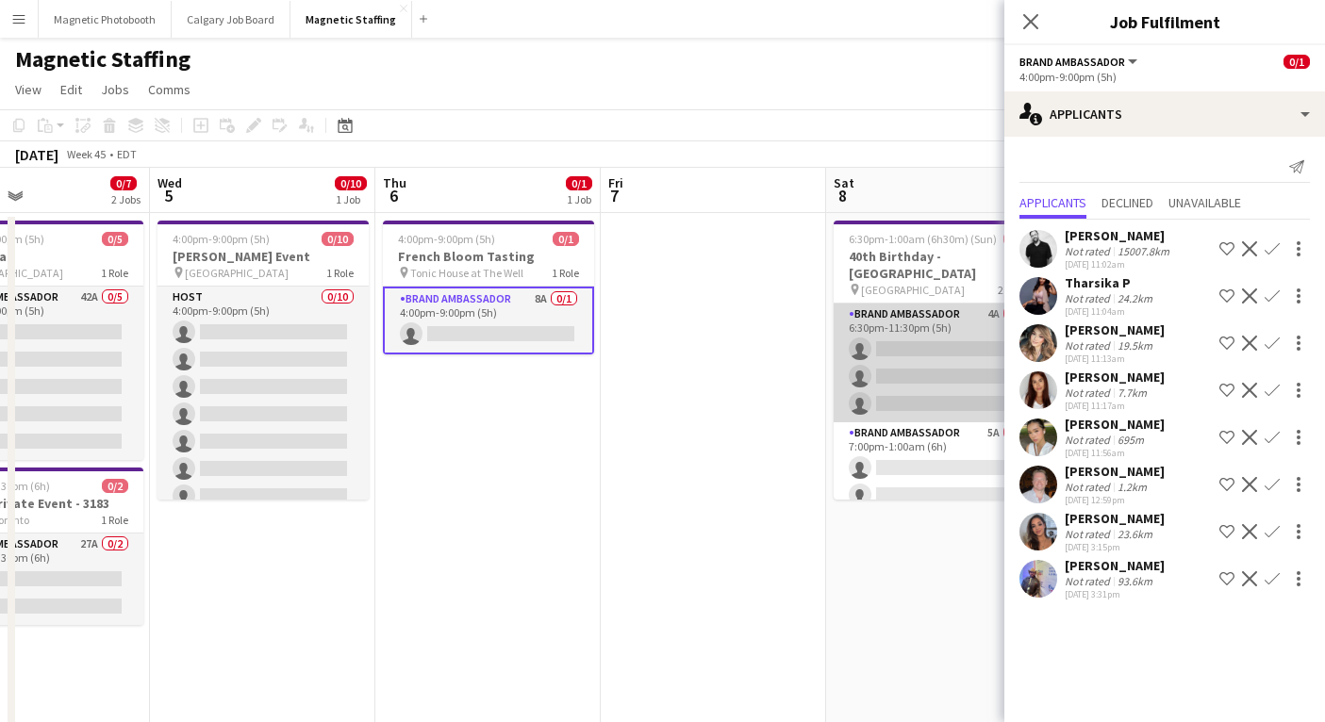
click at [908, 378] on app-card-role "Brand Ambassador 4A 0/3 6:30pm-11:30pm (5h) single-neutral-actions single-neutr…" at bounding box center [939, 363] width 211 height 119
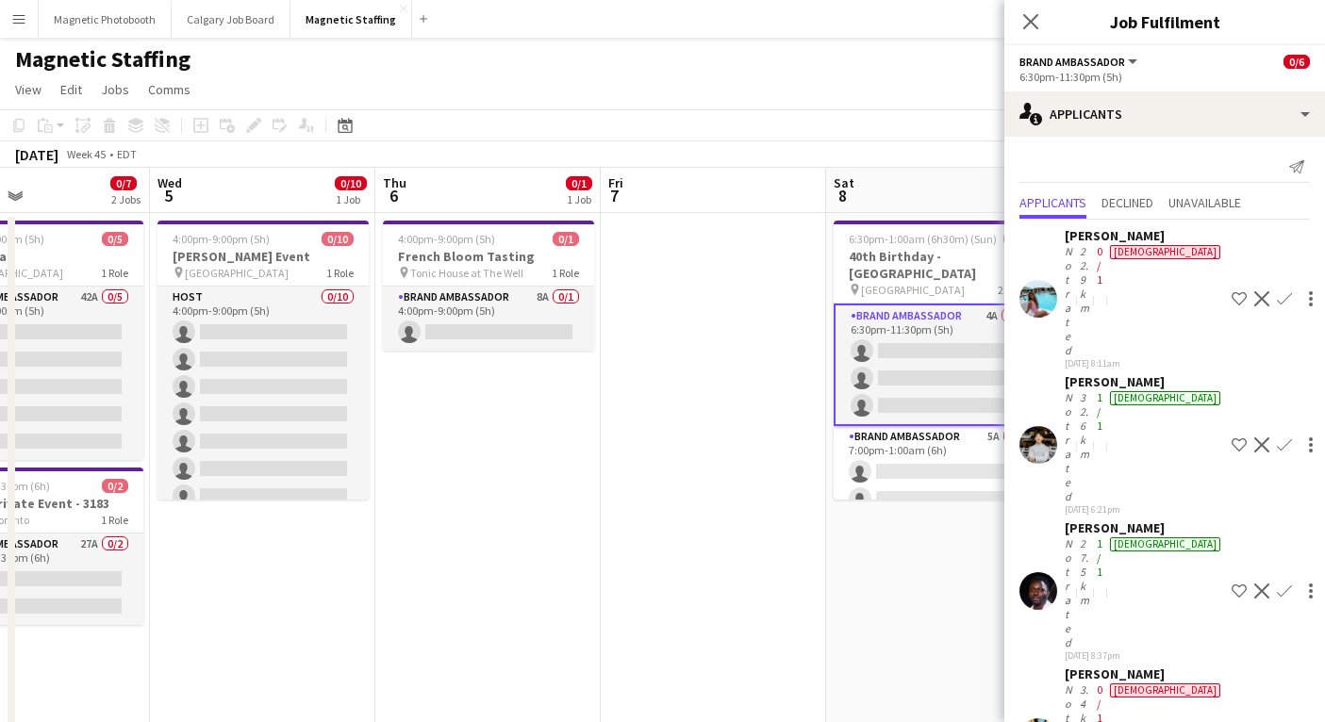
scroll to position [0, 717]
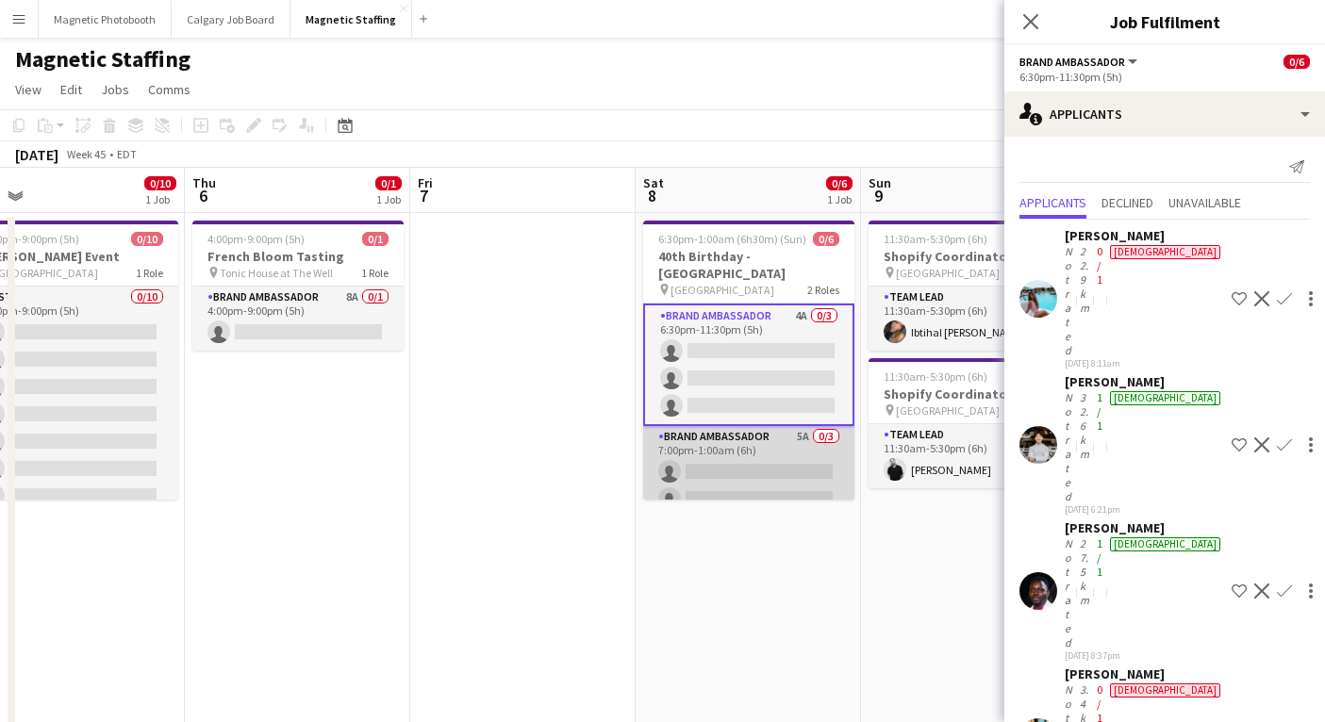
click at [725, 489] on app-card-role "Brand Ambassador 5A 0/3 7:00pm-1:00am (6h) single-neutral-actions single-neutra…" at bounding box center [748, 485] width 211 height 119
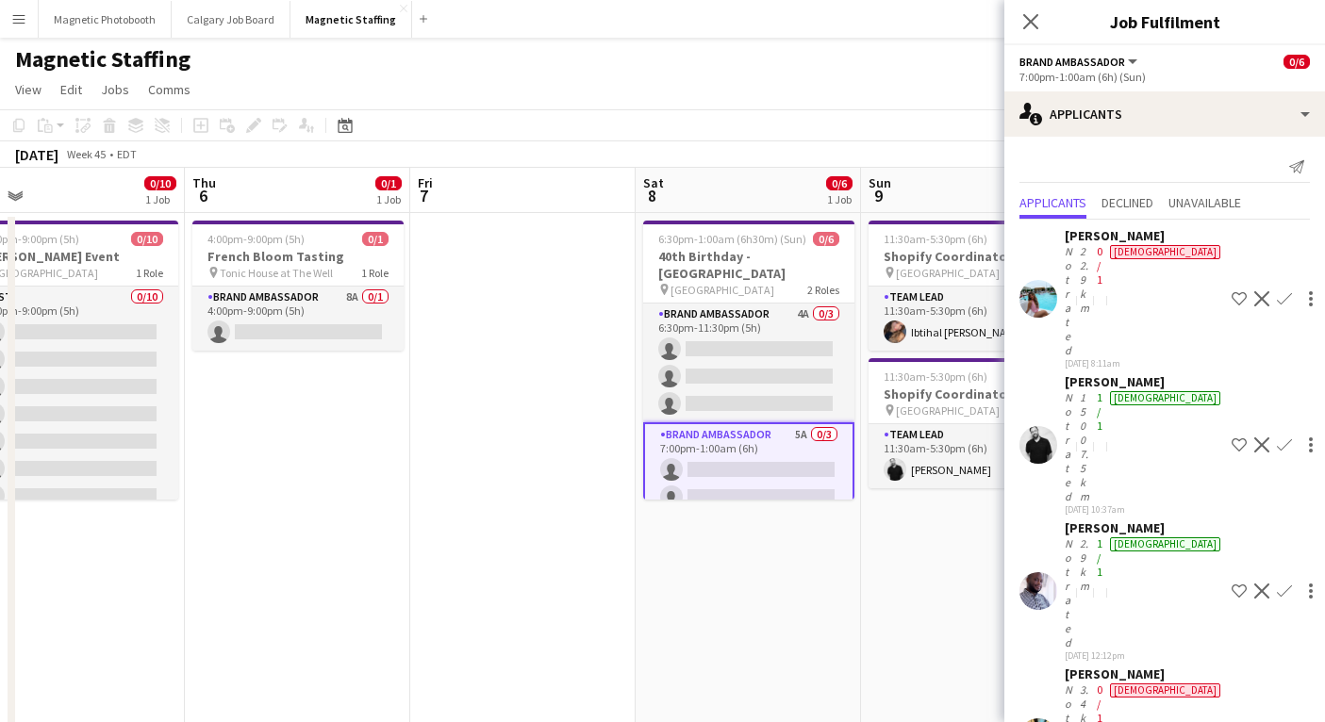
click at [574, 566] on app-date-cell at bounding box center [522, 691] width 225 height 957
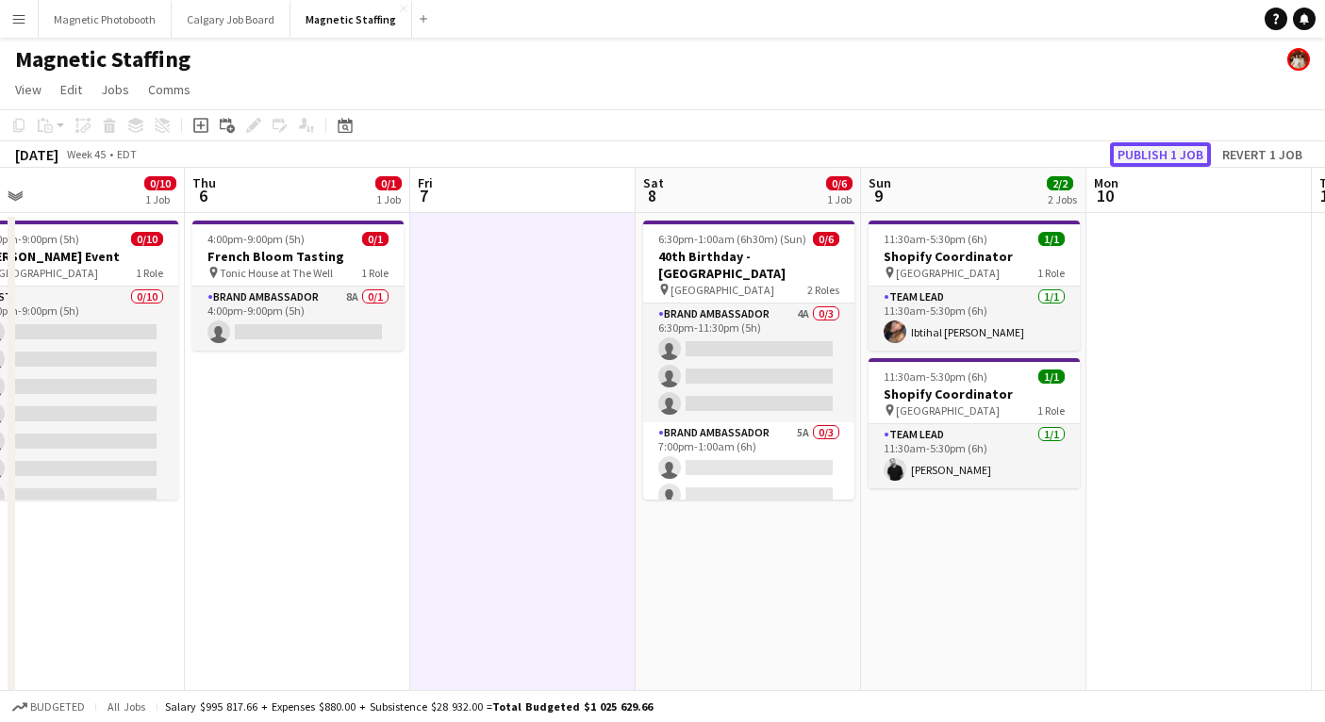
click at [1143, 157] on button "Publish 1 job" at bounding box center [1160, 154] width 101 height 25
